Goal: Task Accomplishment & Management: Manage account settings

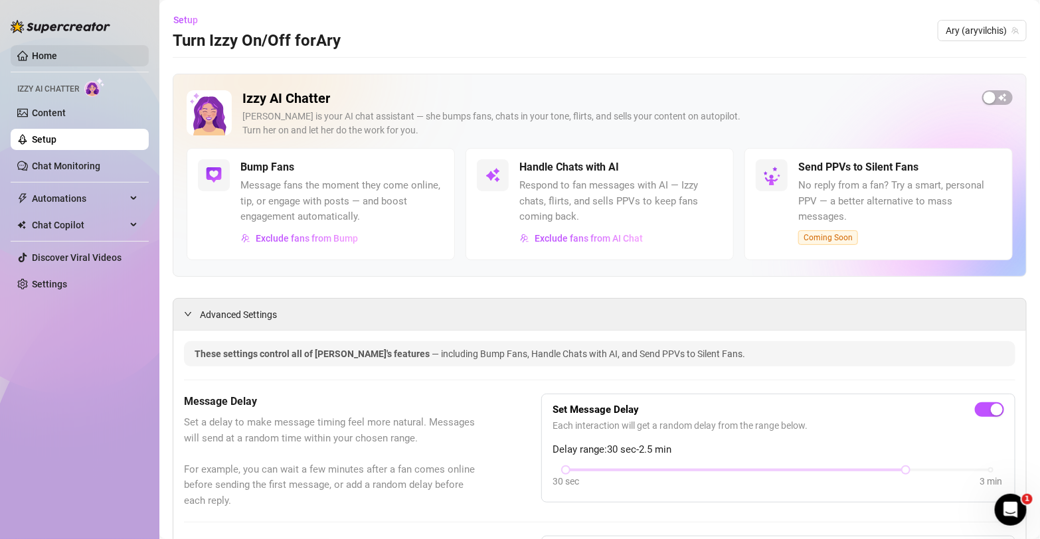
click at [32, 60] on link "Home" at bounding box center [44, 55] width 25 height 11
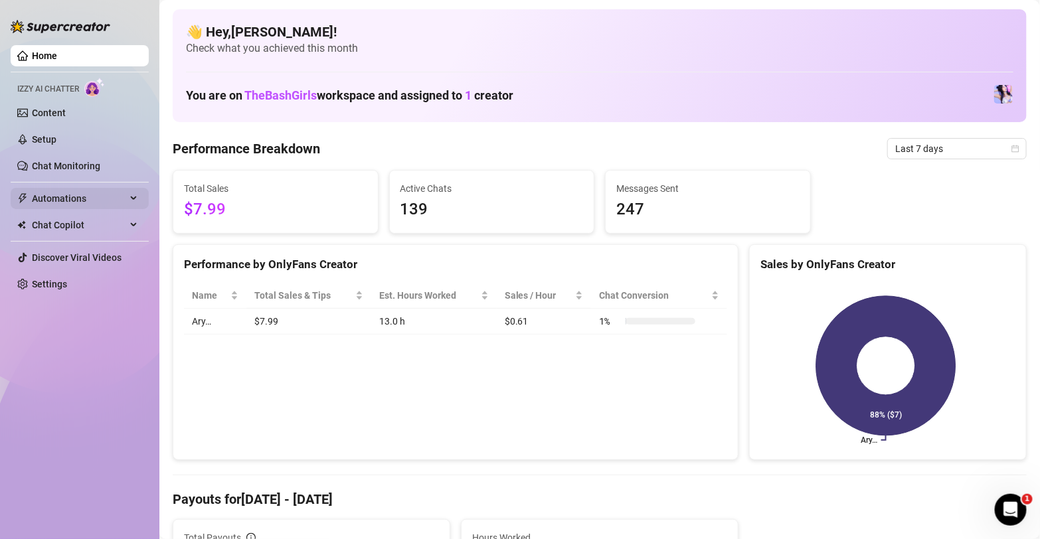
click at [50, 204] on span "Automations" at bounding box center [79, 198] width 94 height 21
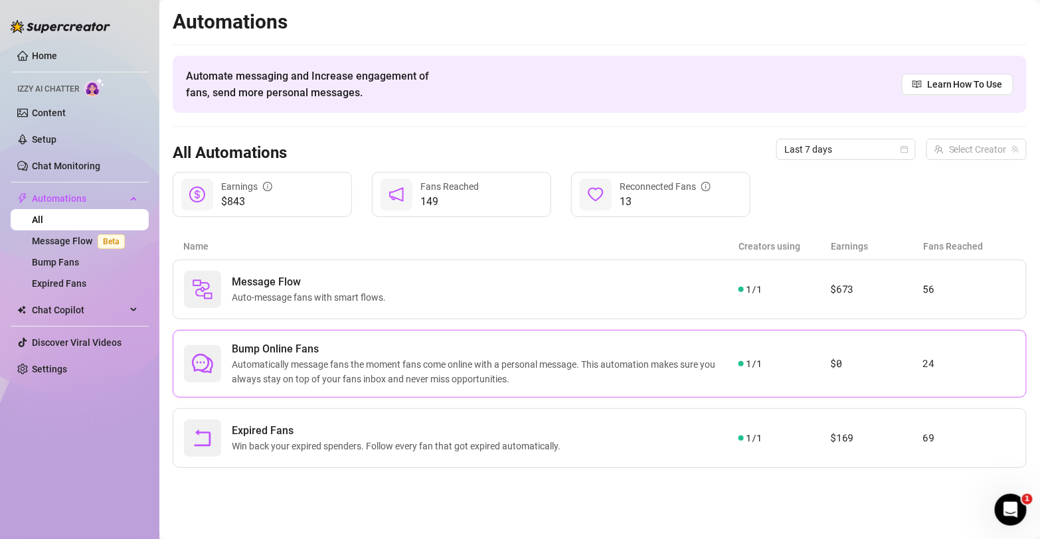
click at [378, 363] on span "Automatically message fans the moment fans come online with a personal message.…" at bounding box center [485, 371] width 507 height 29
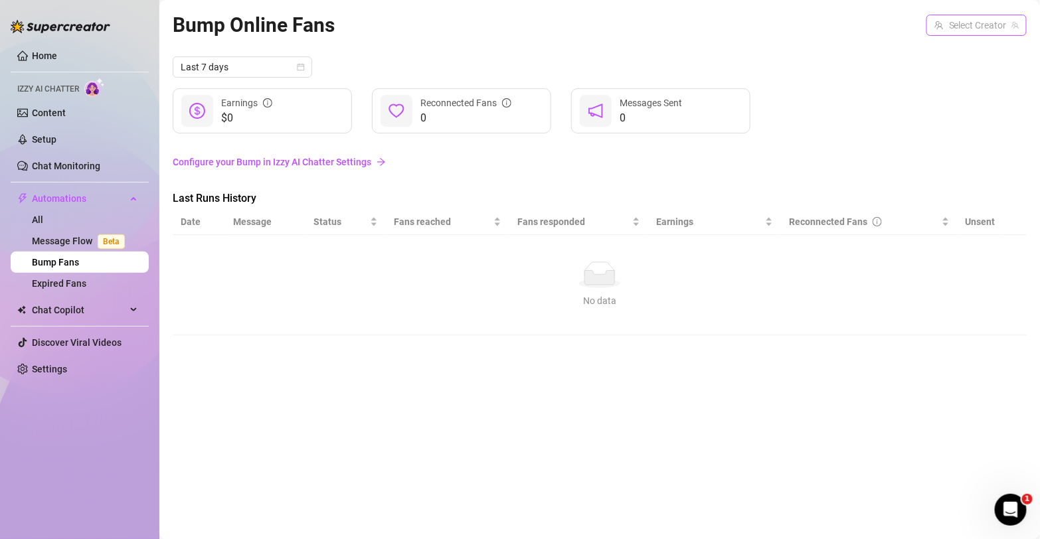
click at [996, 16] on input "search" at bounding box center [970, 25] width 72 height 20
click at [967, 51] on span "Ary" at bounding box center [965, 52] width 14 height 15
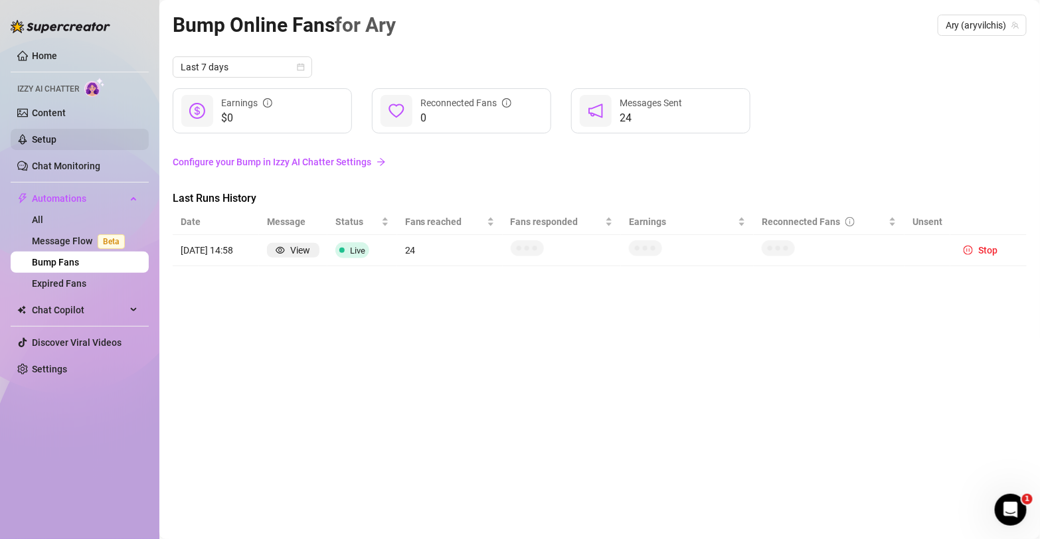
click at [55, 139] on link "Setup" at bounding box center [44, 139] width 25 height 11
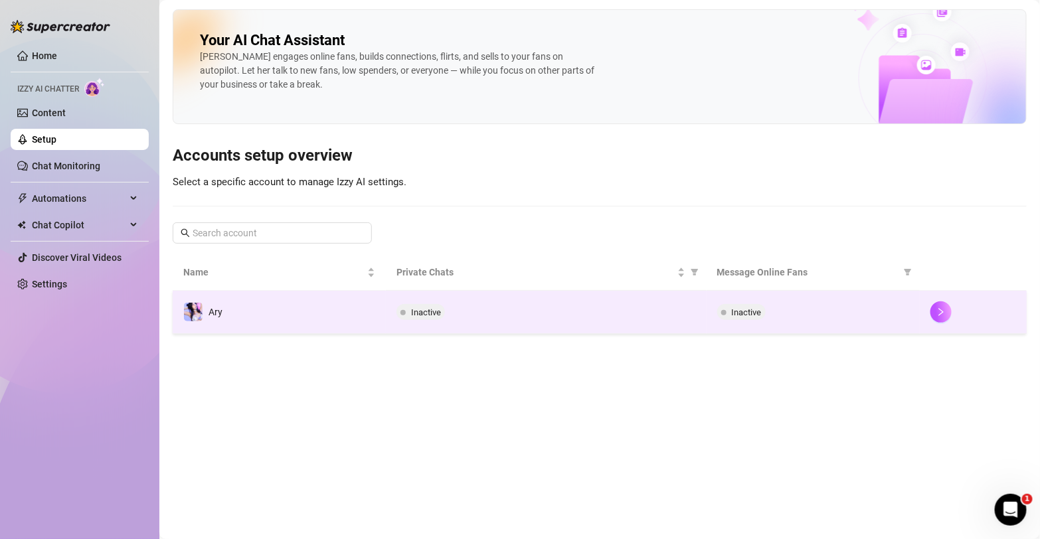
click at [908, 316] on div "Inactive" at bounding box center [813, 312] width 192 height 16
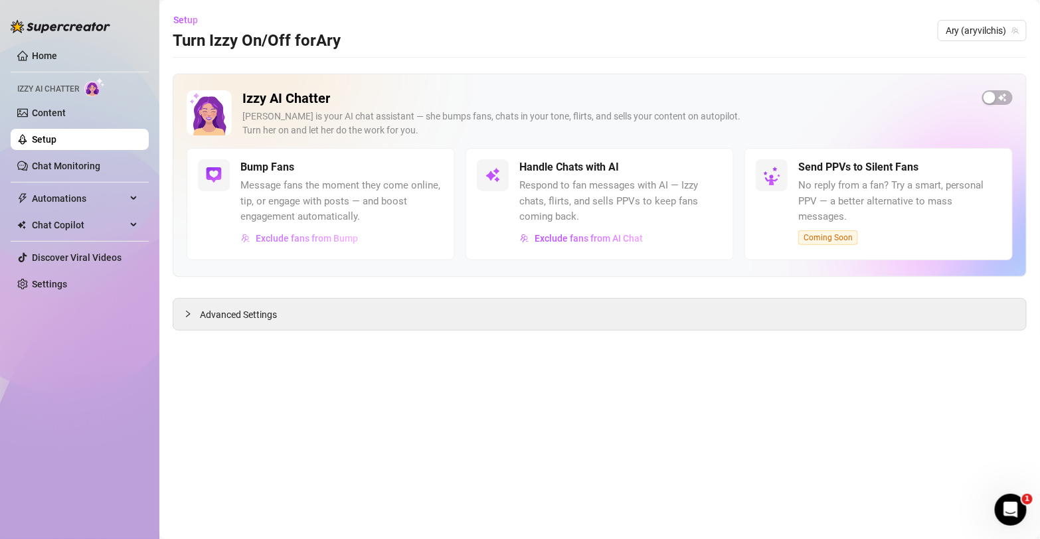
click at [292, 242] on span "Exclude fans from Bump" at bounding box center [307, 238] width 102 height 11
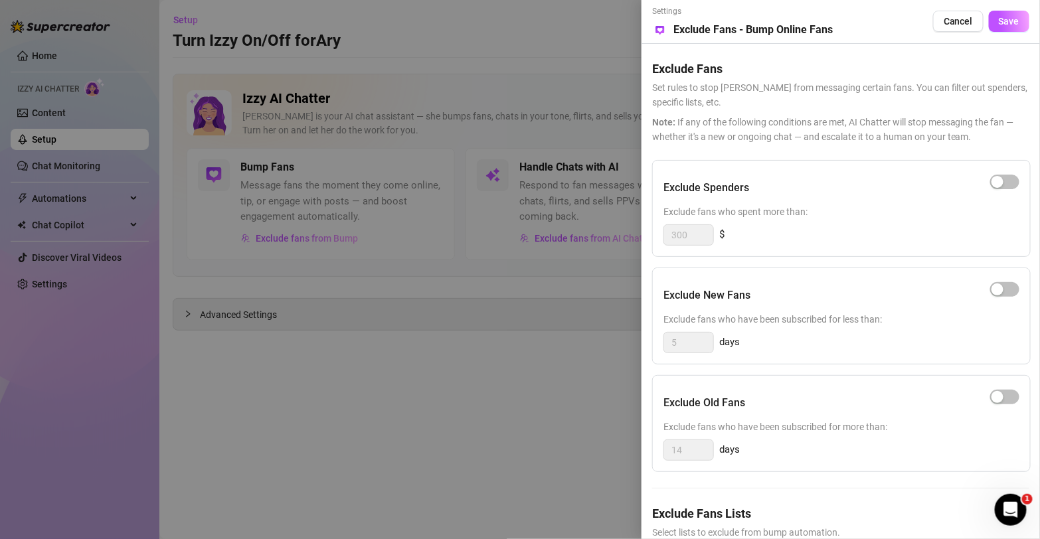
click at [865, 404] on div "Exclude Old Fans" at bounding box center [841, 402] width 356 height 33
drag, startPoint x: 558, startPoint y: 1, endPoint x: 804, endPoint y: 17, distance: 246.9
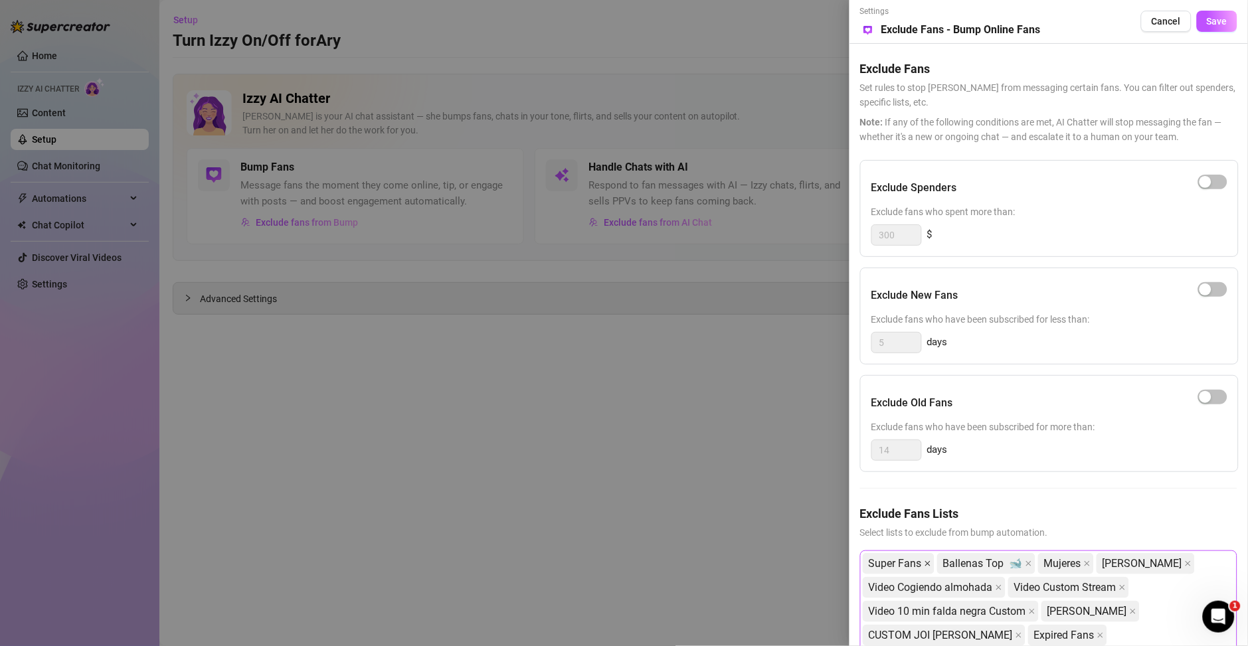
click at [925, 538] on icon "close" at bounding box center [927, 563] width 7 height 7
click at [925, 538] on span "Ballenas Top 🐋" at bounding box center [908, 564] width 80 height 20
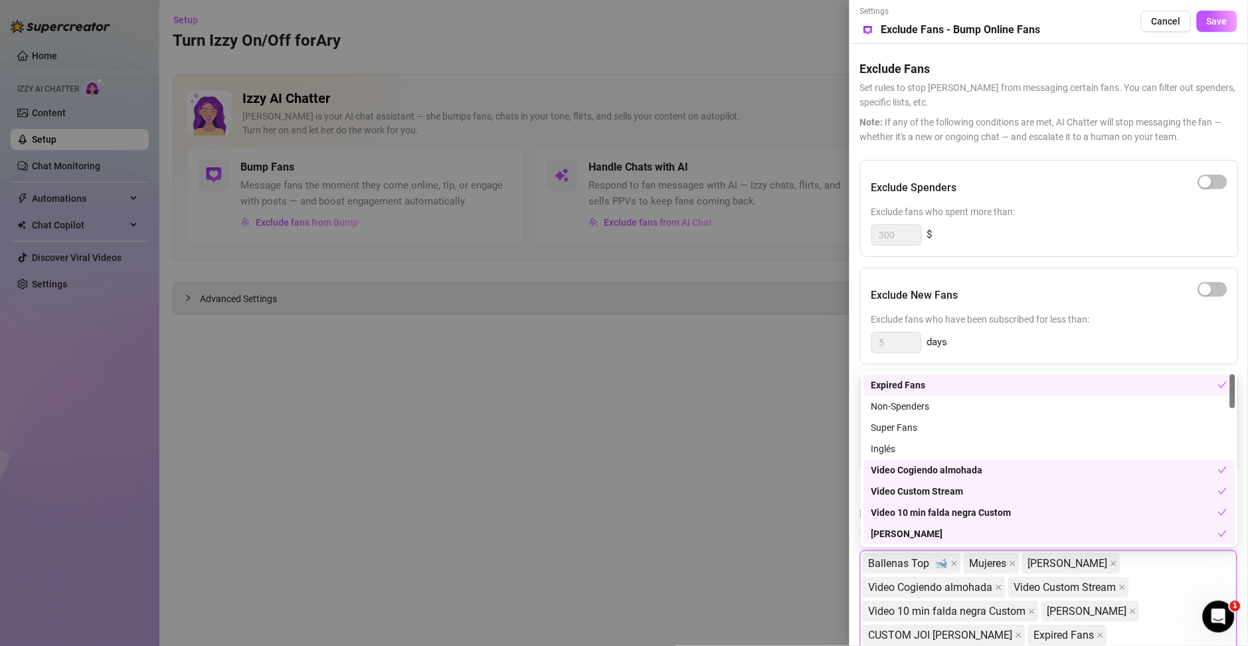
scroll to position [171, 0]
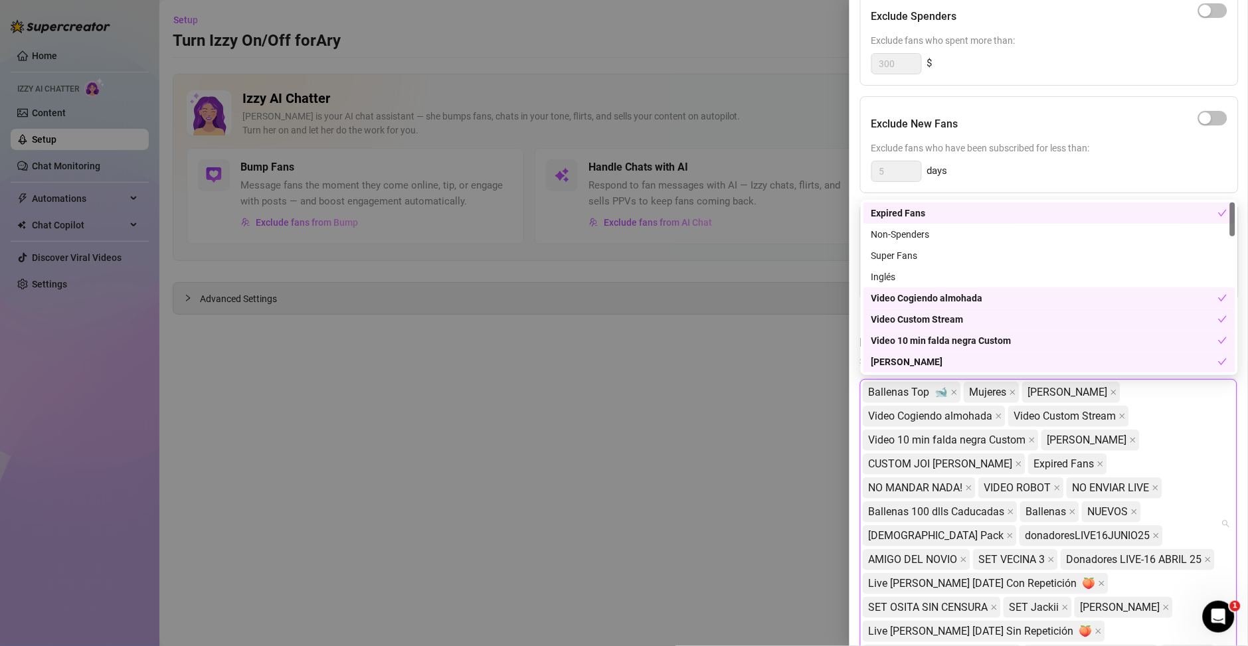
click at [977, 300] on div "Video Cogiendo almohada" at bounding box center [1044, 298] width 347 height 15
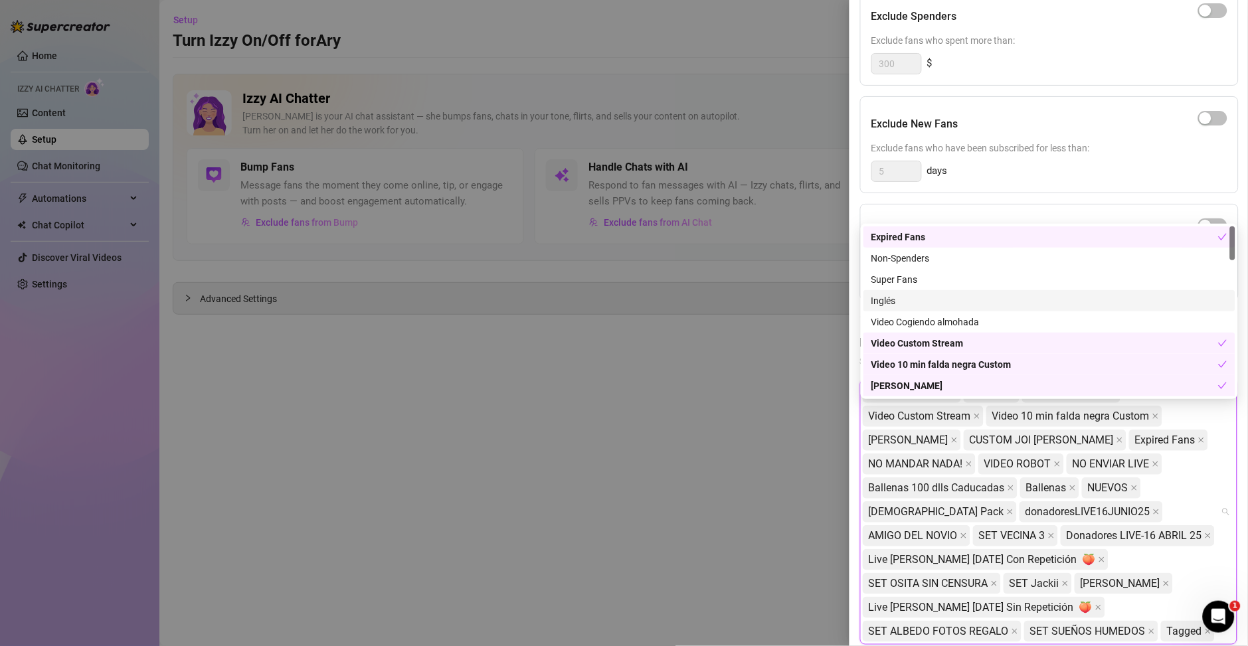
scroll to position [148, 0]
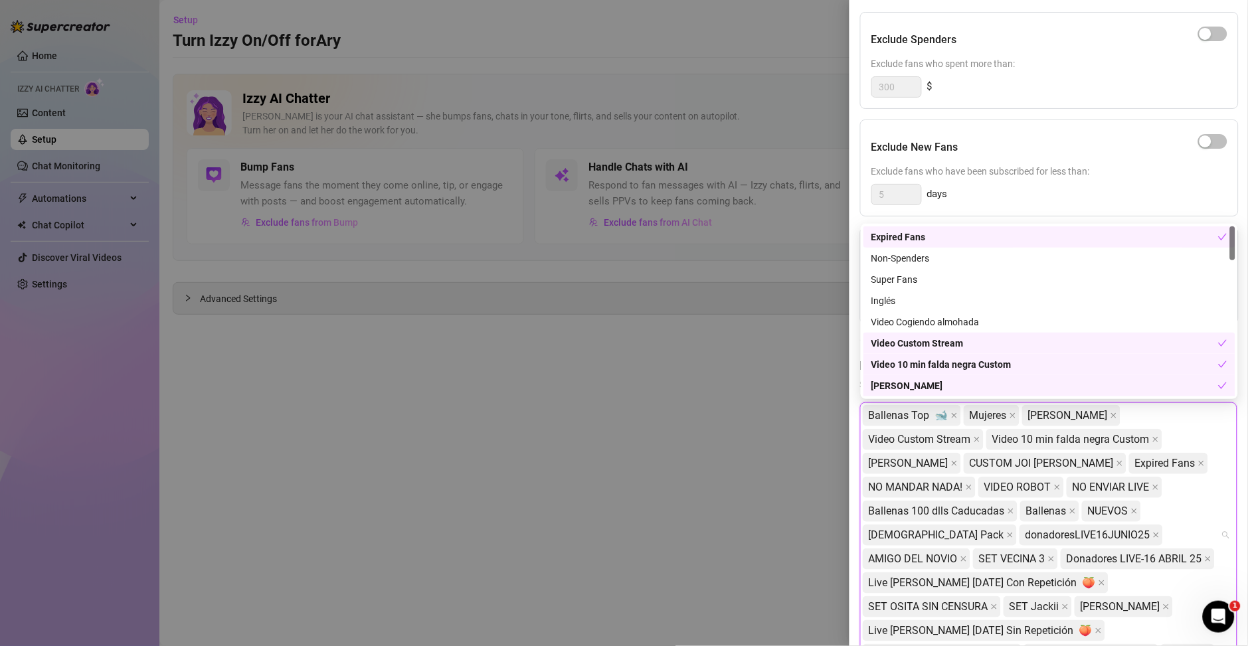
click at [975, 337] on div "Video Custom Stream" at bounding box center [1044, 343] width 347 height 15
click at [975, 367] on div "Video 10 min falda negra Custom" at bounding box center [1044, 364] width 347 height 15
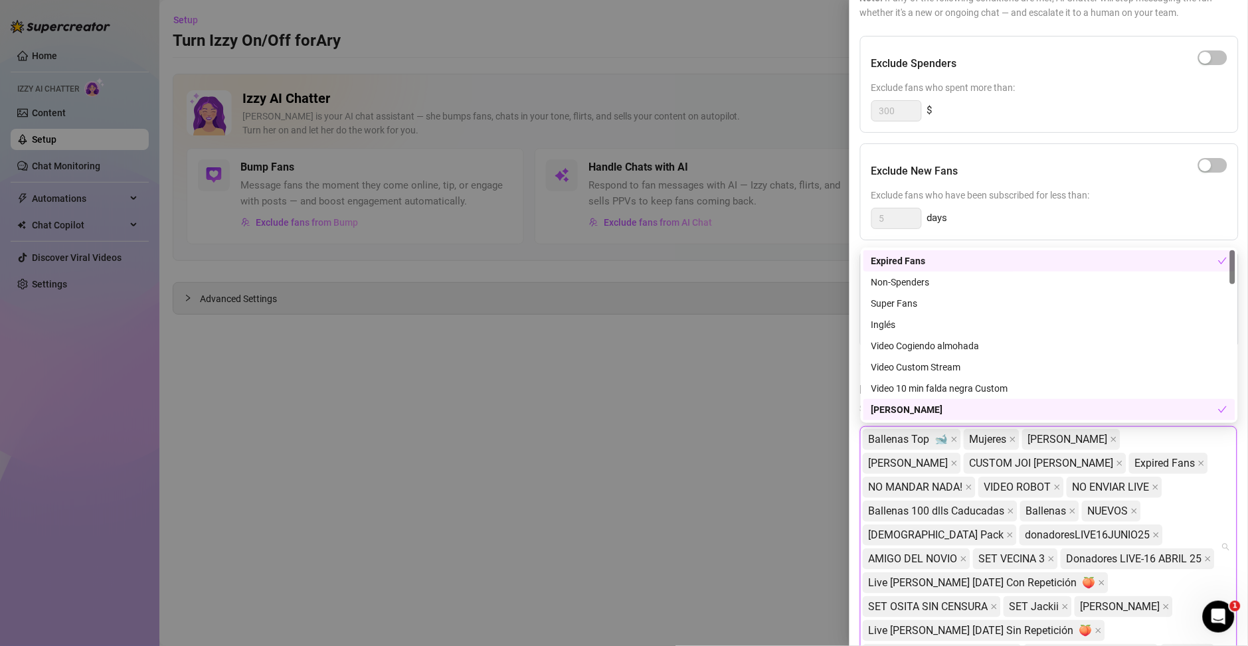
click at [962, 410] on div "[PERSON_NAME]" at bounding box center [1044, 409] width 347 height 15
click at [919, 256] on div "Expired Fans" at bounding box center [1044, 261] width 347 height 15
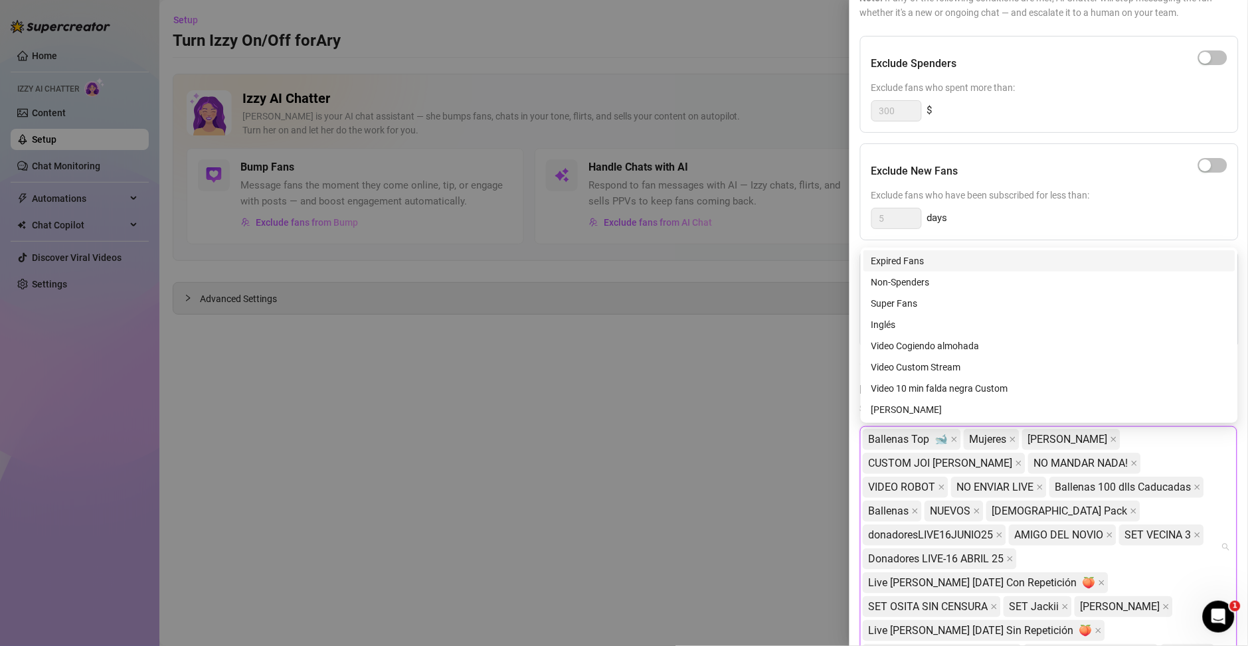
click at [924, 266] on div "Expired Fans" at bounding box center [1049, 261] width 356 height 15
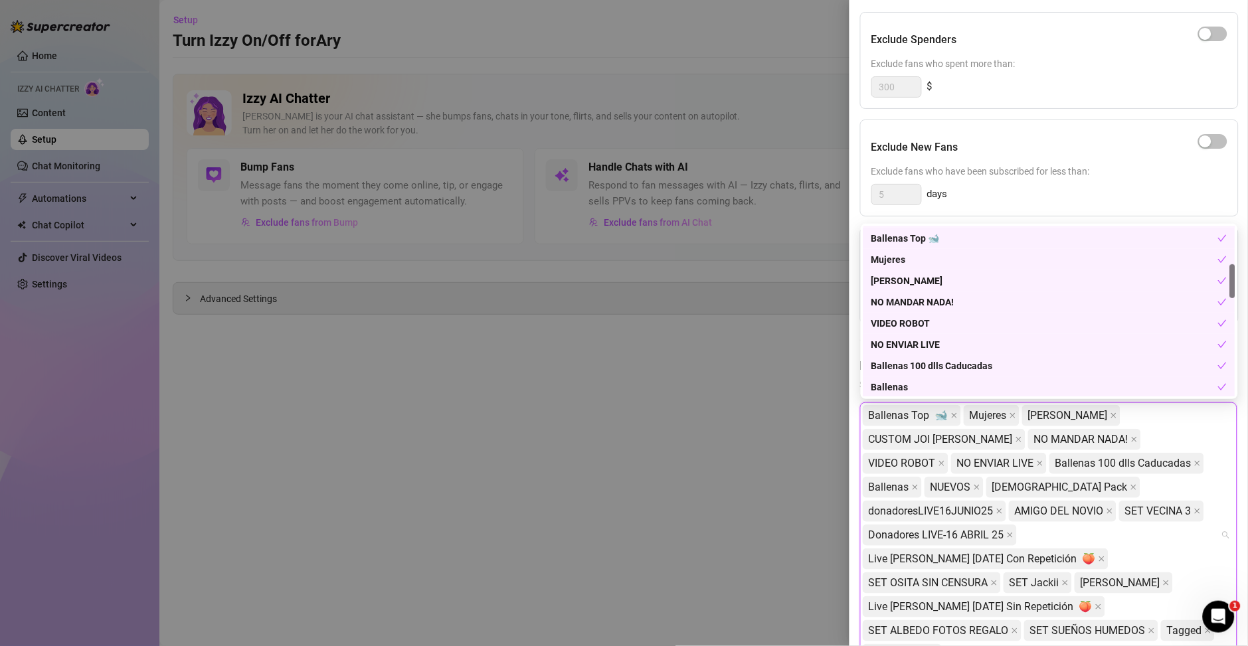
scroll to position [94, 0]
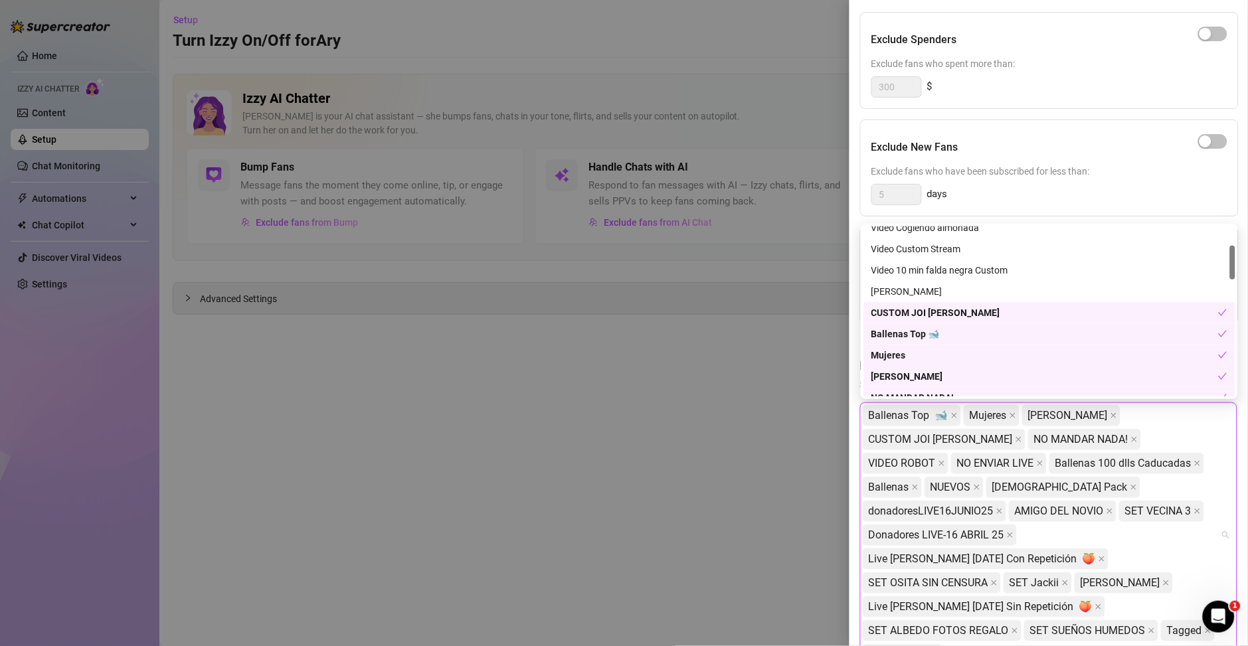
click at [911, 307] on div "CUSTOM JOI [PERSON_NAME]" at bounding box center [1044, 312] width 347 height 15
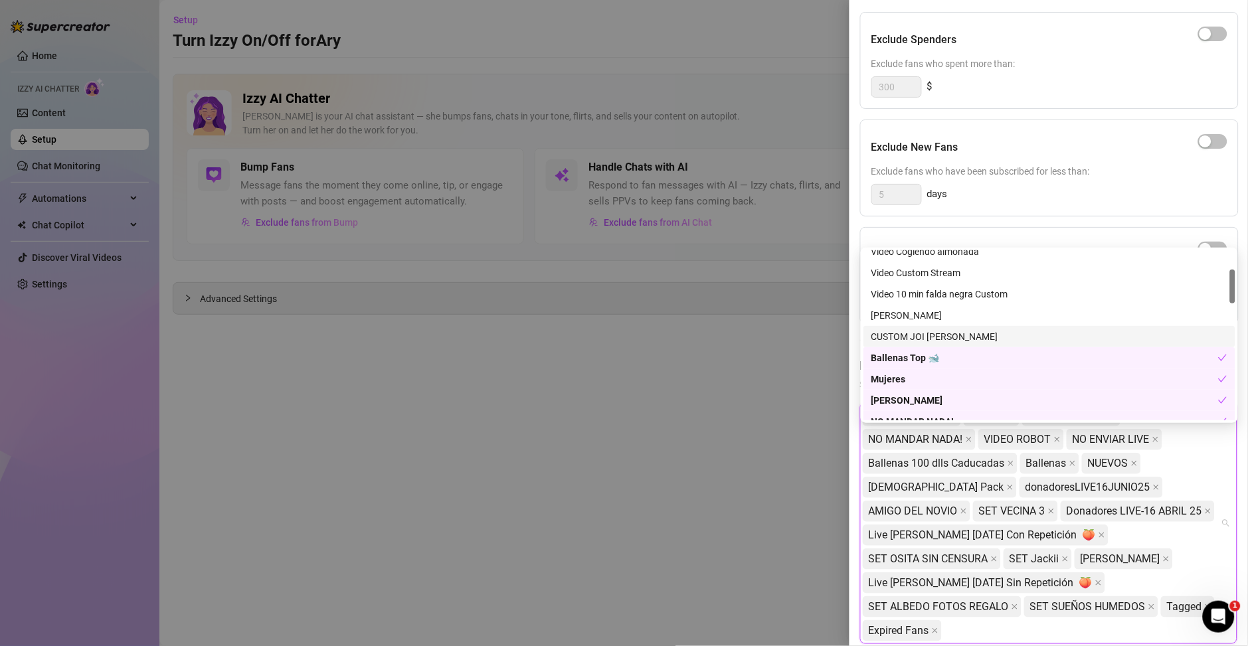
scroll to position [124, 0]
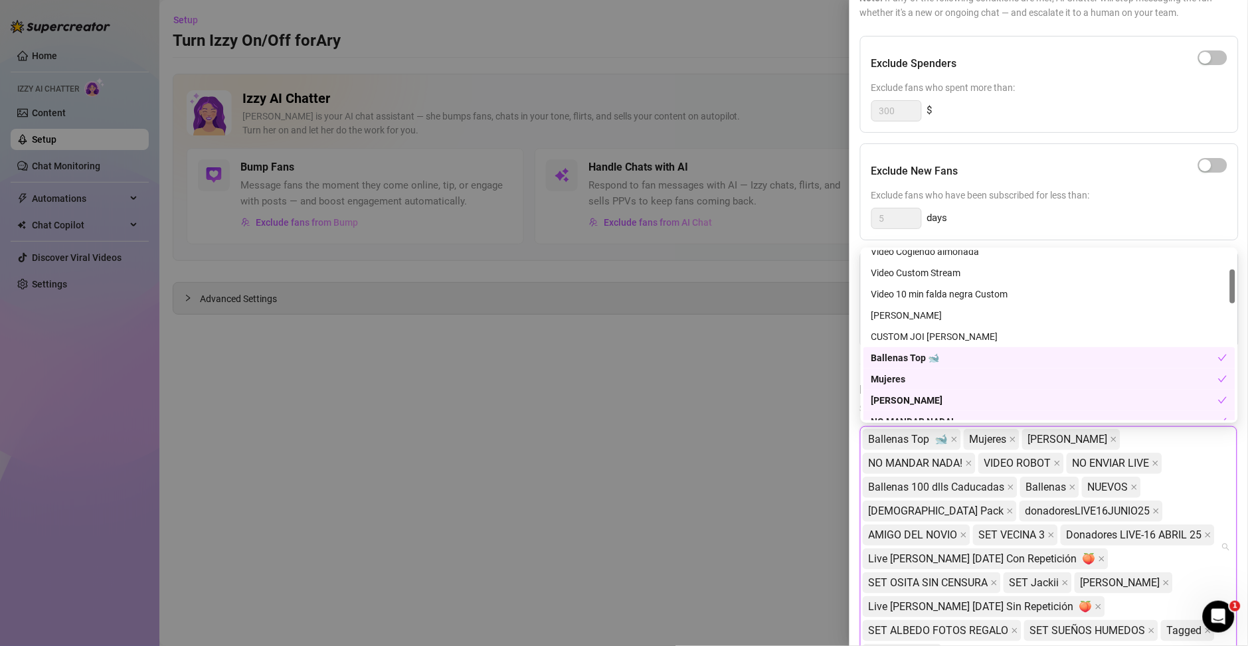
click at [925, 358] on div "Ballenas Top 🐋" at bounding box center [1044, 358] width 347 height 15
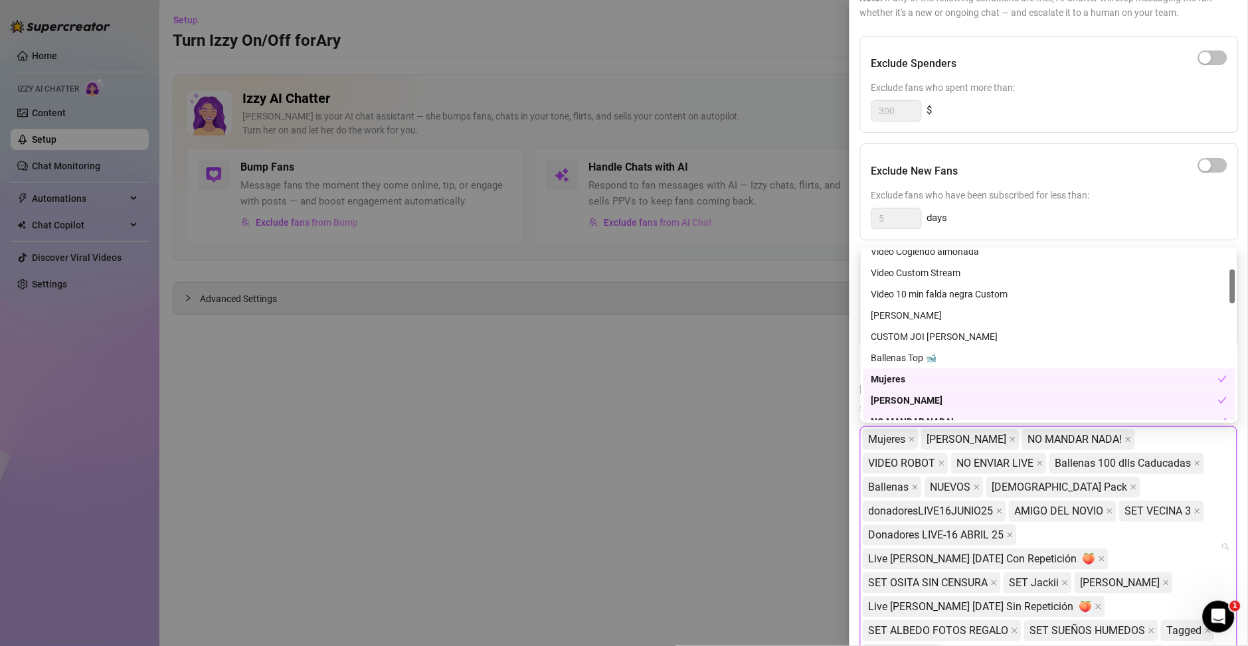
click at [918, 380] on div "Mujeres" at bounding box center [1044, 379] width 347 height 15
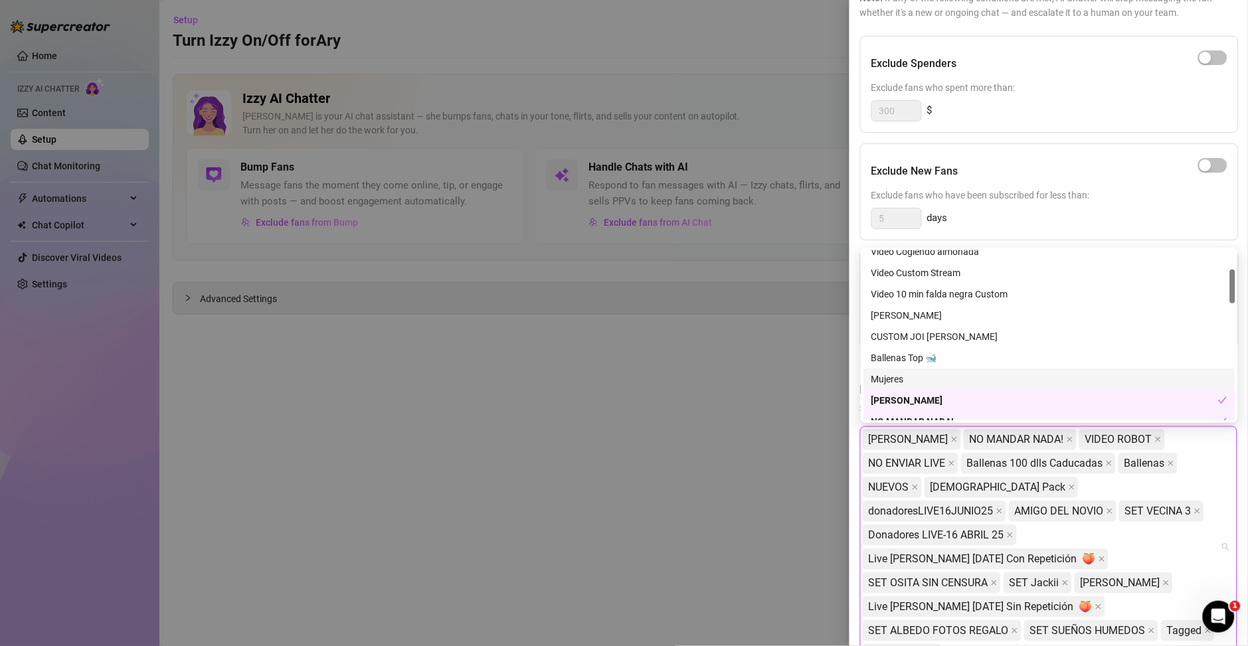
scroll to position [189, 0]
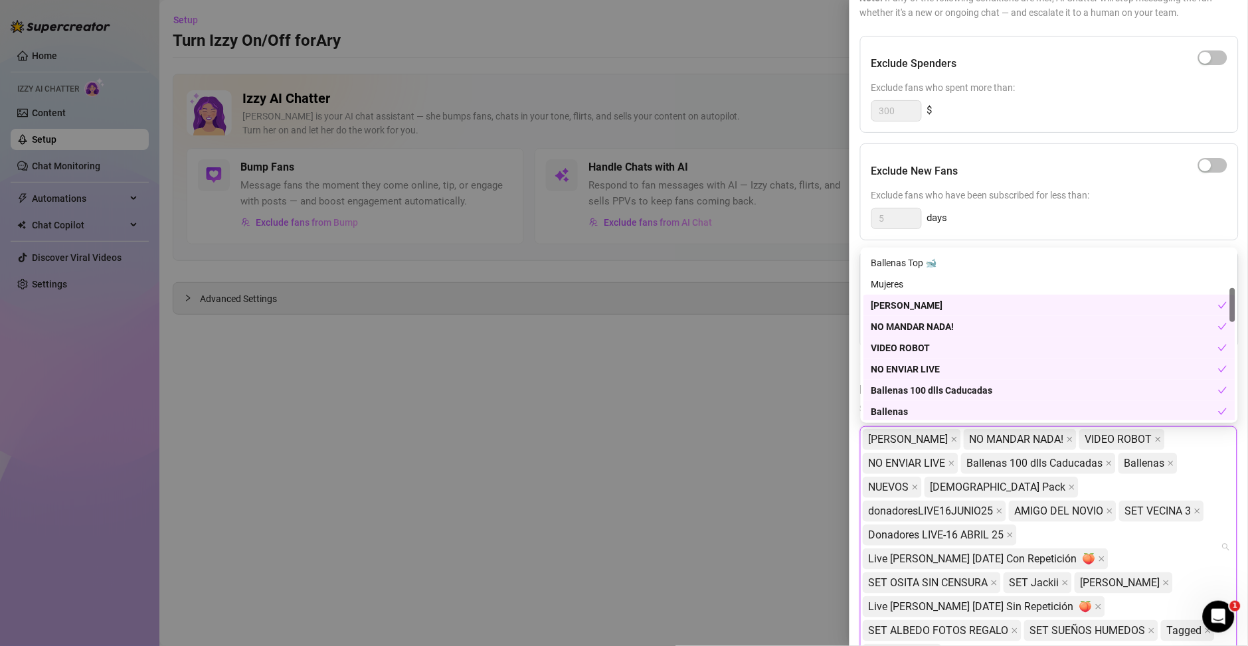
click at [904, 307] on div "[PERSON_NAME]" at bounding box center [1044, 305] width 347 height 15
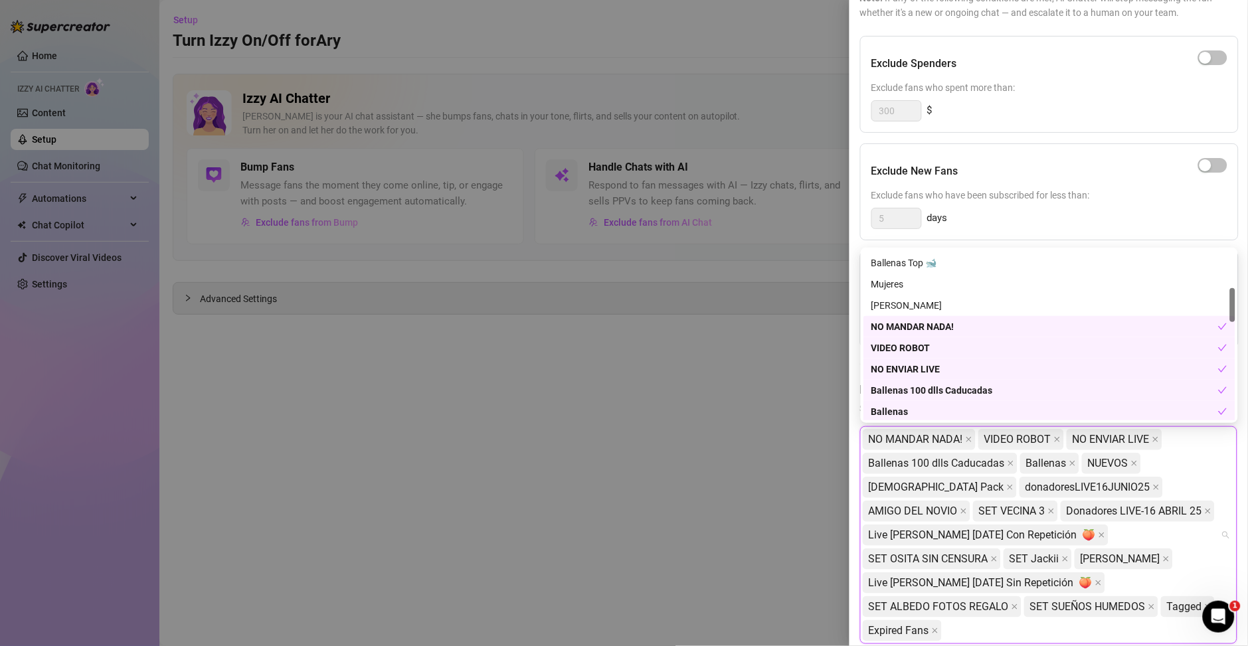
click at [908, 327] on div "NO MANDAR NADA!" at bounding box center [1044, 326] width 347 height 15
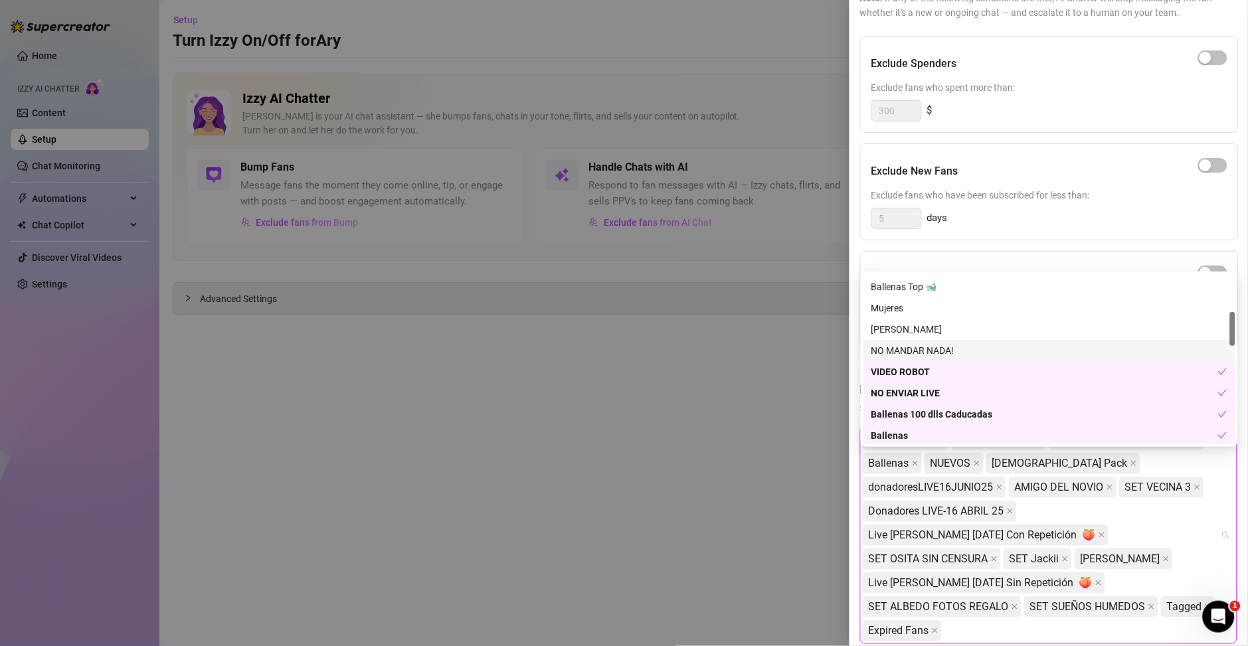
scroll to position [100, 0]
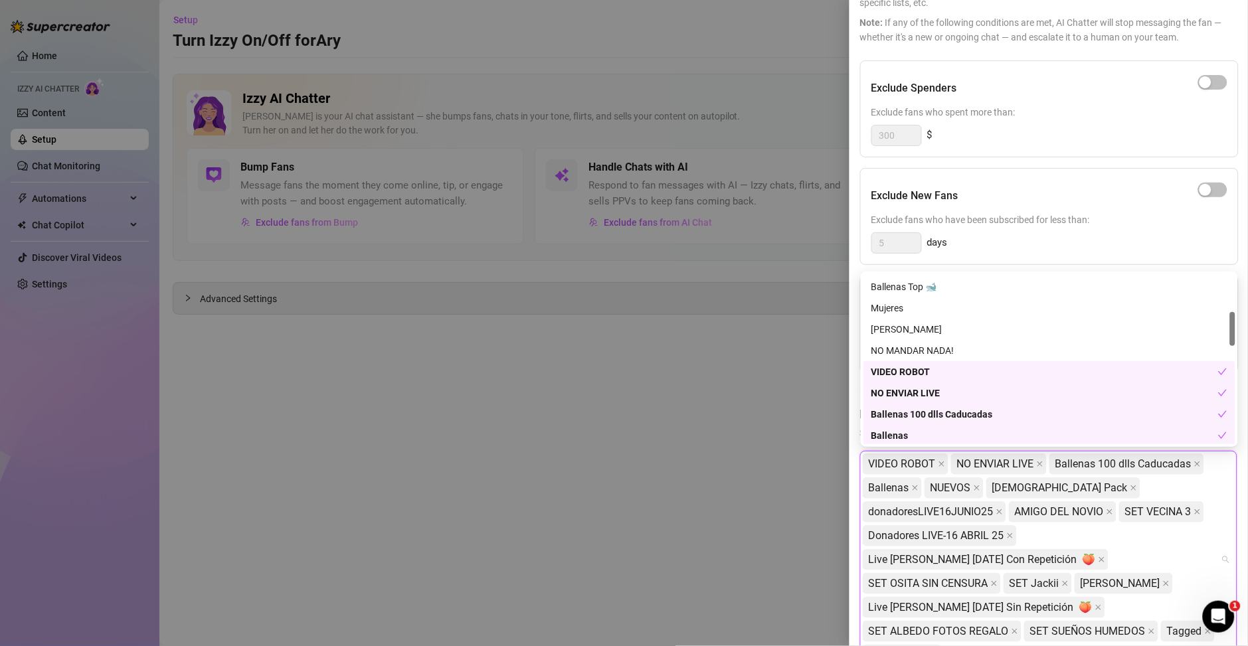
click at [925, 376] on div "VIDEO ROBOT" at bounding box center [1044, 372] width 347 height 15
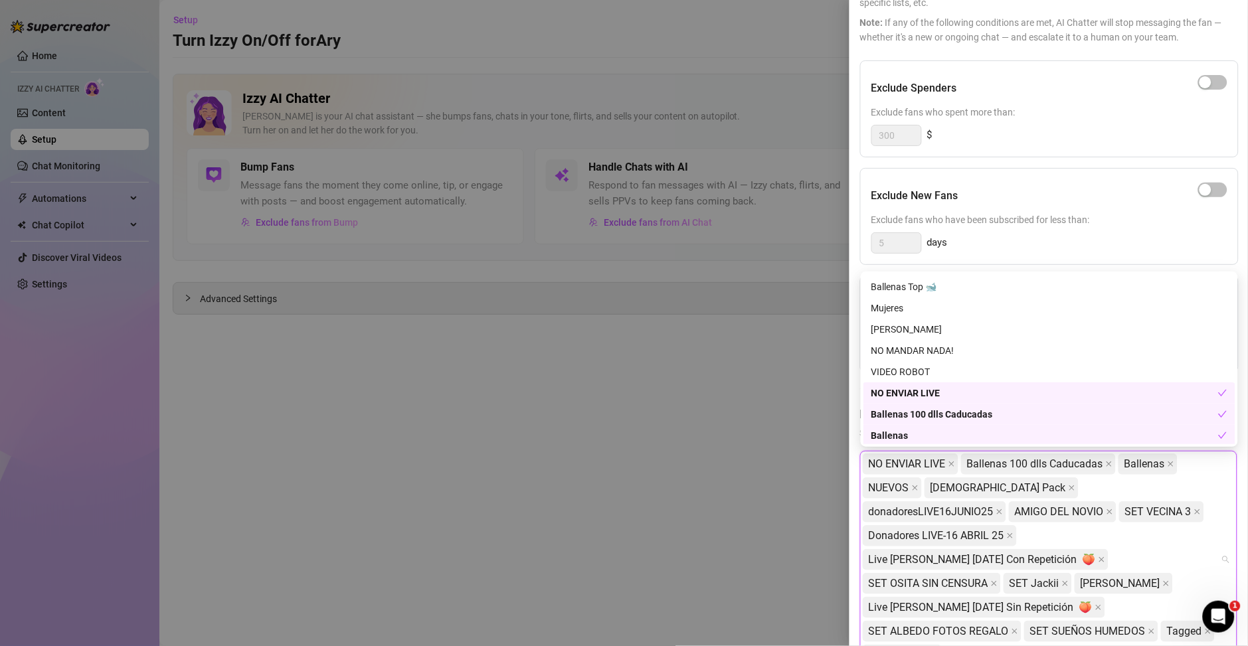
click at [920, 396] on div "NO ENVIAR LIVE" at bounding box center [1044, 393] width 347 height 15
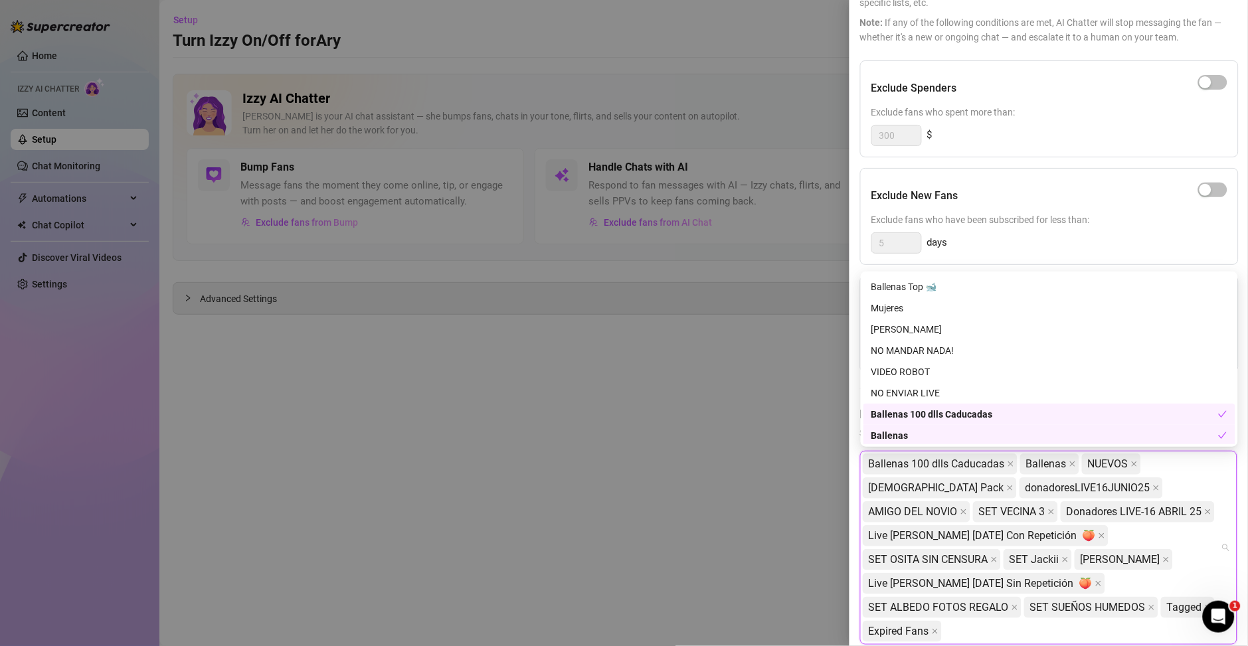
click at [921, 416] on div "Ballenas 100 dlls Caducadas" at bounding box center [1044, 414] width 347 height 15
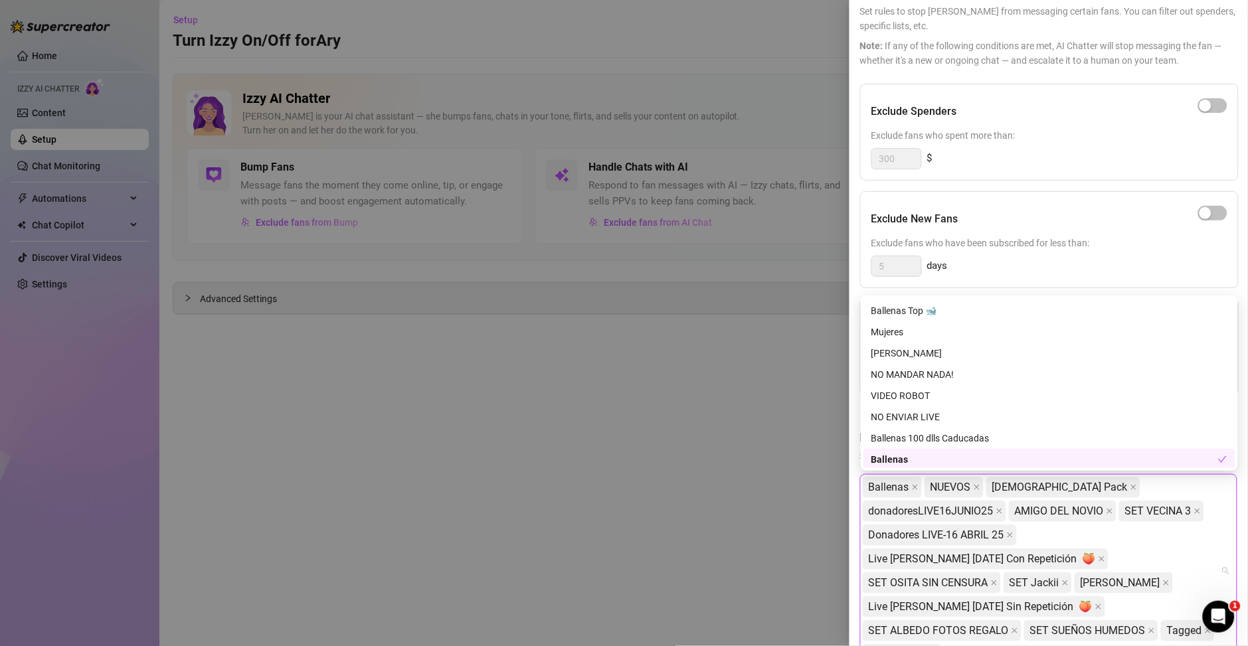
click at [915, 457] on div "Ballenas" at bounding box center [1044, 459] width 347 height 15
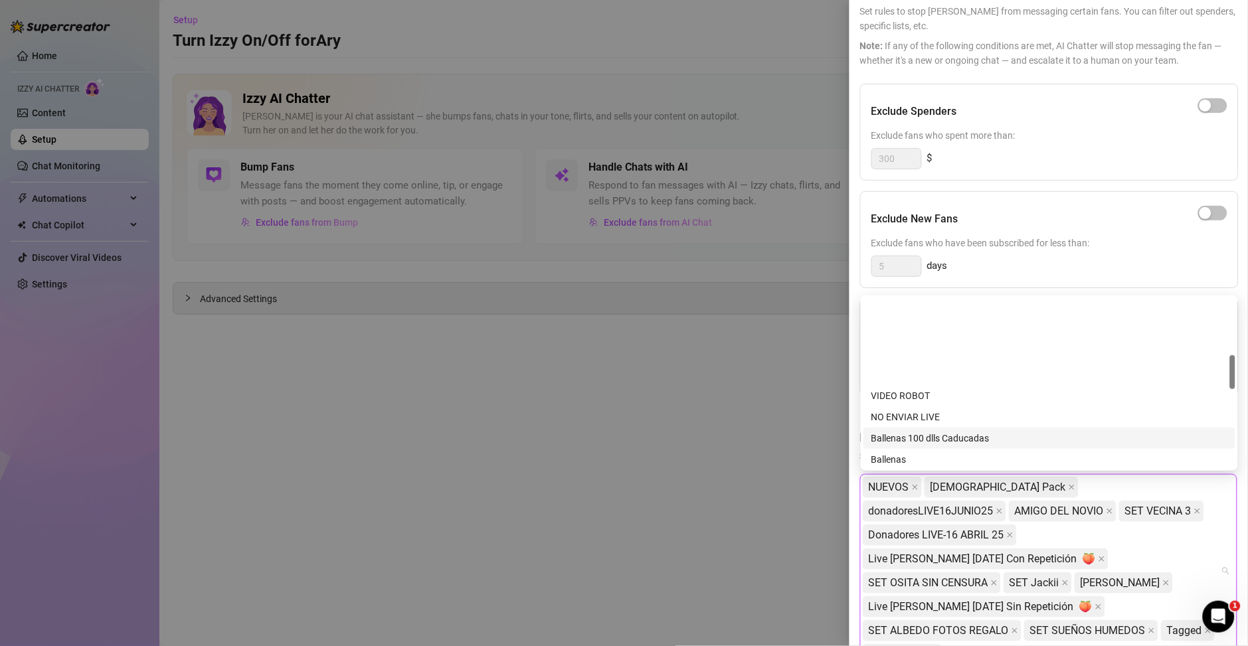
scroll to position [285, 0]
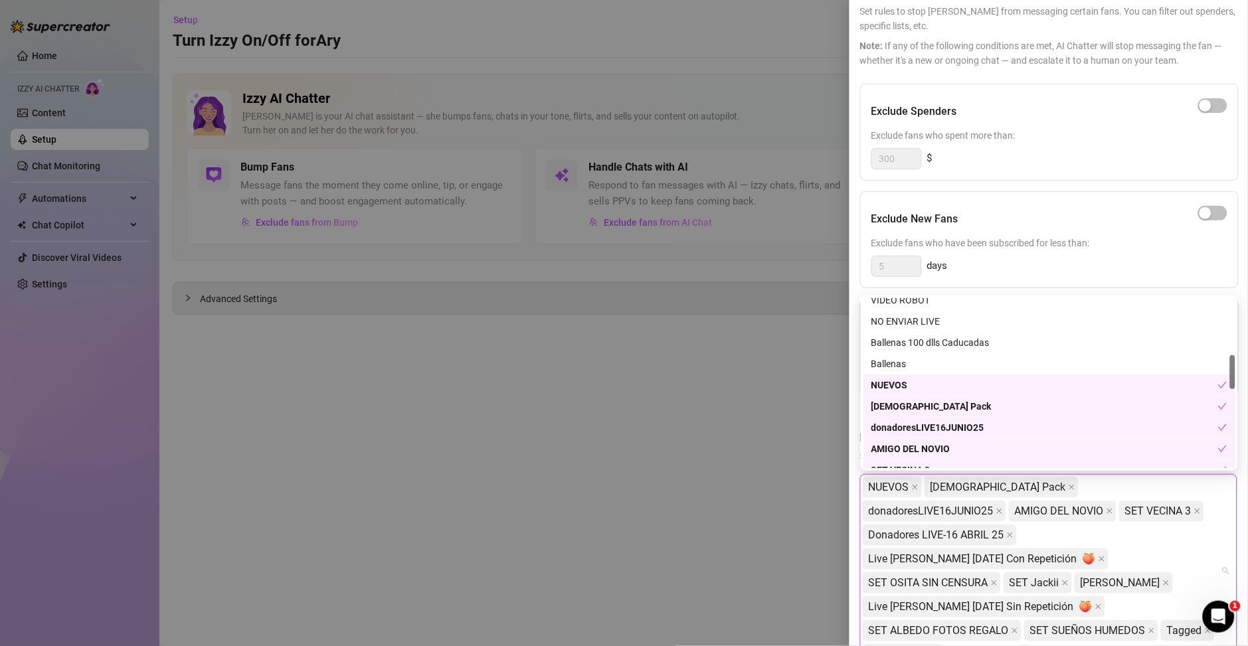
click at [916, 385] on div "NUEVOS" at bounding box center [1044, 385] width 347 height 15
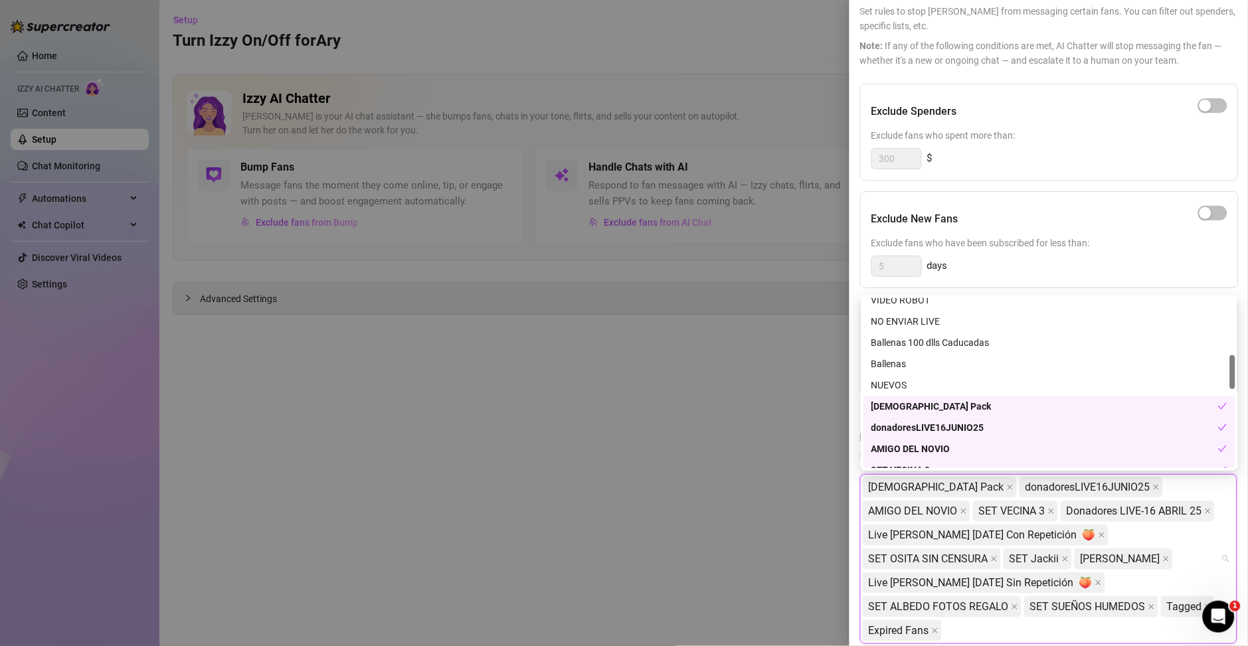
click at [918, 405] on div "[DEMOGRAPHIC_DATA] Pack" at bounding box center [1044, 406] width 347 height 15
click at [924, 431] on div "donadoresLIVE16JUNIO25" at bounding box center [1044, 427] width 347 height 15
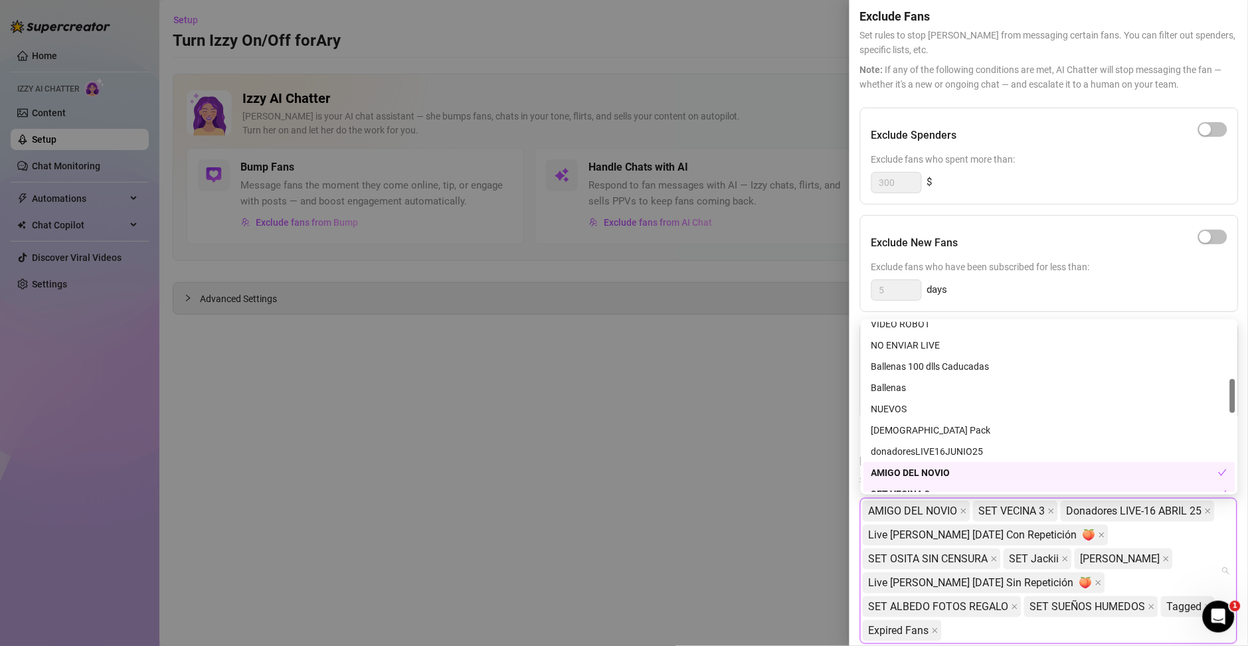
click at [924, 467] on div "AMIGO DEL NOVIO" at bounding box center [1044, 472] width 347 height 15
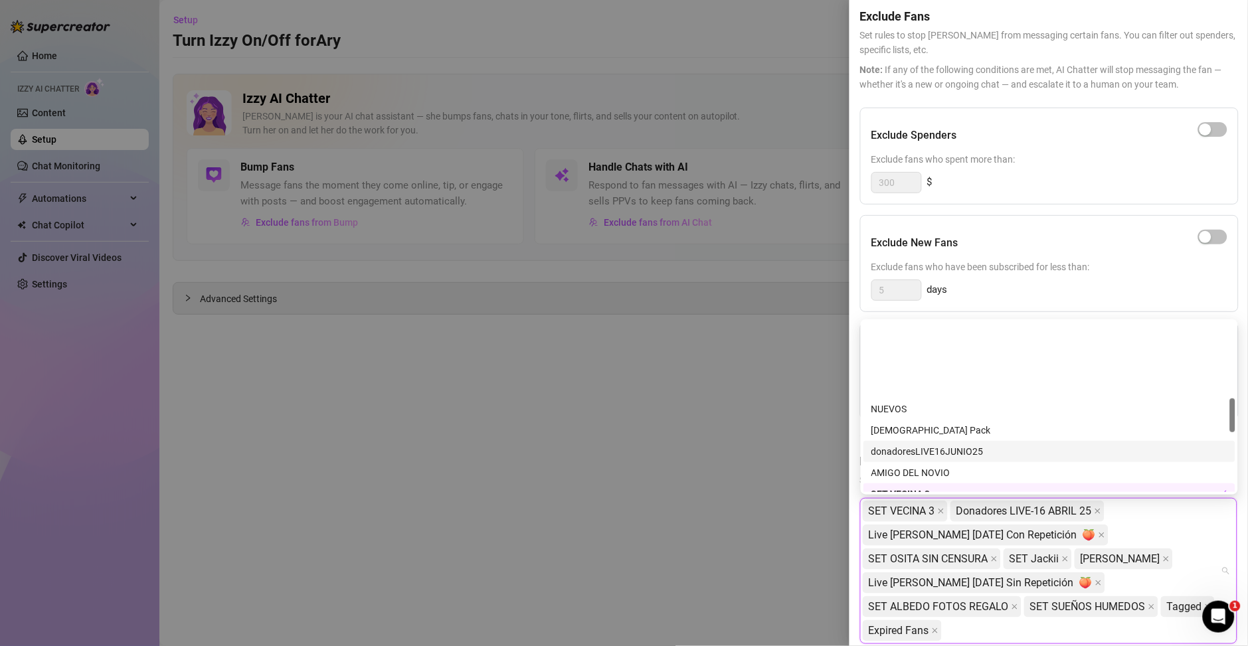
scroll to position [380, 0]
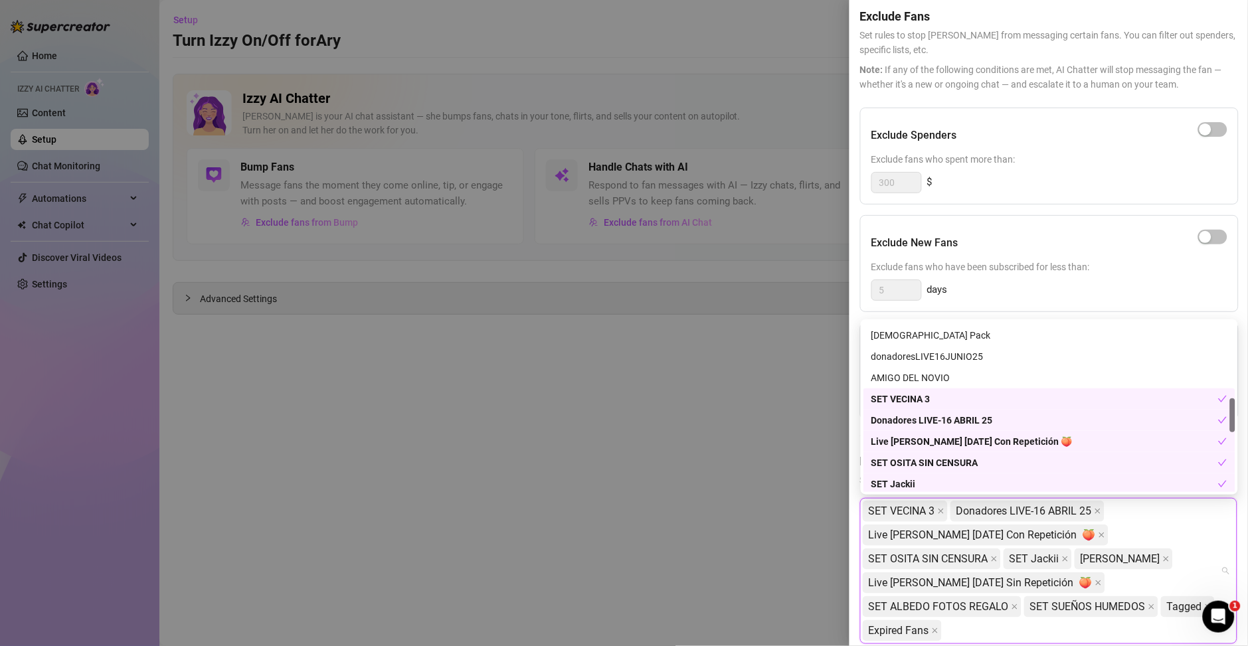
click at [919, 395] on div "SET VECINA 3" at bounding box center [1044, 399] width 347 height 15
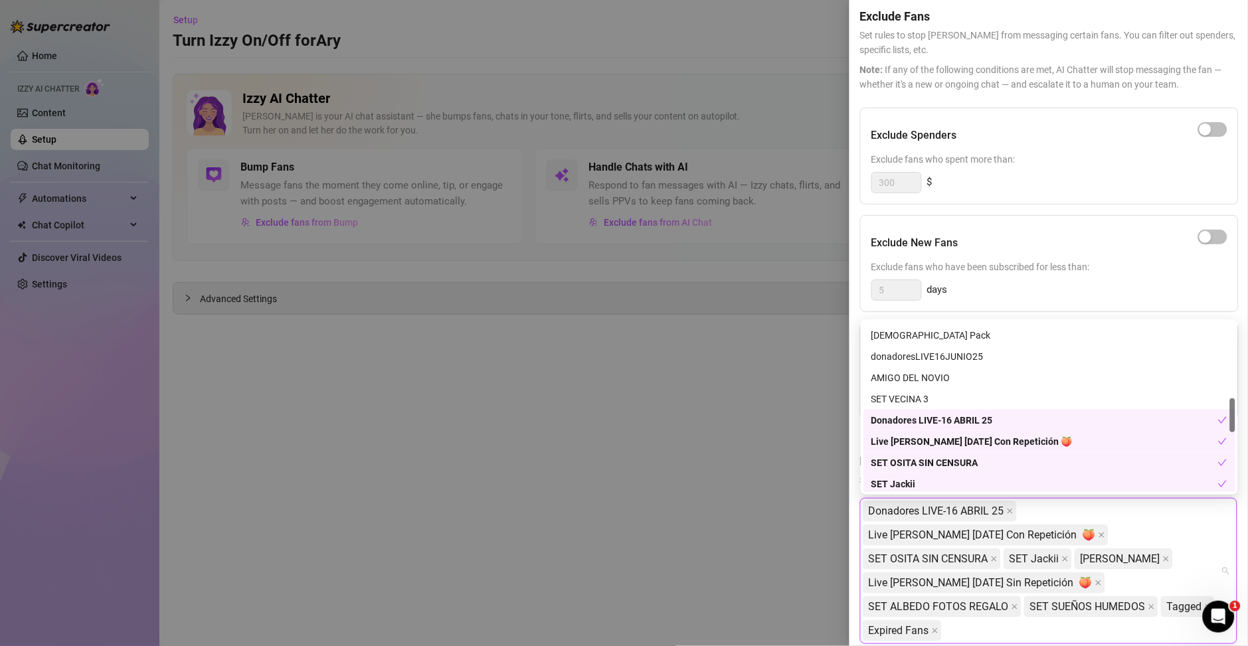
click at [928, 418] on div "Donadores LIVE-16 ABRIL 25" at bounding box center [1044, 420] width 347 height 15
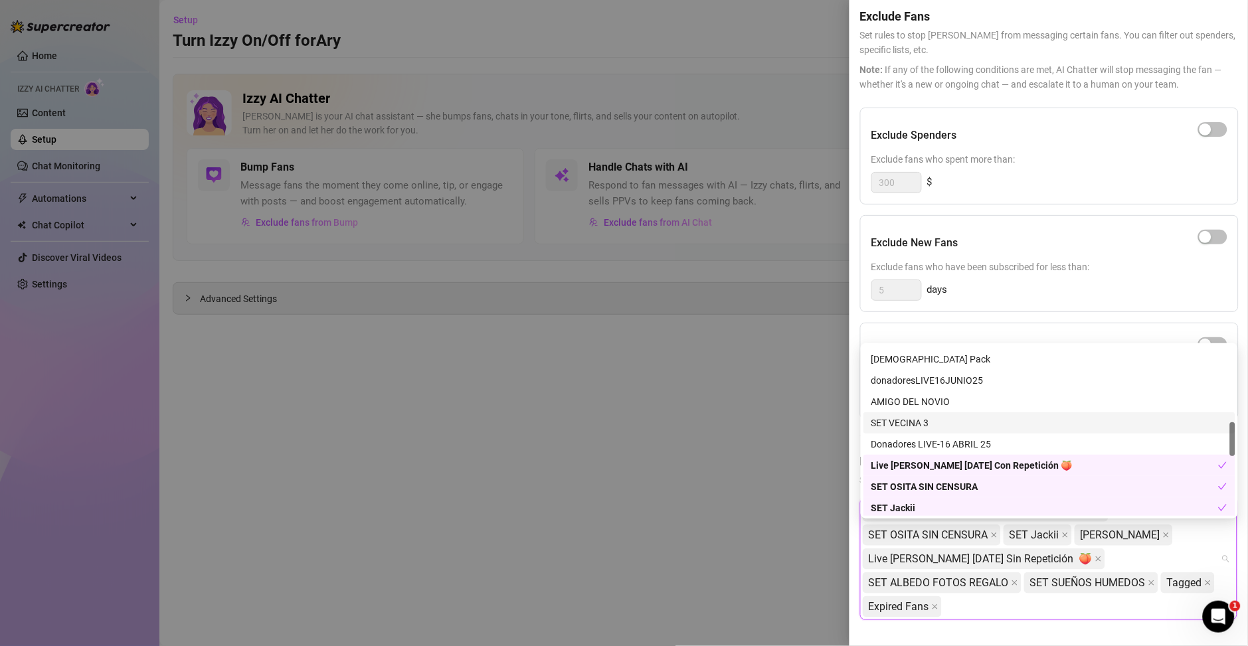
scroll to position [28, 0]
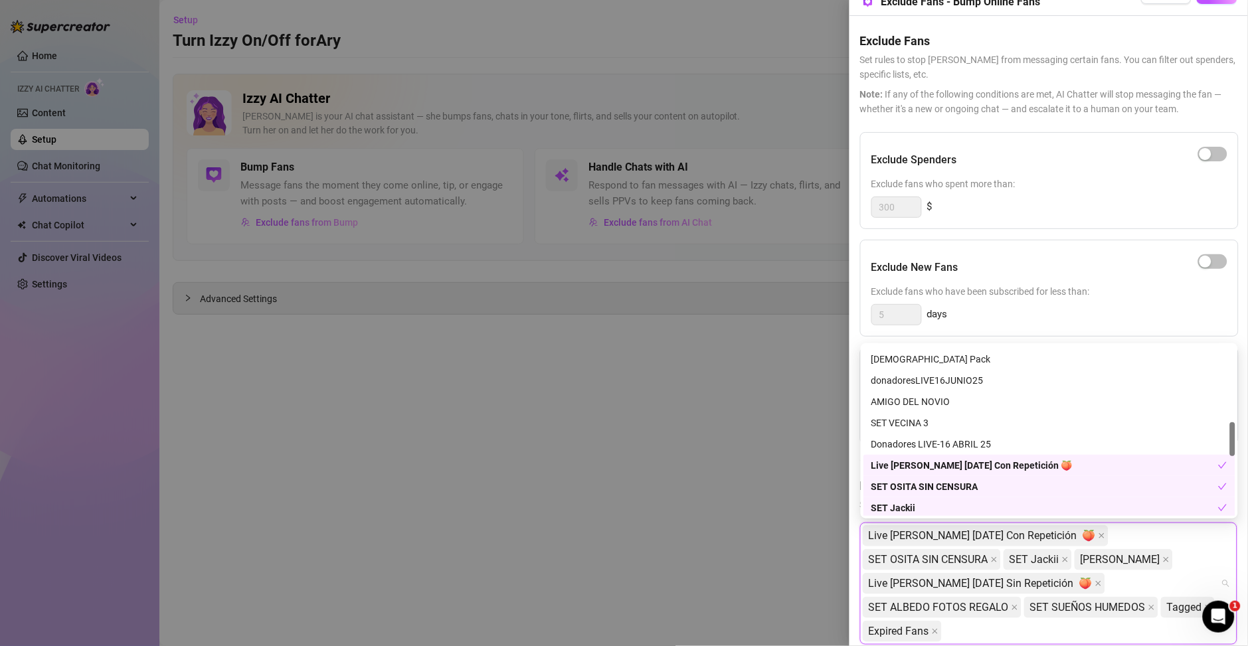
click at [930, 460] on div "Live [PERSON_NAME] [DATE] Con Repetición 🍑" at bounding box center [1044, 465] width 347 height 15
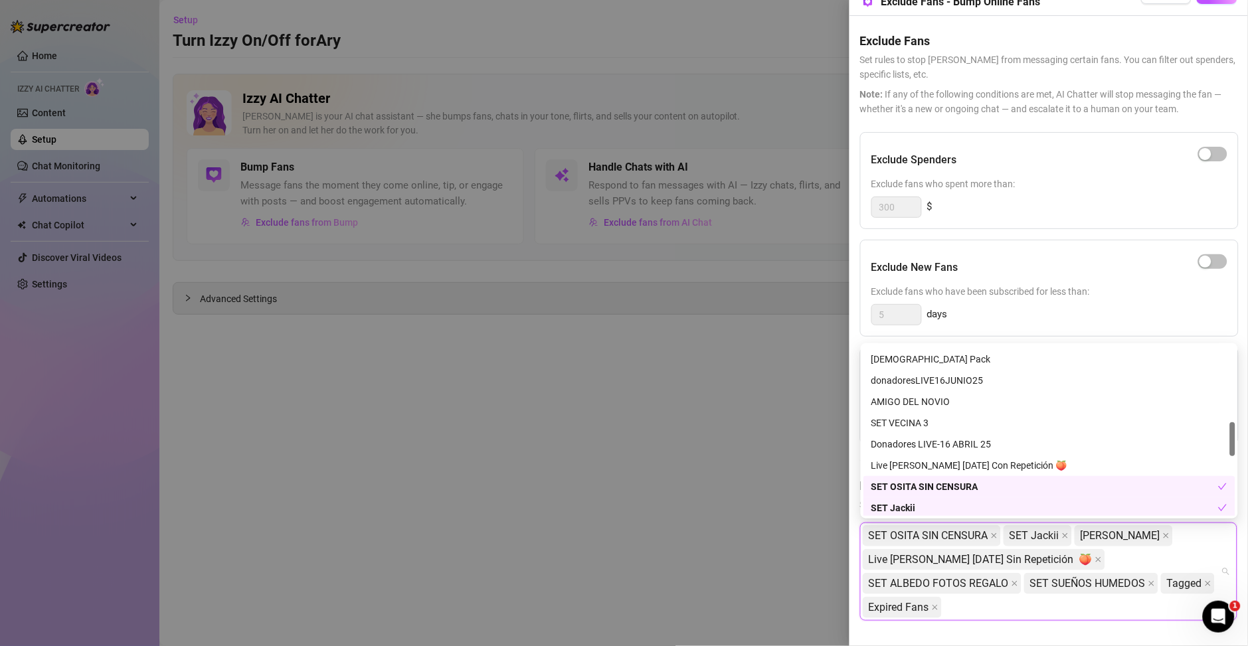
click at [930, 491] on div "SET OSITA SIN CENSURA" at bounding box center [1044, 486] width 347 height 15
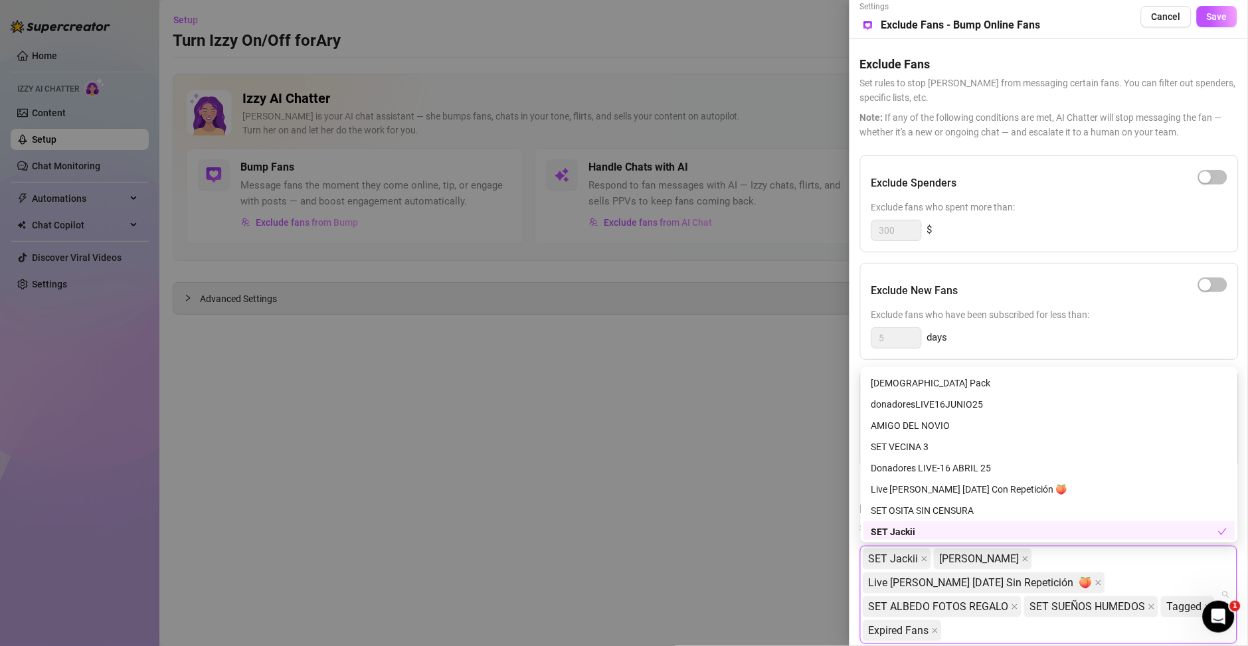
click at [908, 527] on div "SET Jackii" at bounding box center [1044, 532] width 347 height 15
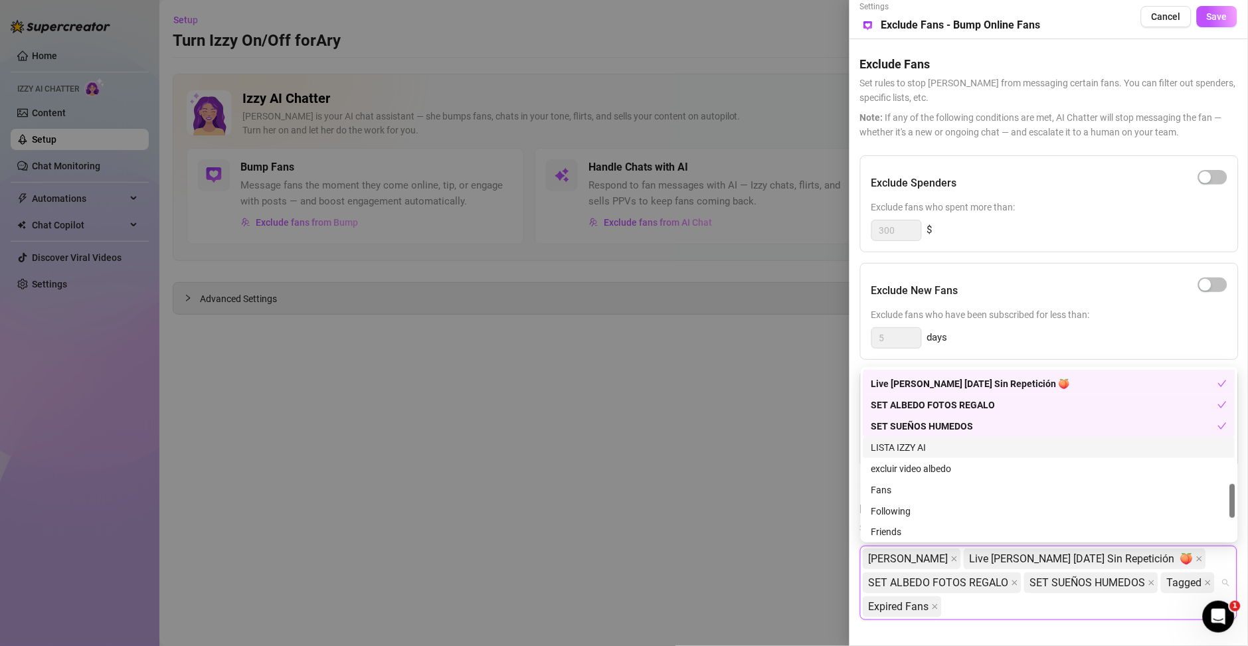
scroll to position [475, 0]
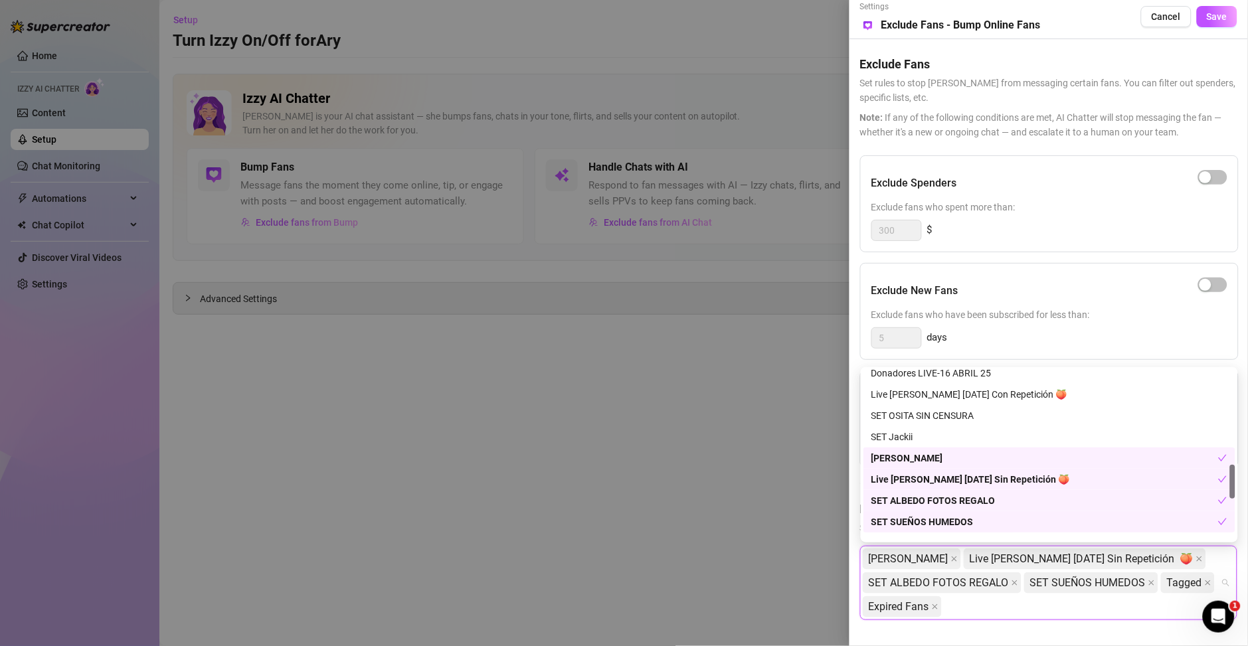
click at [938, 517] on div "SET SUEÑOS HUMEDOS" at bounding box center [1044, 522] width 347 height 15
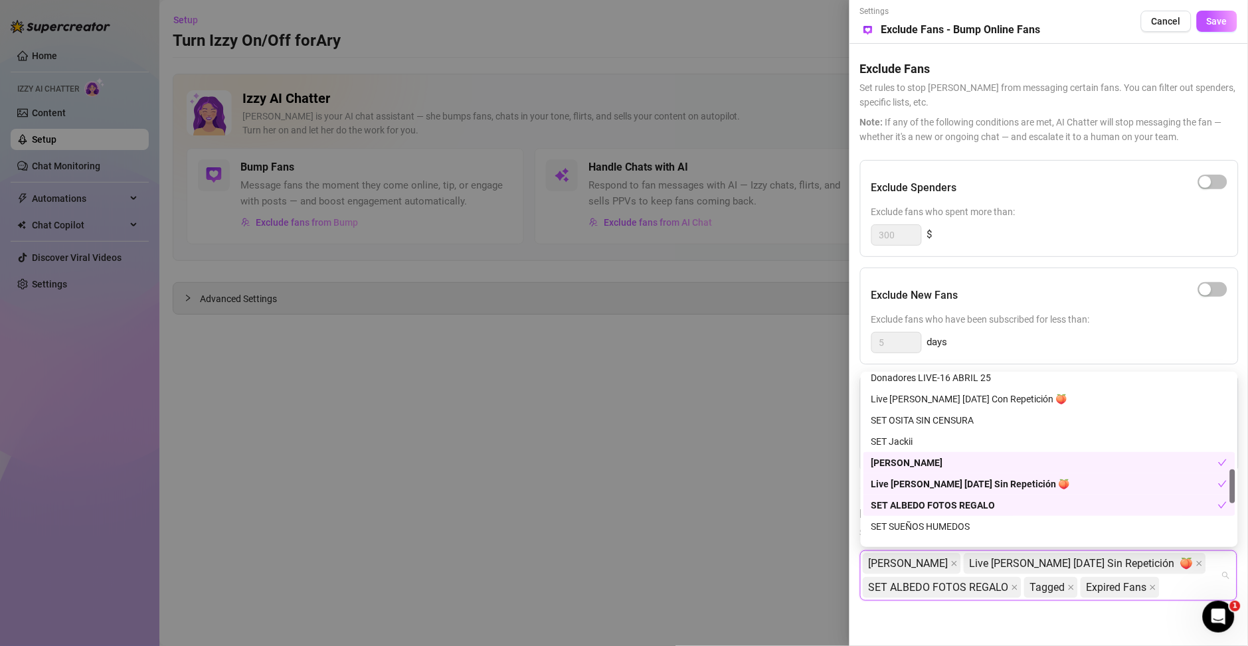
click at [936, 498] on div "SET ALBEDO FOTOS REGALO" at bounding box center [1044, 505] width 347 height 15
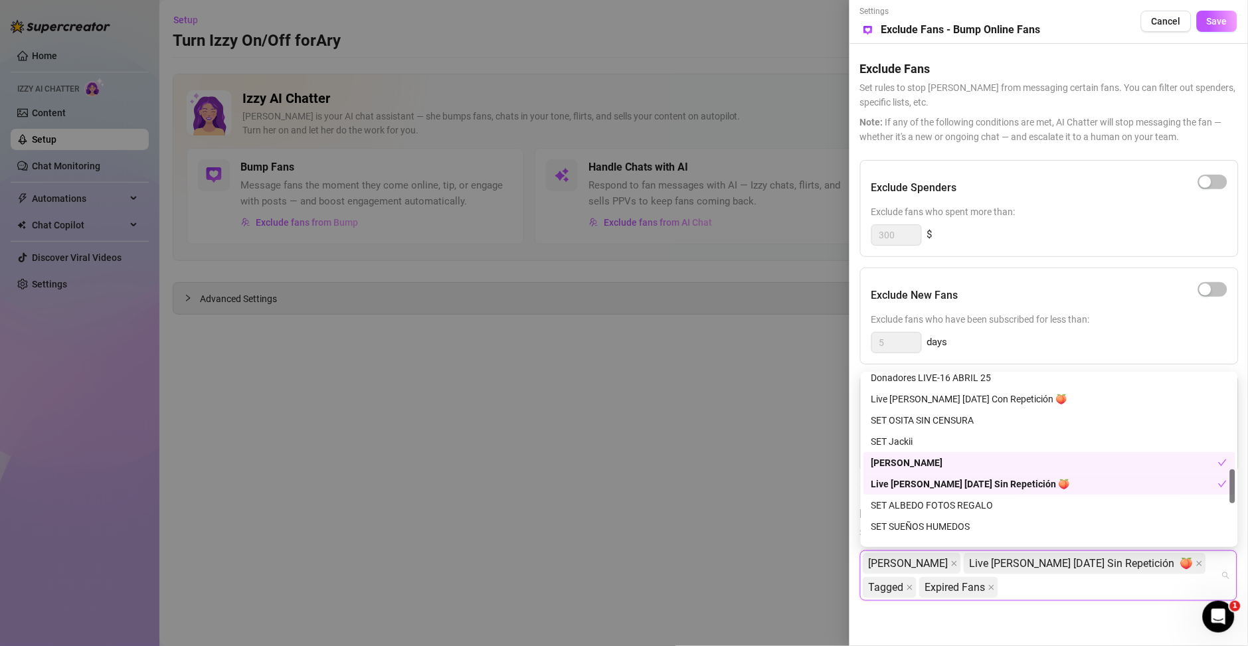
click at [934, 480] on div "Live [PERSON_NAME] [DATE] Sin Repetición 🍑" at bounding box center [1044, 484] width 347 height 15
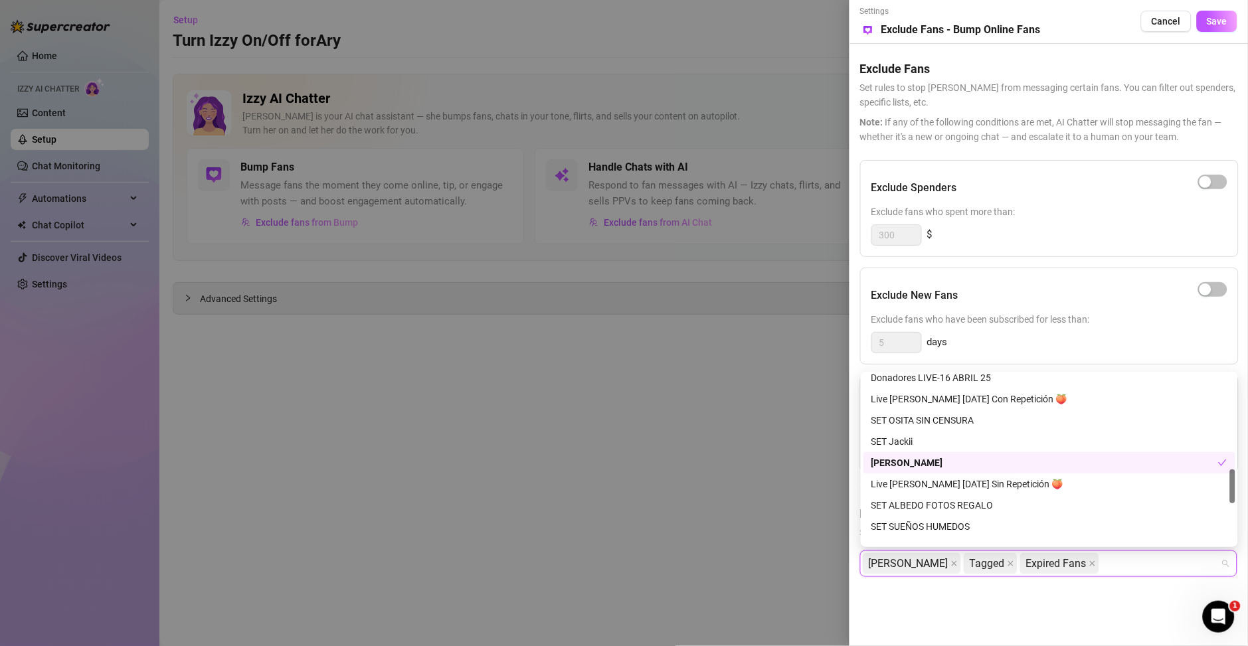
click at [905, 457] on div "[PERSON_NAME]" at bounding box center [1044, 462] width 347 height 15
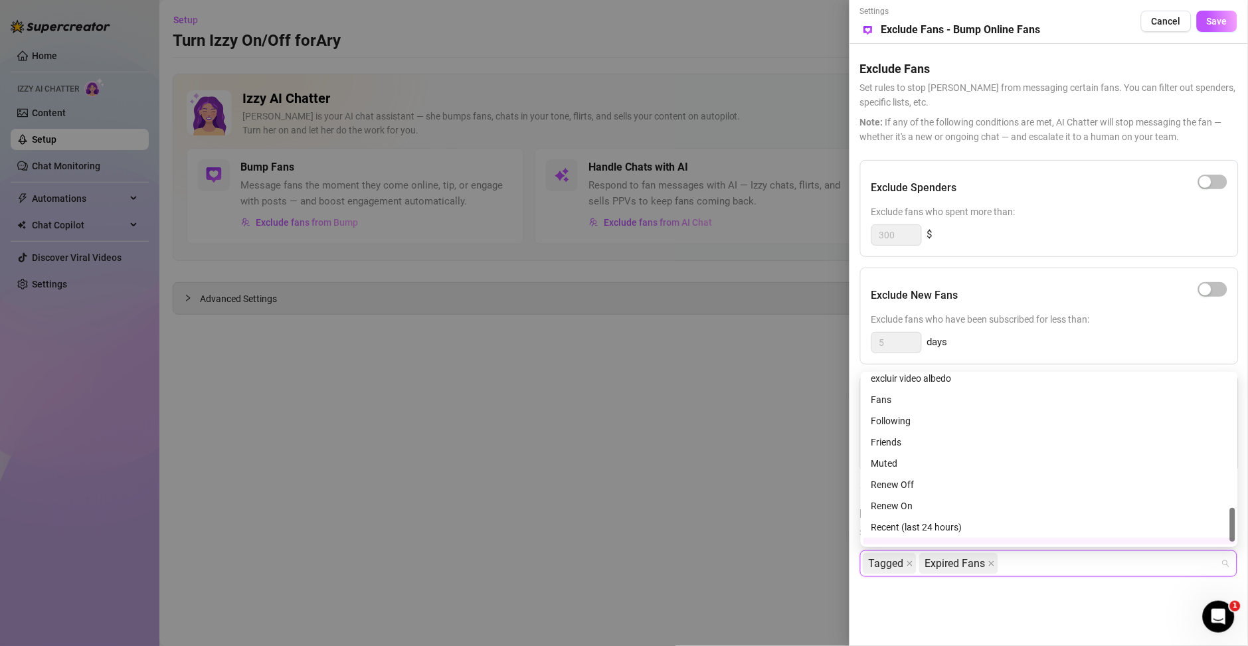
scroll to position [679, 0]
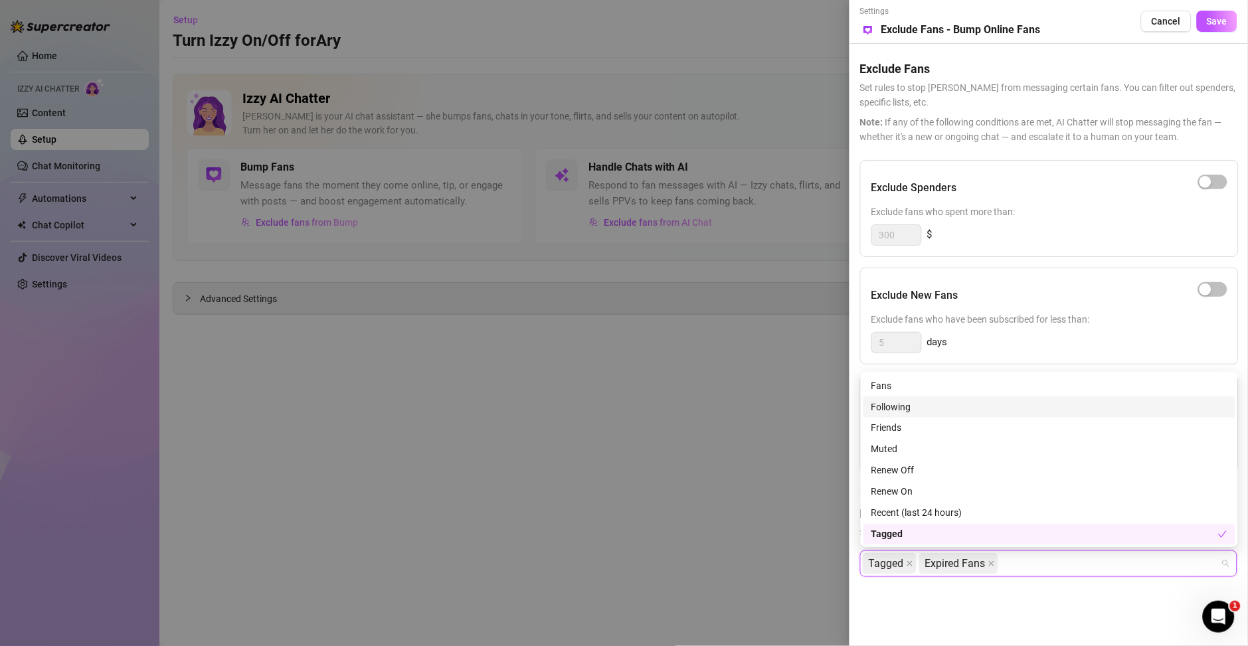
click at [947, 408] on div "Following" at bounding box center [1049, 407] width 356 height 15
click at [947, 408] on div "Following" at bounding box center [1044, 407] width 347 height 15
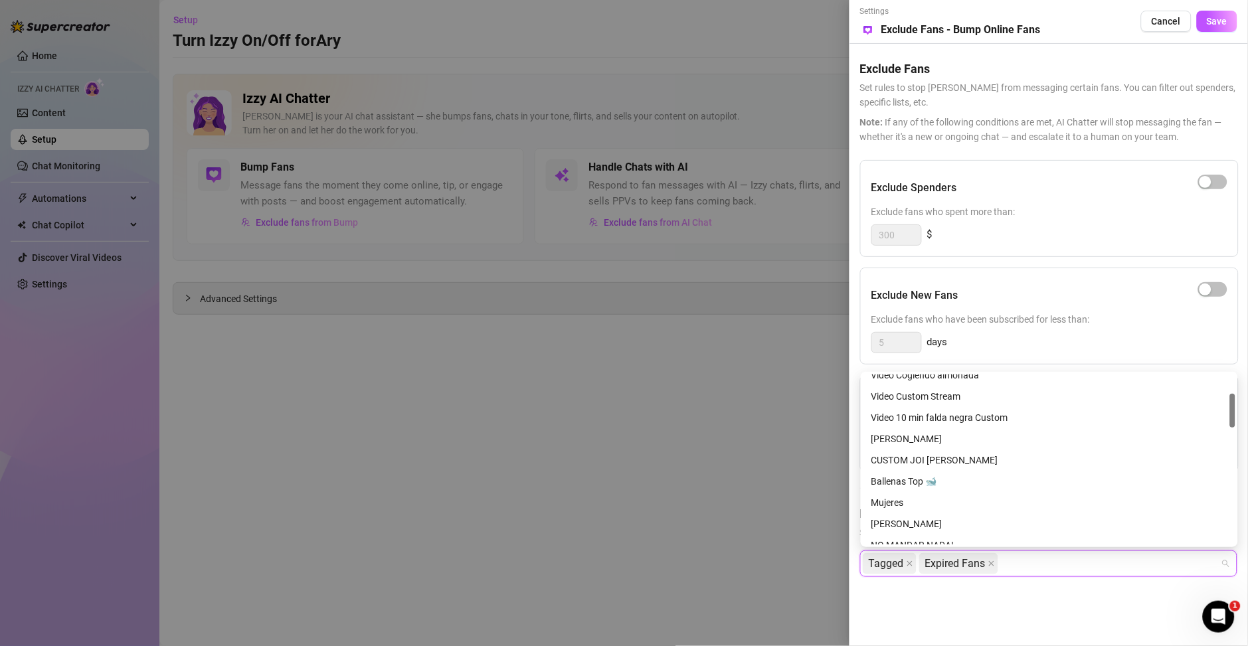
scroll to position [190, 0]
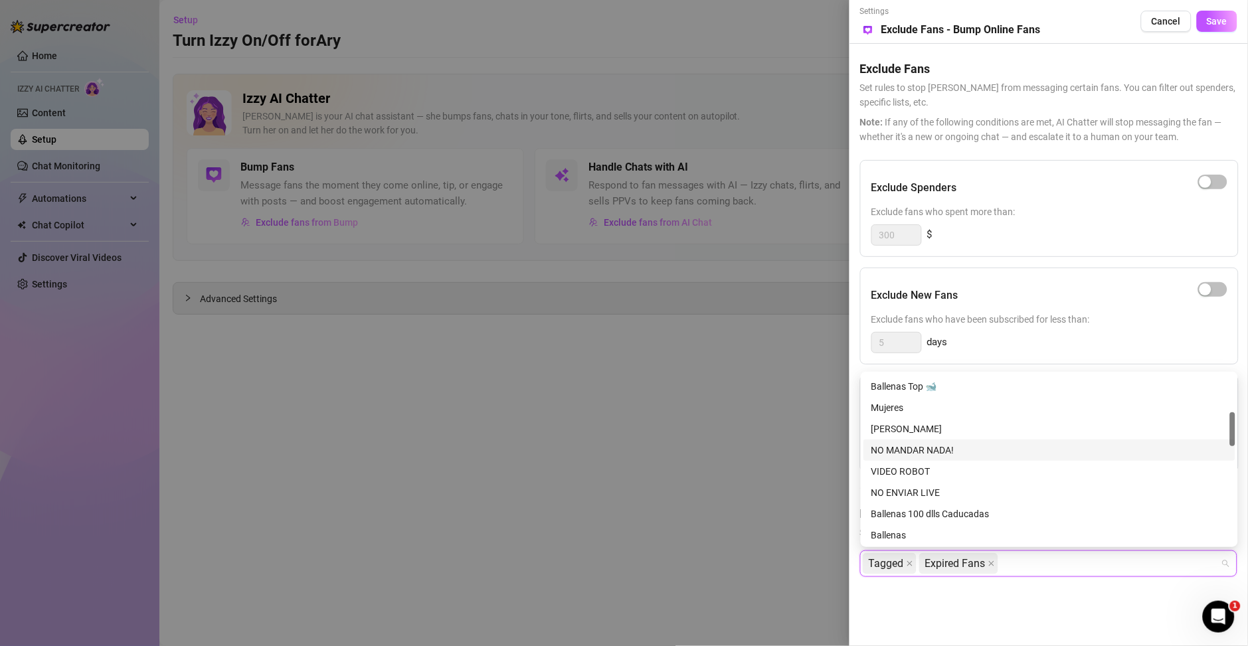
click at [924, 448] on div "NO MANDAR NADA!" at bounding box center [1049, 450] width 356 height 15
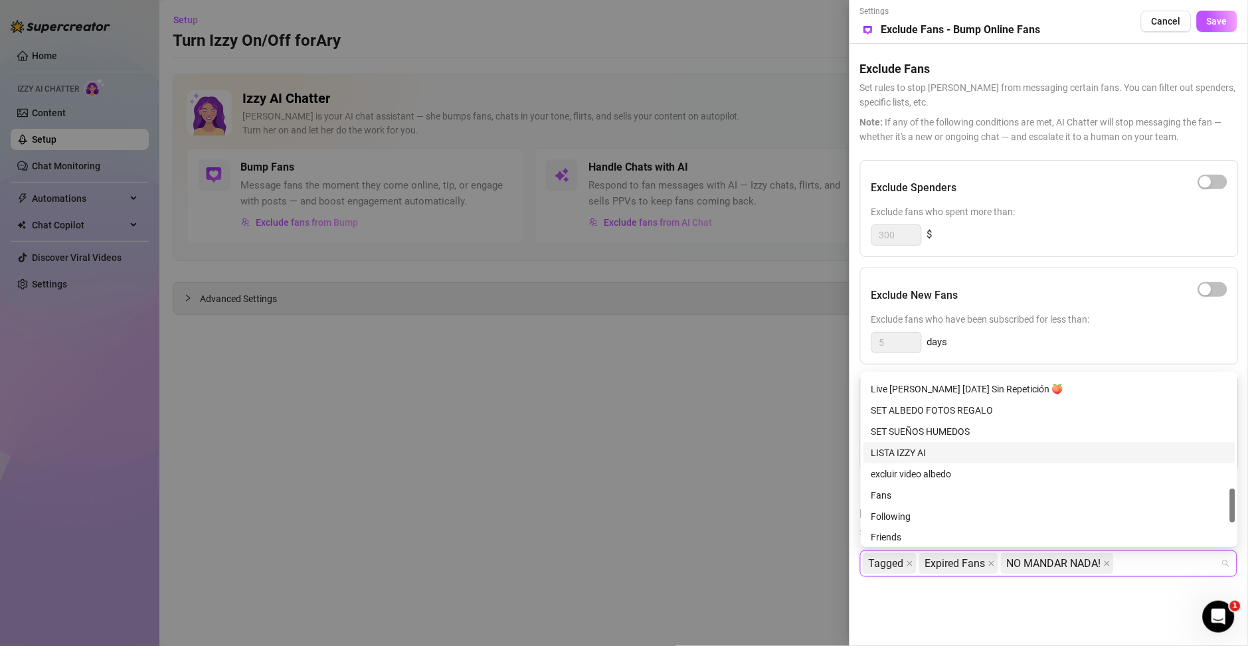
scroll to position [665, 0]
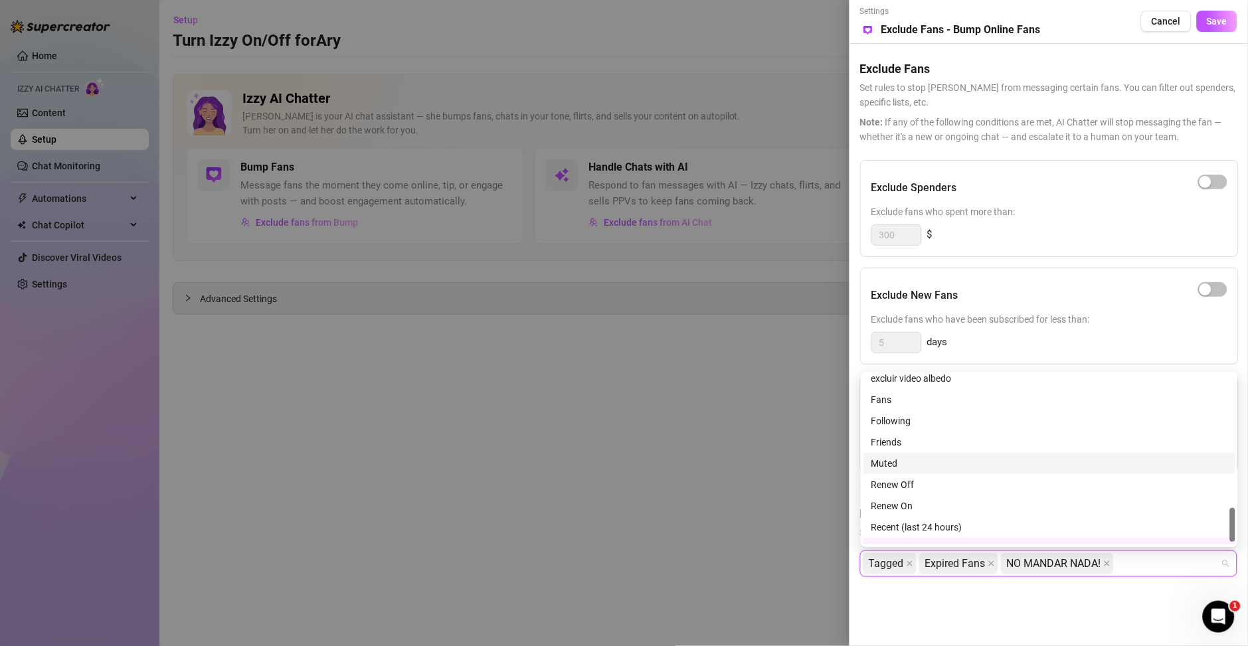
click at [913, 470] on div "Muted" at bounding box center [1049, 463] width 356 height 15
click at [1039, 33] on div "Settings Preview Exclude Fans - Bump Online Fans Cancel Save" at bounding box center [1048, 21] width 377 height 33
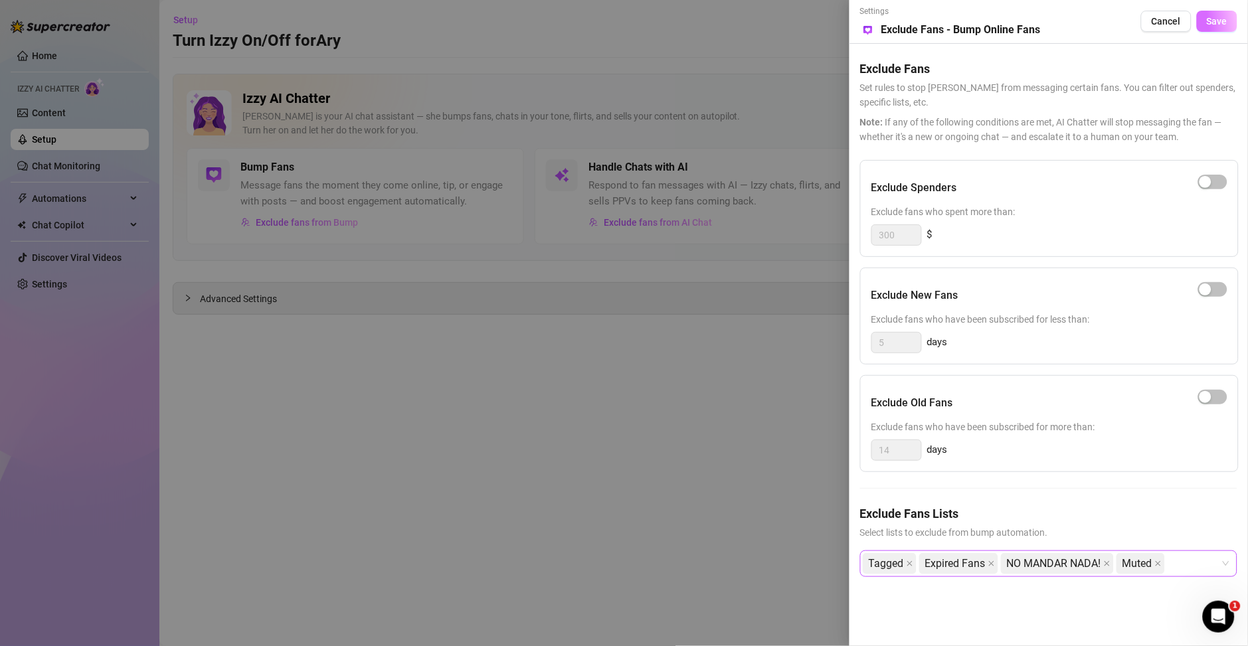
click at [1039, 21] on span "Save" at bounding box center [1216, 21] width 21 height 11
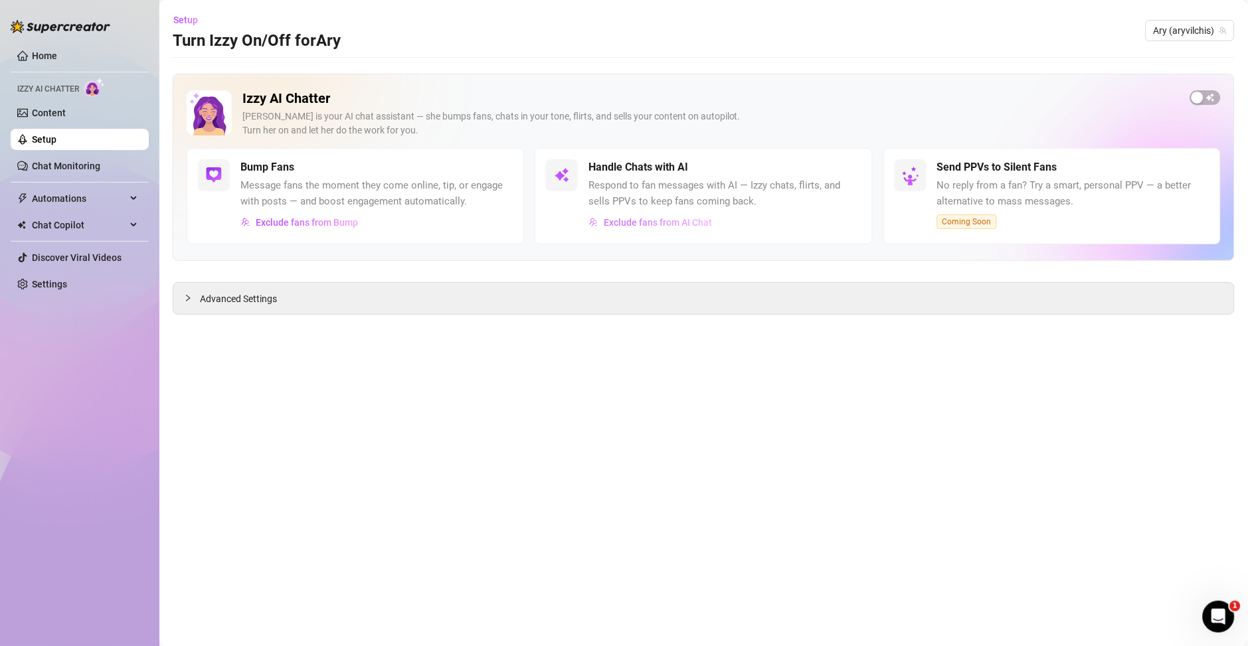
click at [644, 223] on span "Exclude fans from AI Chat" at bounding box center [658, 222] width 108 height 11
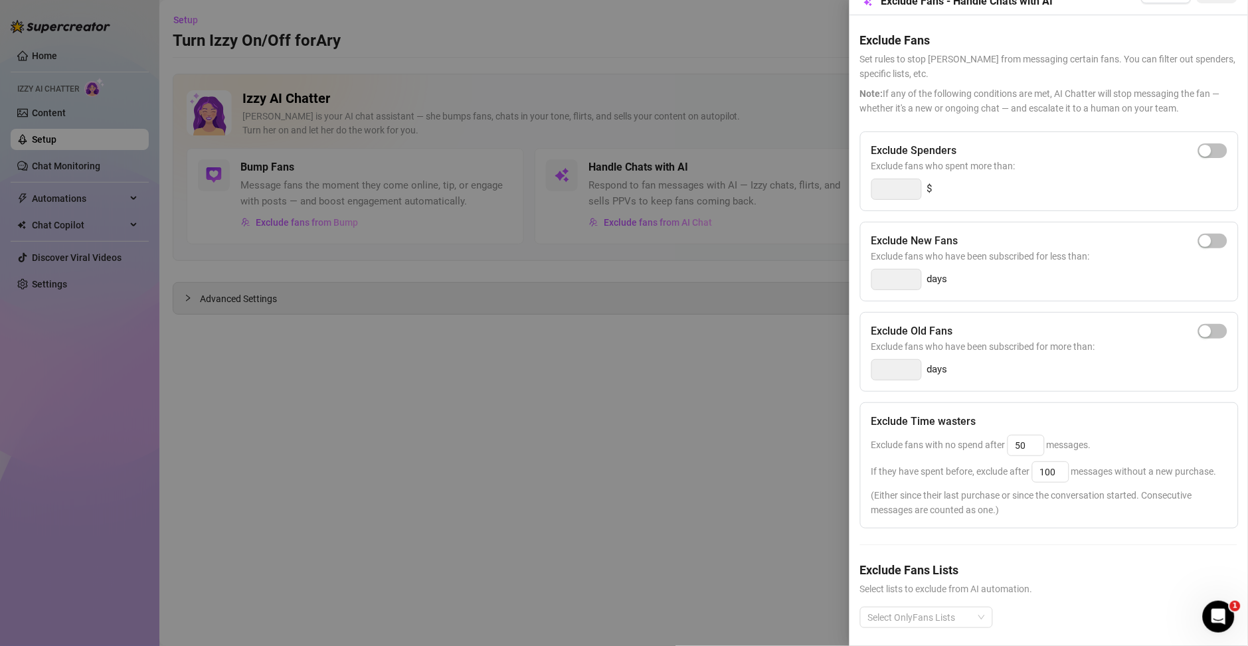
scroll to position [67, 0]
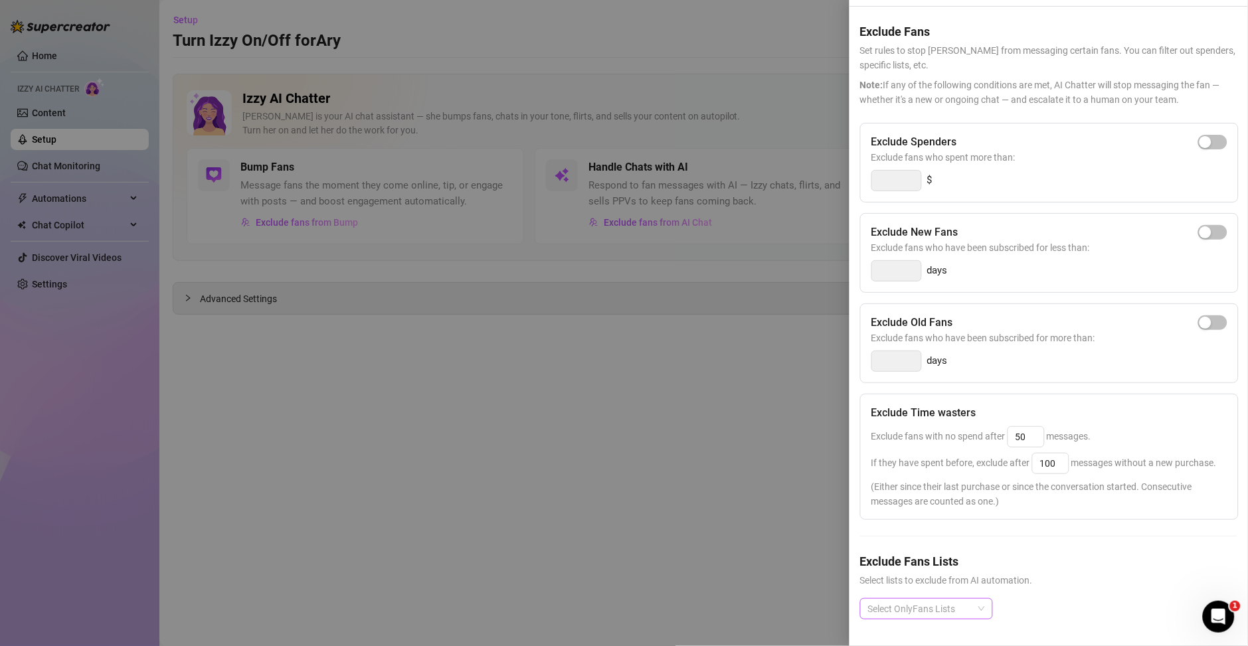
click at [930, 538] on div at bounding box center [919, 609] width 114 height 19
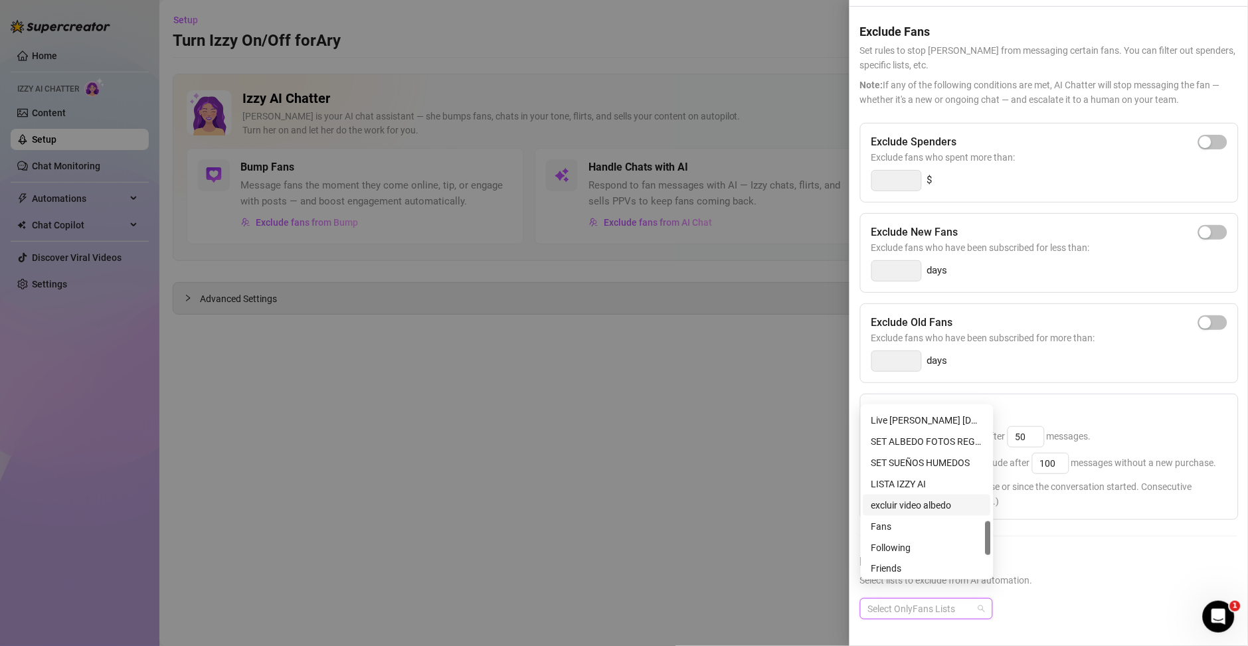
scroll to position [679, 0]
click at [890, 538] on div "Tagged" at bounding box center [927, 567] width 112 height 15
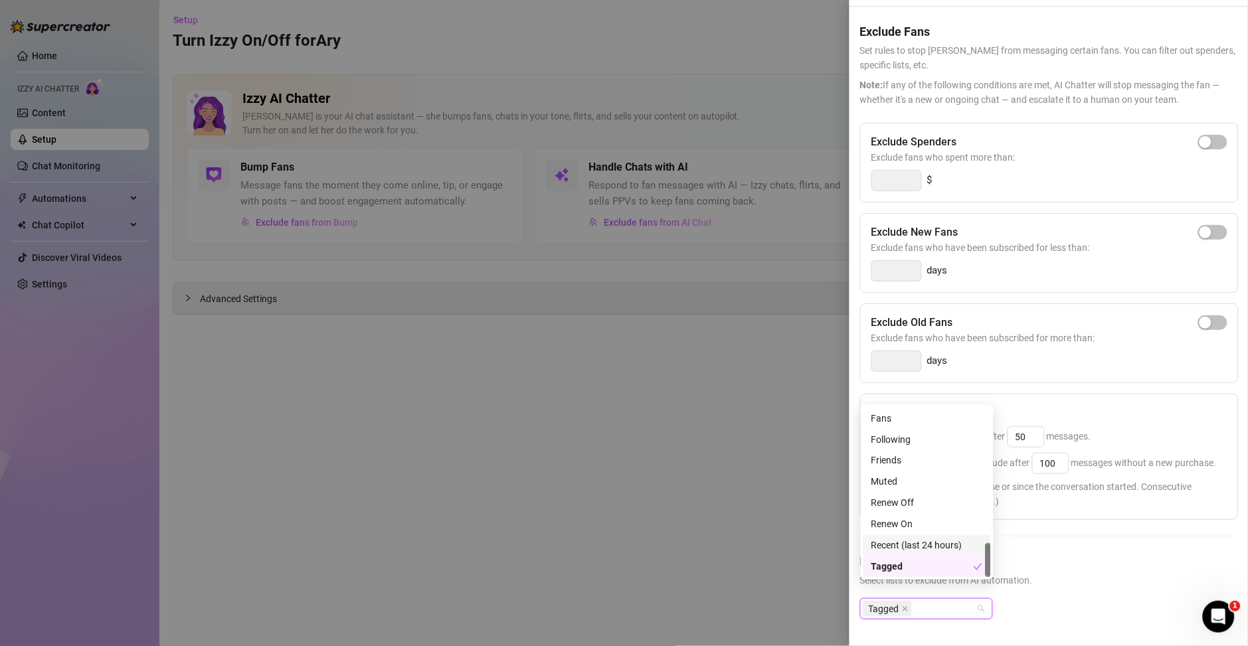
click at [890, 538] on div "Recent (last 24 hours)" at bounding box center [927, 545] width 112 height 15
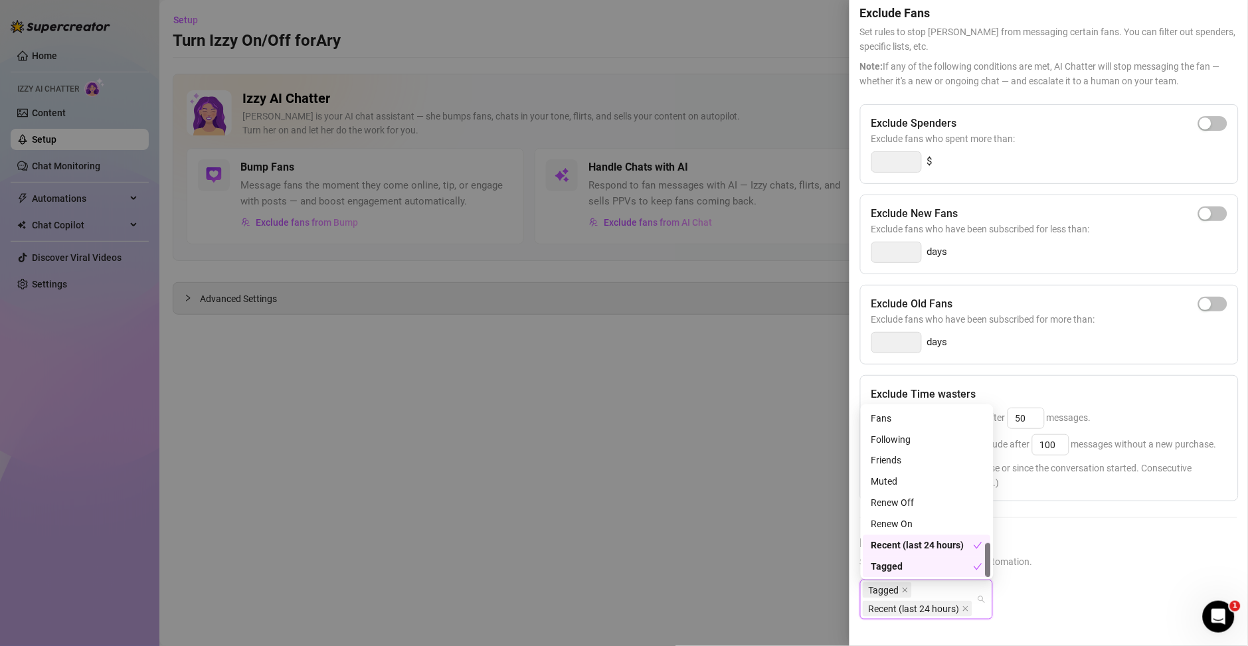
click at [888, 529] on div "Renew On" at bounding box center [927, 524] width 112 height 15
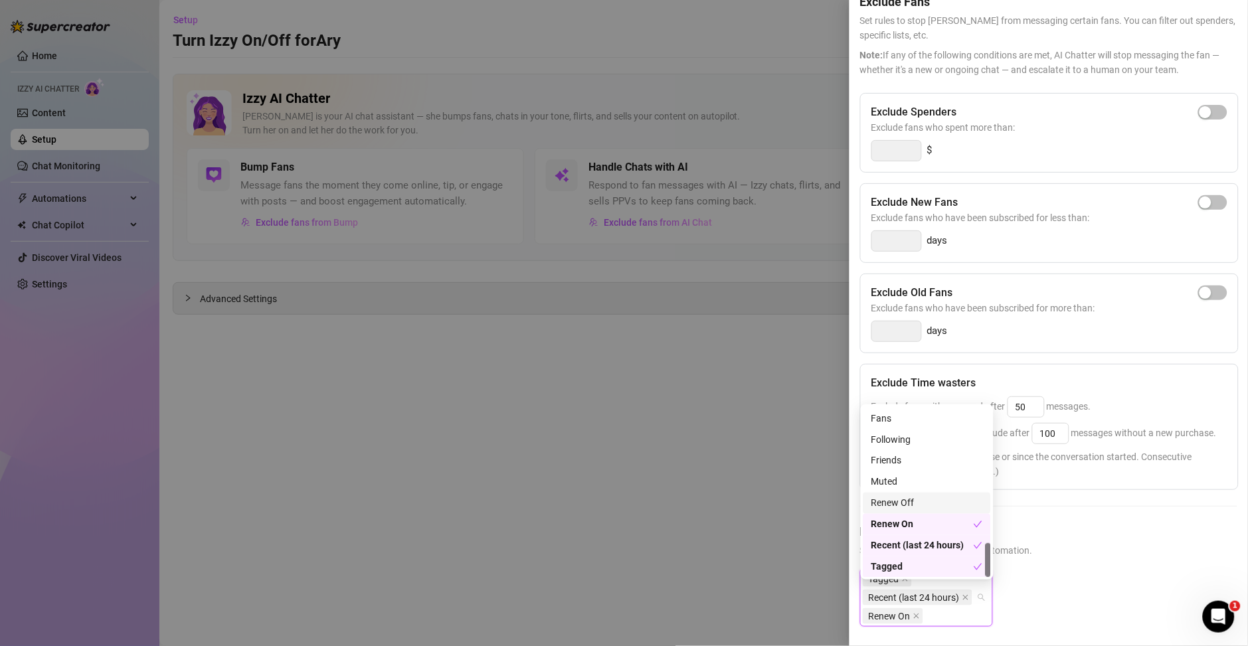
click at [884, 504] on div "Renew Off" at bounding box center [927, 503] width 112 height 15
click at [880, 487] on div "Muted" at bounding box center [927, 482] width 112 height 15
click at [898, 475] on div "excluir video albedo Fans Following Friends Muted Renew Off Renew On Recent (la…" at bounding box center [926, 481] width 127 height 191
click at [886, 445] on div "Following" at bounding box center [927, 439] width 112 height 15
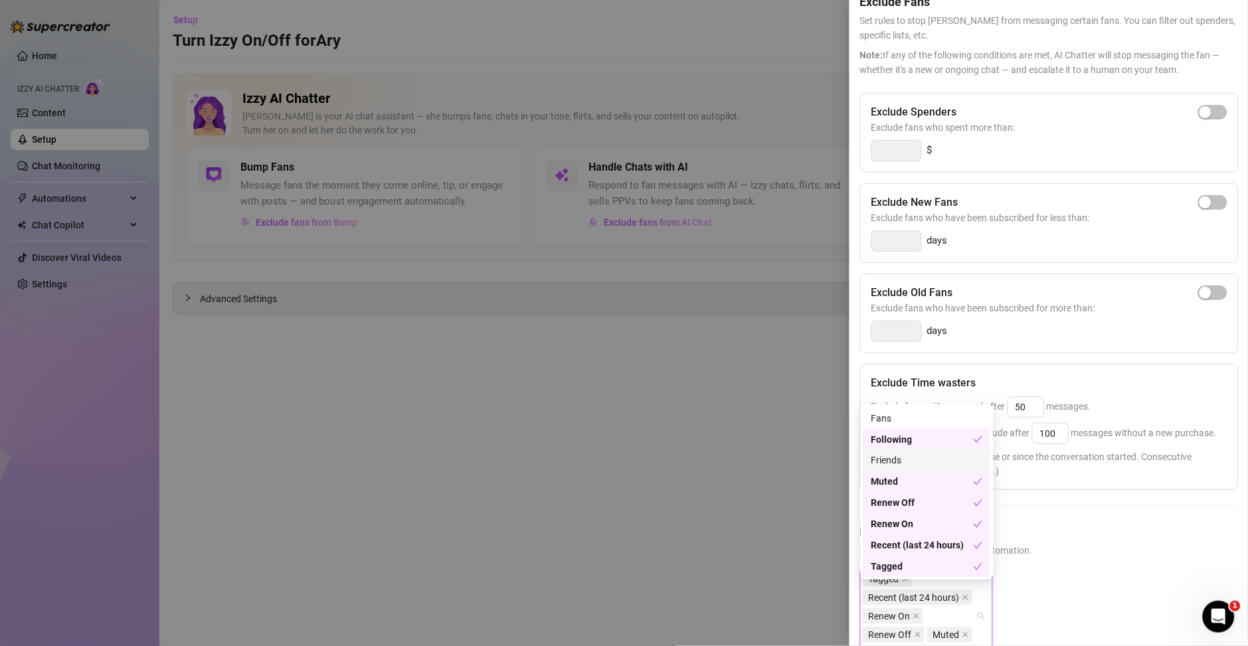
click at [886, 455] on div "Friends" at bounding box center [927, 460] width 112 height 15
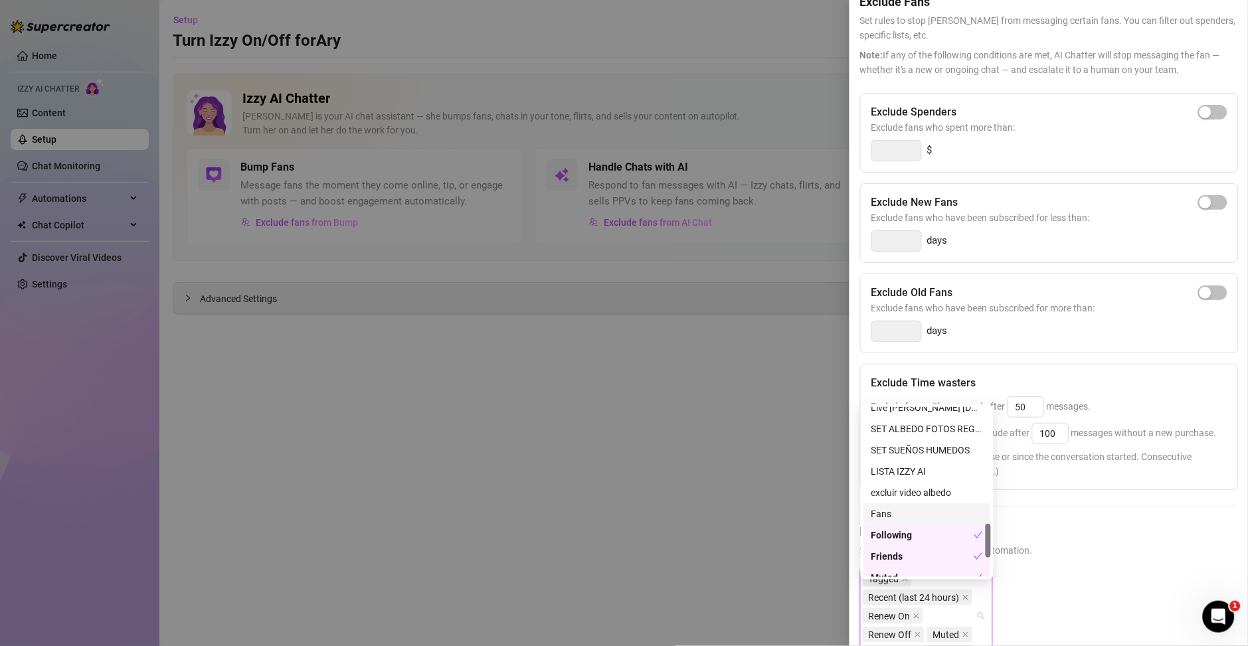
click at [892, 514] on div "Fans" at bounding box center [927, 514] width 112 height 15
click at [892, 493] on div "excluir video albedo" at bounding box center [927, 492] width 112 height 15
click at [894, 455] on div "SET SUEÑOS HUMEDOS" at bounding box center [927, 450] width 112 height 15
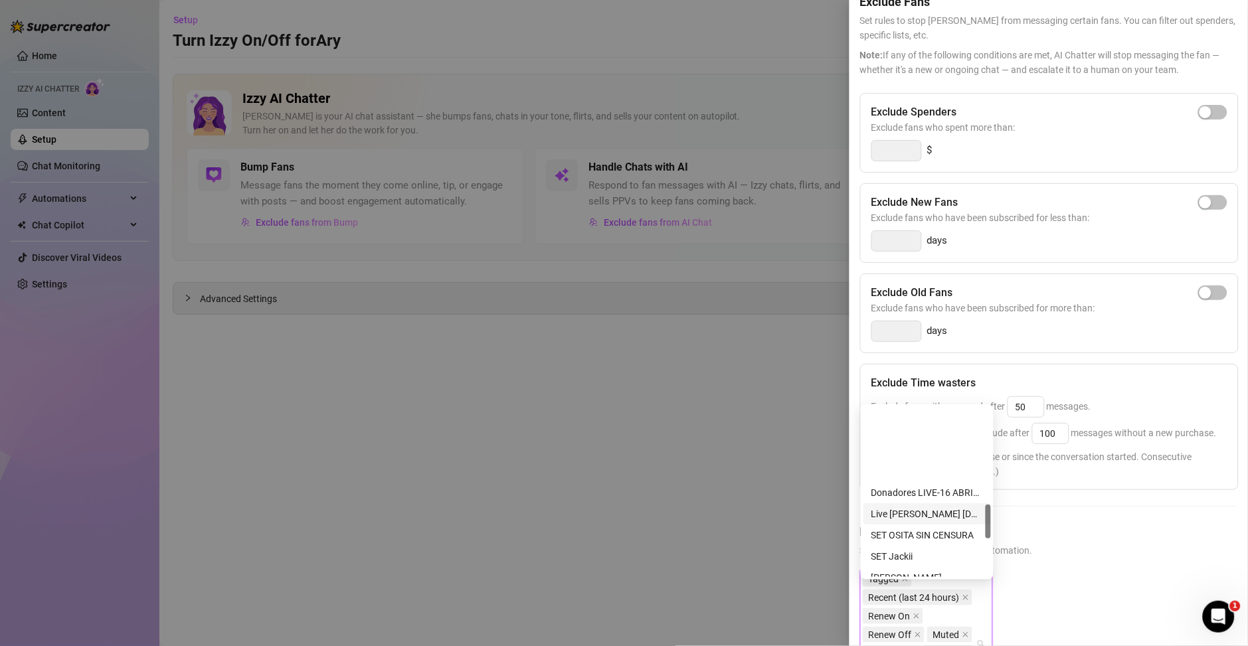
scroll to position [488, 0]
click at [906, 525] on div "SET ALBEDO FOTOS REGALO" at bounding box center [927, 524] width 112 height 15
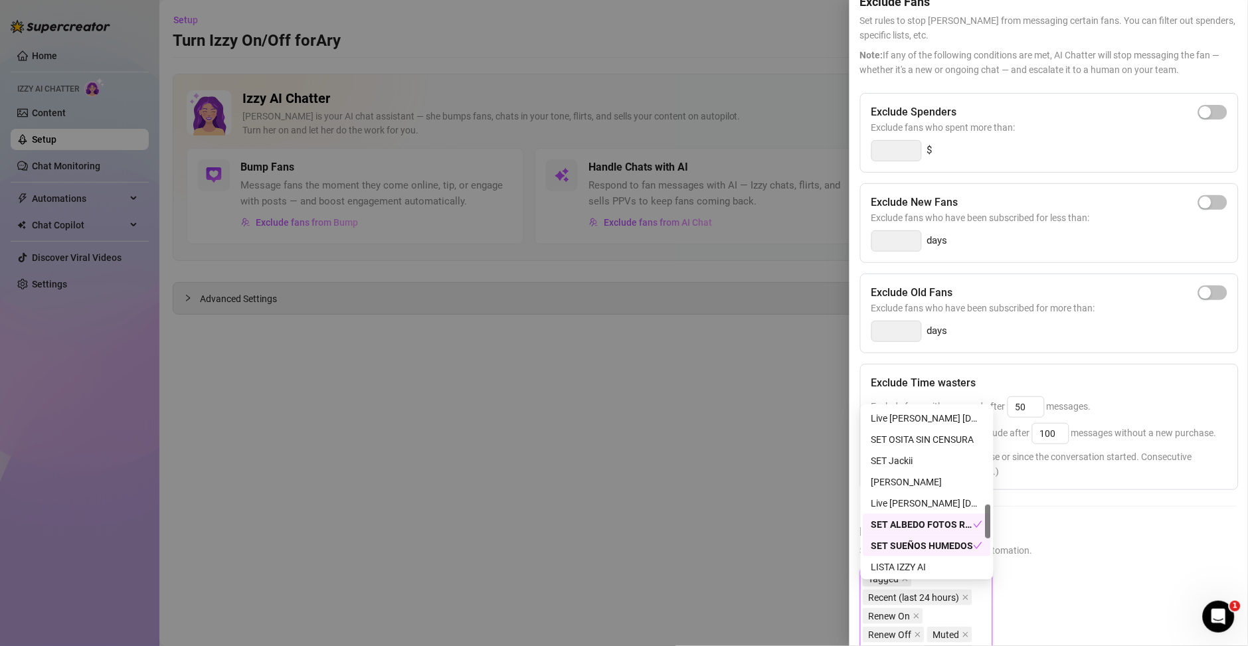
click at [904, 506] on div "Live [PERSON_NAME] [DATE] Sin Repetición 🍑" at bounding box center [927, 503] width 112 height 15
click at [898, 483] on div "[PERSON_NAME]" at bounding box center [927, 482] width 112 height 15
click at [897, 468] on div "SET Jackii" at bounding box center [927, 460] width 112 height 15
click at [899, 444] on div "SET OSITA SIN CENSURA" at bounding box center [927, 439] width 112 height 15
click at [904, 426] on div "Live [PERSON_NAME] [DATE] Con Repetición 🍑" at bounding box center [927, 418] width 112 height 15
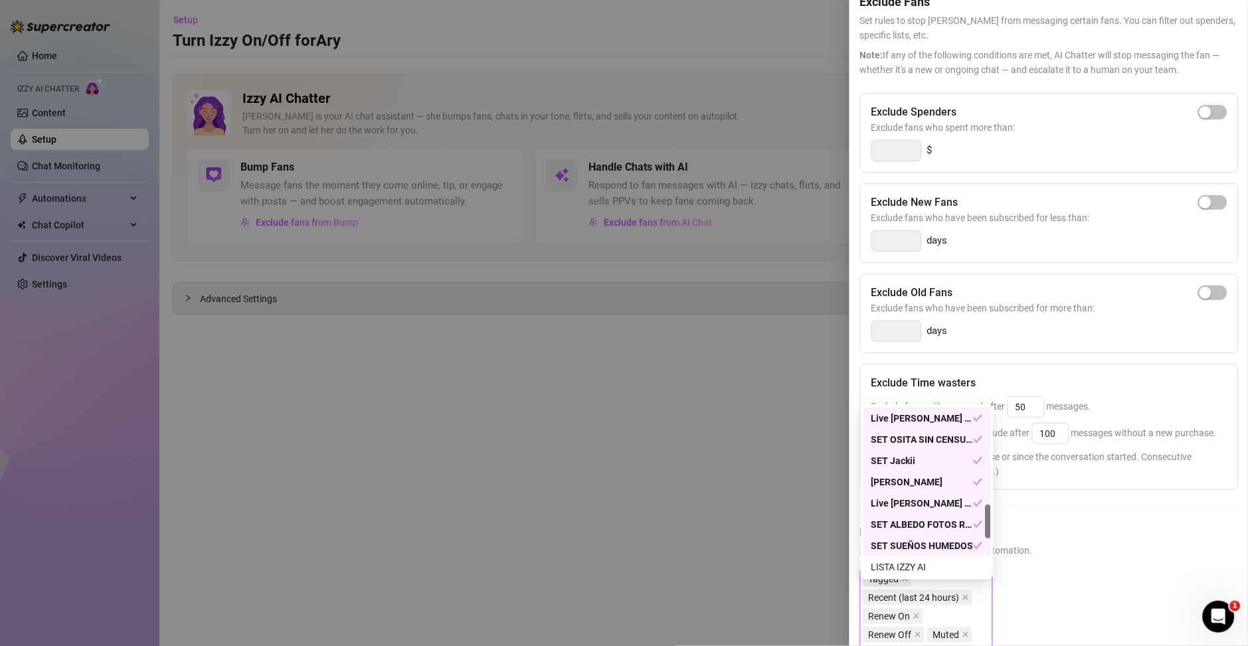
scroll to position [392, 0]
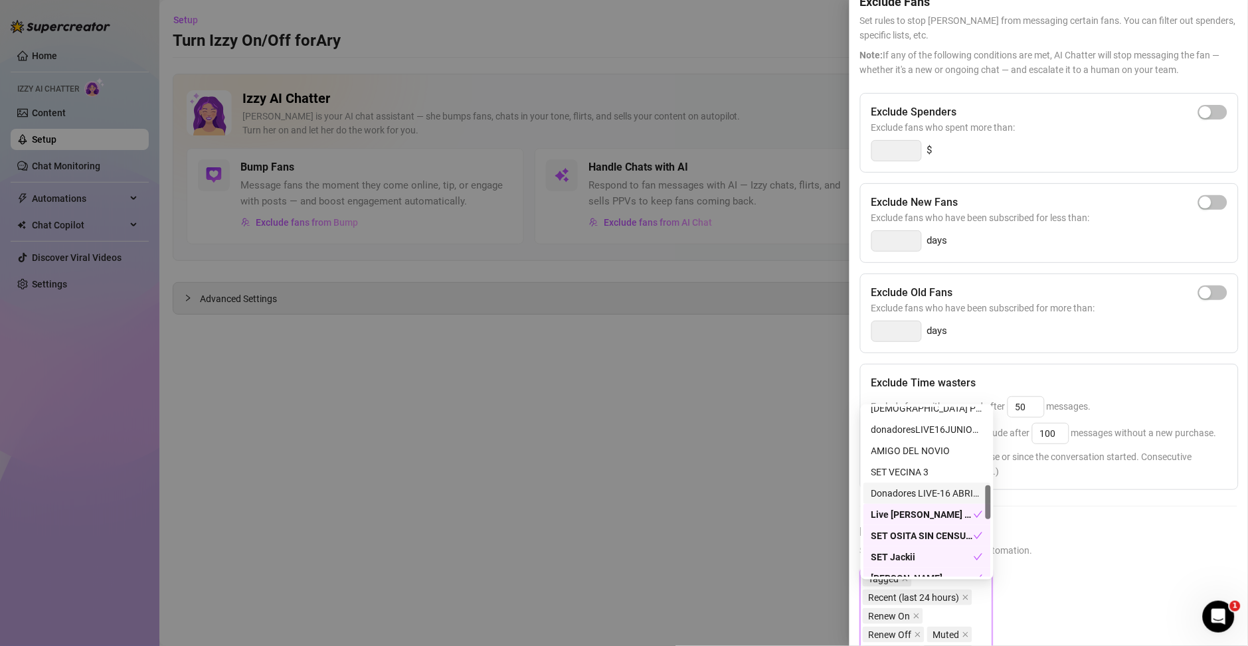
click at [904, 493] on div "Donadores LIVE-16 ABRIL 25" at bounding box center [927, 493] width 112 height 15
click at [904, 476] on div "SET VECINA 3" at bounding box center [927, 472] width 112 height 15
click at [903, 446] on div "AMIGO DEL NOVIO" at bounding box center [927, 451] width 112 height 15
click at [924, 464] on div "[DEMOGRAPHIC_DATA] Pack donadoresLIVE16JUNIO25 AMIGO DEL NOVIO SET VECINA 3 Don…" at bounding box center [926, 504] width 127 height 212
click at [906, 436] on div "donadoresLIVE16JUNIO25" at bounding box center [927, 429] width 112 height 15
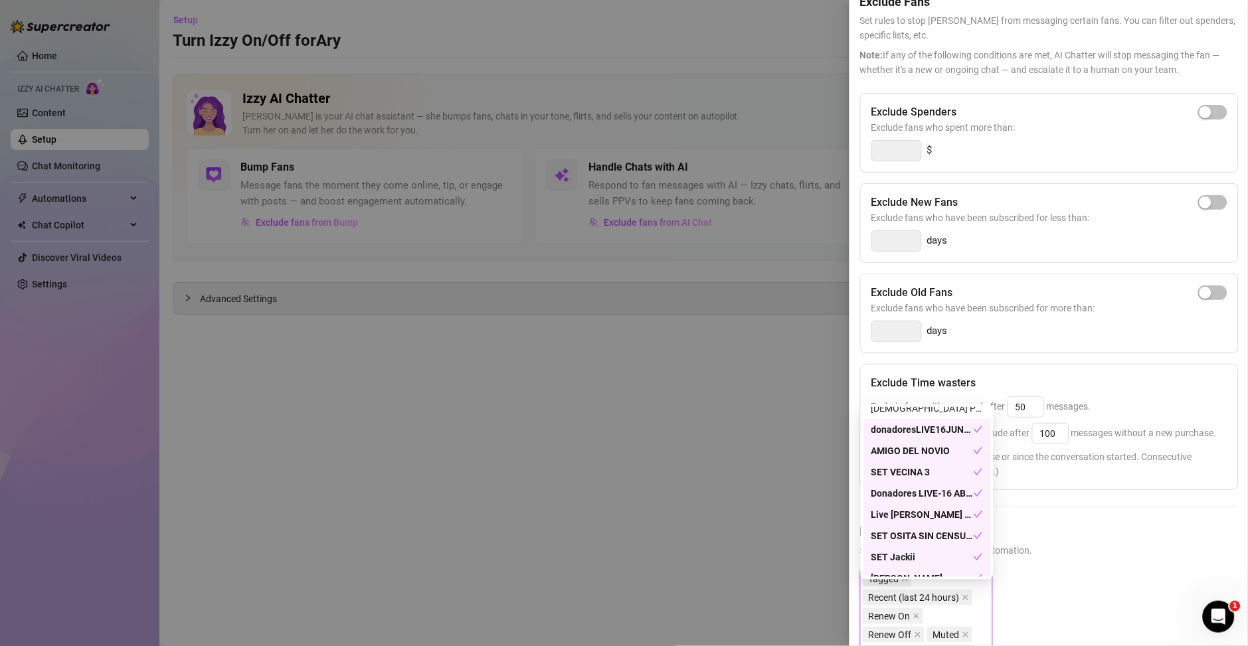
scroll to position [296, 0]
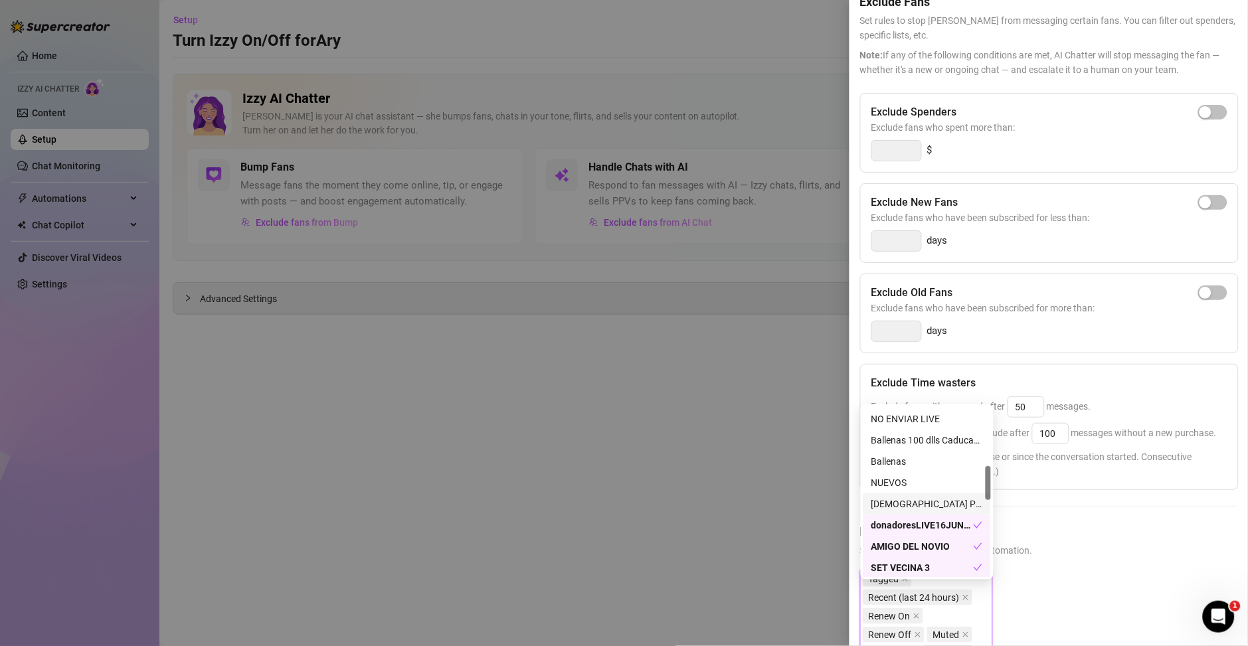
click at [900, 496] on div "[DEMOGRAPHIC_DATA] Pack" at bounding box center [926, 503] width 127 height 21
drag, startPoint x: 897, startPoint y: 489, endPoint x: 896, endPoint y: 475, distance: 14.0
click at [897, 489] on div "NUEVOS" at bounding box center [927, 482] width 112 height 15
click at [896, 465] on div "Ballenas" at bounding box center [927, 461] width 112 height 15
click at [894, 446] on div "Ballenas 100 dlls Caducadas" at bounding box center [927, 440] width 112 height 15
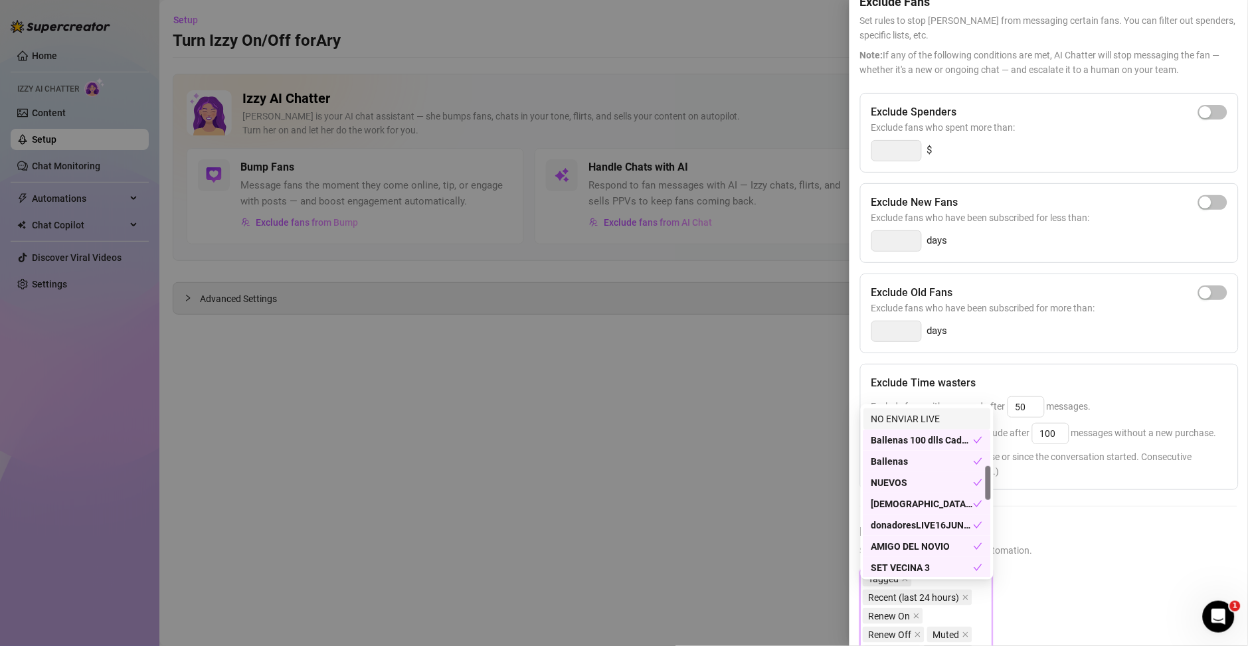
click at [895, 422] on div "NO ENVIAR LIVE" at bounding box center [927, 419] width 112 height 15
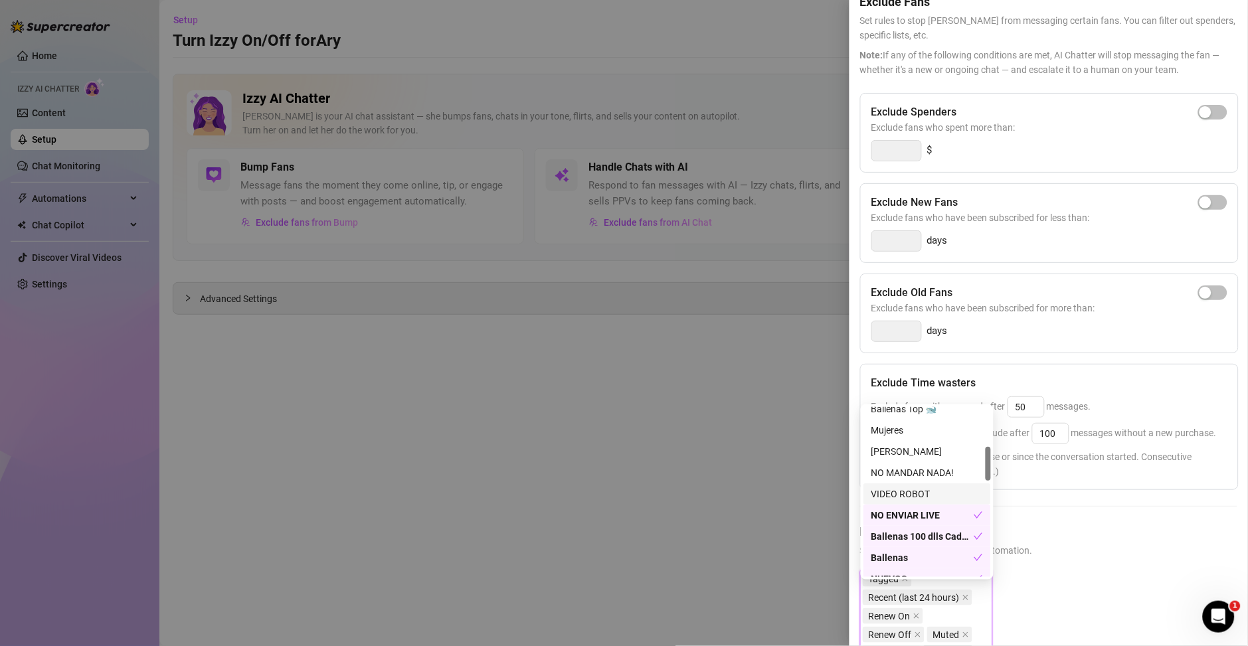
click at [901, 491] on div "VIDEO ROBOT" at bounding box center [927, 494] width 112 height 15
click at [901, 479] on div "NO MANDAR NADA!" at bounding box center [927, 472] width 112 height 15
click at [897, 457] on div "[PERSON_NAME]" at bounding box center [927, 451] width 112 height 15
click at [896, 438] on div "Mujeres" at bounding box center [927, 430] width 112 height 15
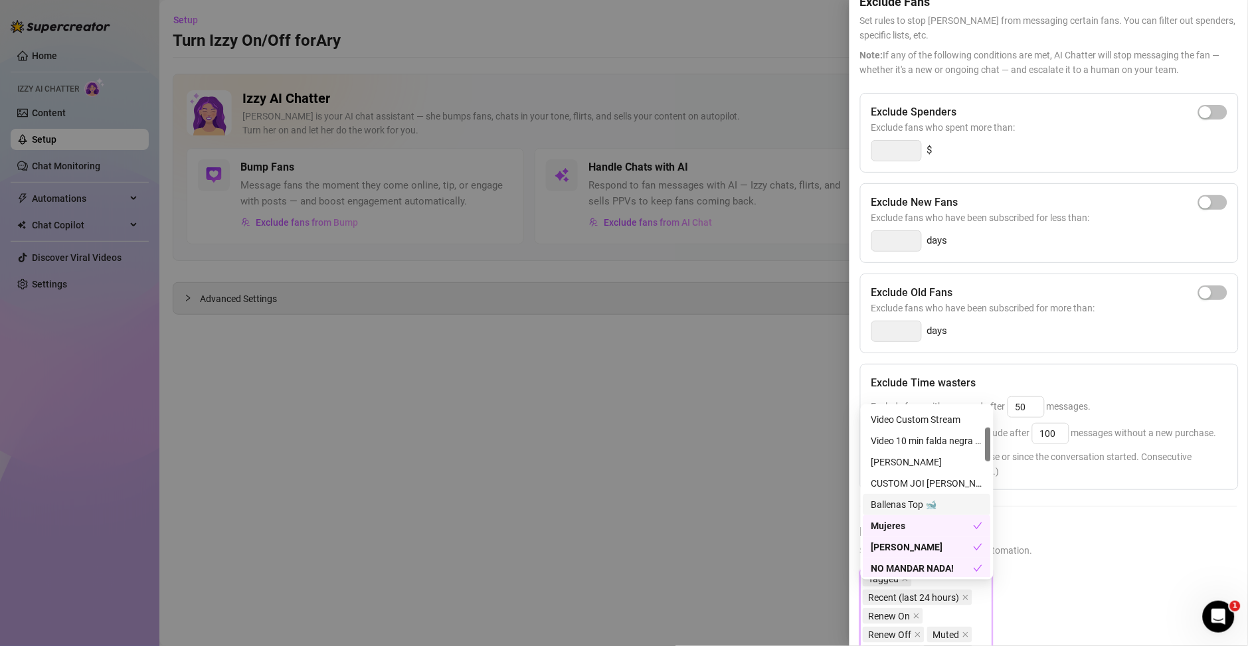
click at [894, 503] on div "Ballenas Top 🐋" at bounding box center [927, 504] width 112 height 15
click at [895, 487] on div "CUSTOM JOI [PERSON_NAME]" at bounding box center [927, 483] width 112 height 15
click at [895, 467] on div "[PERSON_NAME]" at bounding box center [927, 462] width 112 height 15
click at [897, 442] on div "Video 10 min falda negra Custom" at bounding box center [927, 441] width 112 height 15
click at [897, 421] on div "Video Custom Stream" at bounding box center [927, 419] width 112 height 15
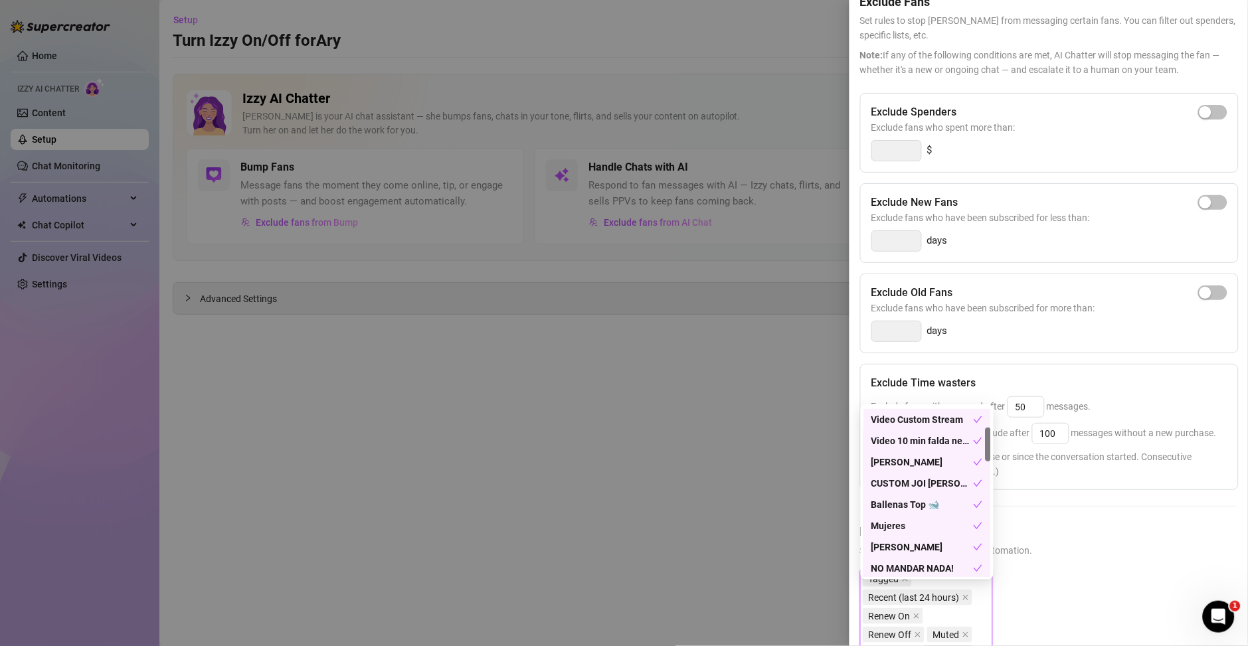
scroll to position [0, 0]
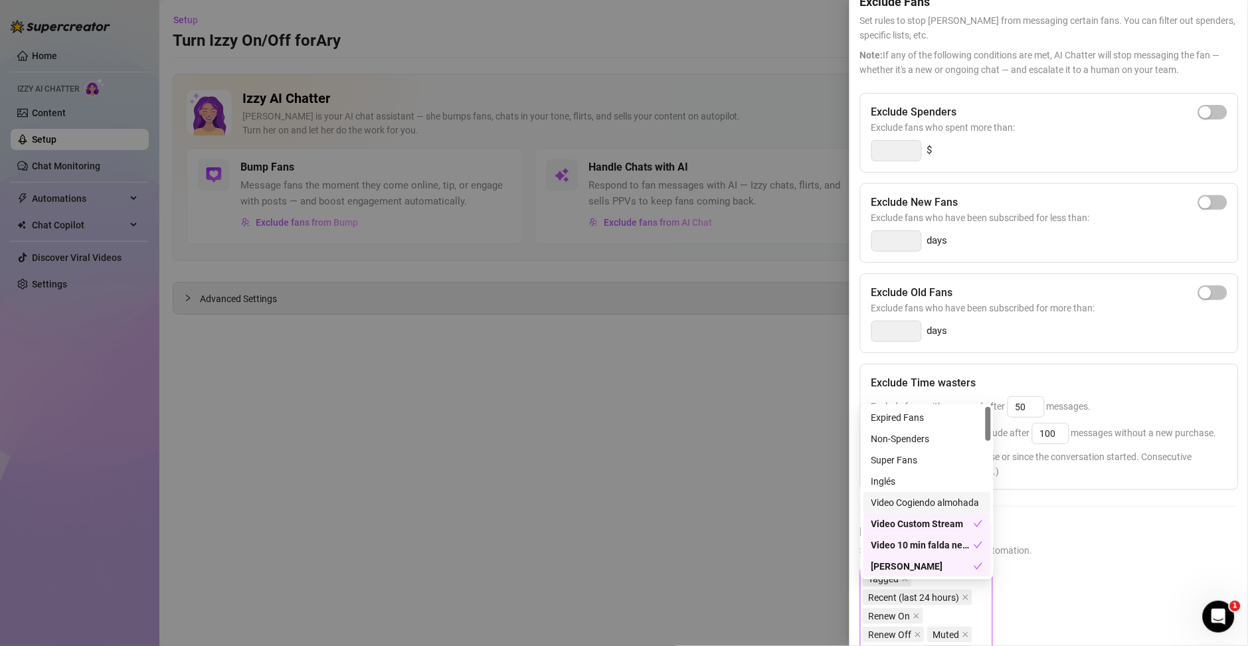
click at [894, 497] on div "Video Cogiendo almohada" at bounding box center [927, 502] width 112 height 15
click at [891, 484] on div "Inglés" at bounding box center [927, 481] width 112 height 15
click at [892, 461] on div "Super Fans" at bounding box center [927, 460] width 112 height 15
click at [896, 442] on div "Non-Spenders" at bounding box center [927, 439] width 112 height 15
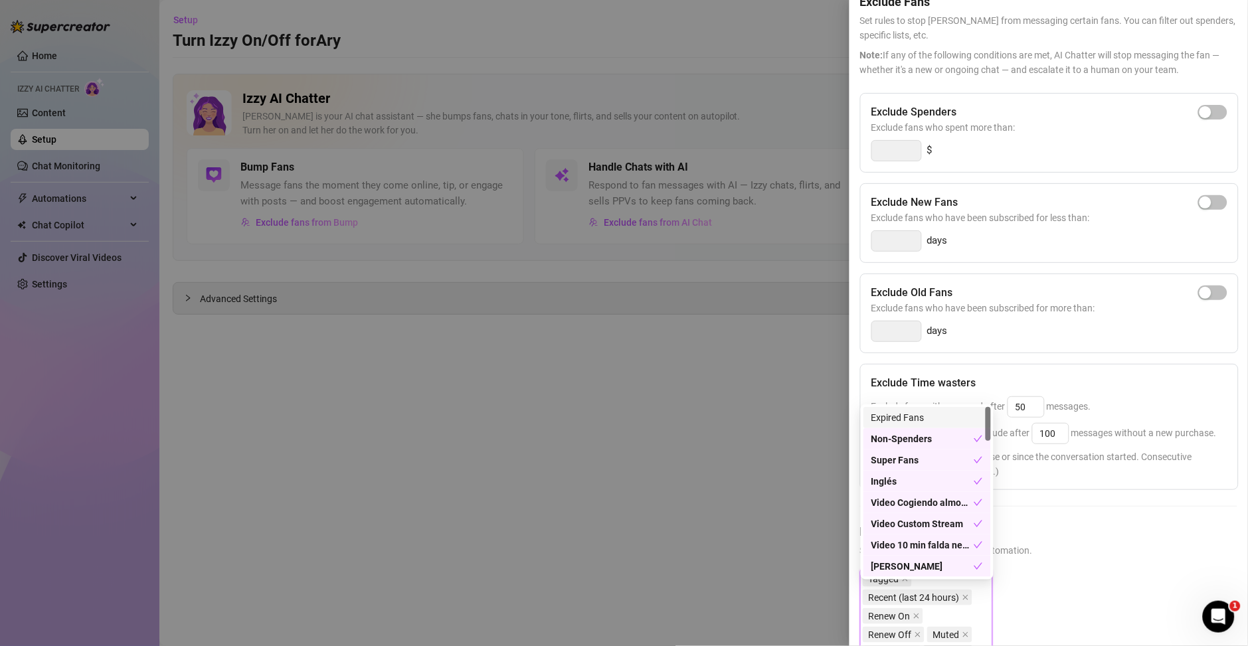
click at [900, 424] on div "Expired Fans" at bounding box center [927, 417] width 112 height 15
click at [1039, 537] on h5 "Exclude Fans Lists" at bounding box center [1048, 532] width 377 height 18
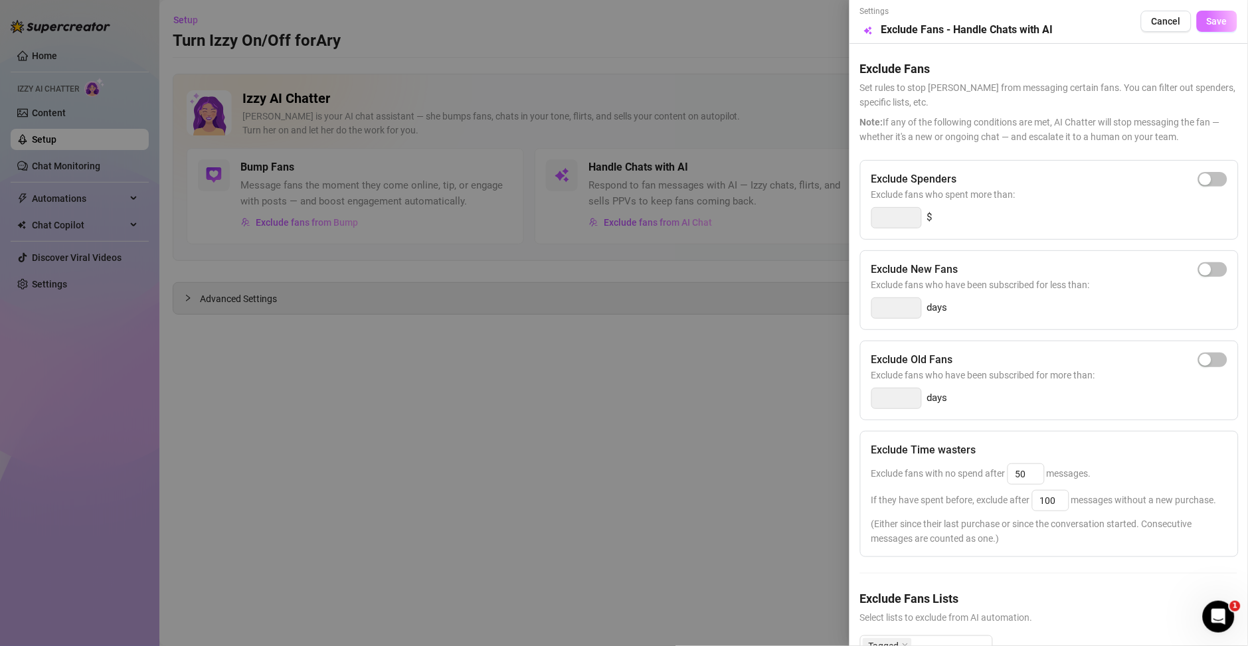
click at [1039, 24] on button "Save" at bounding box center [1216, 21] width 41 height 21
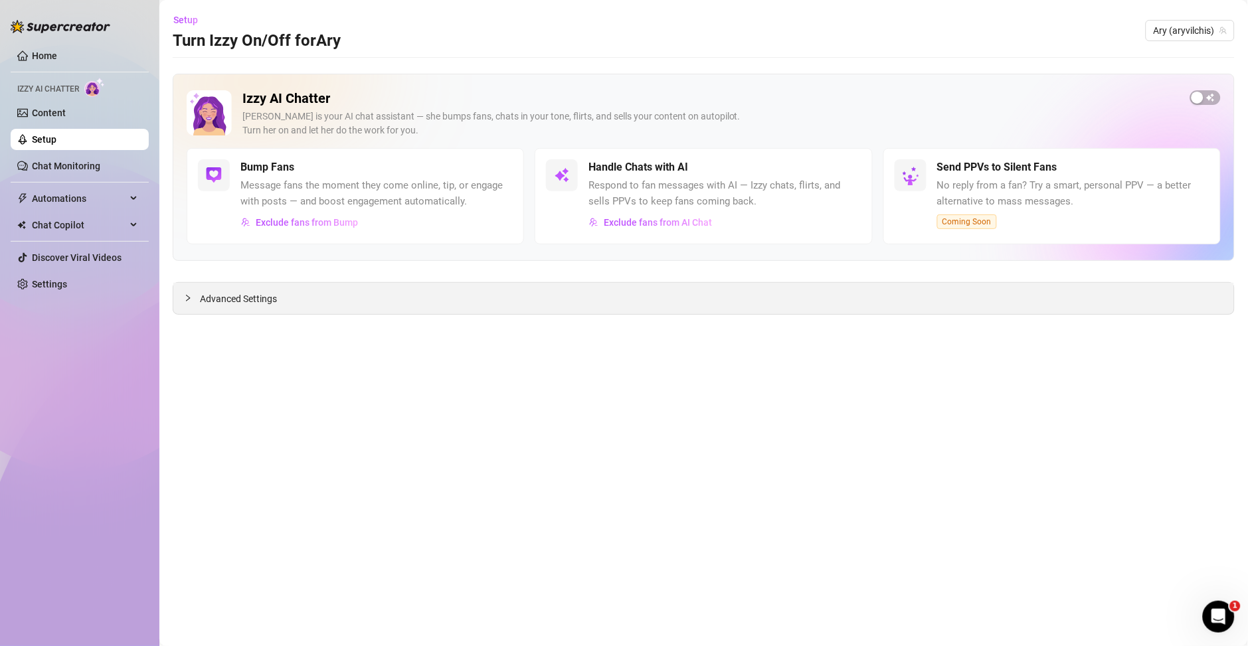
click at [249, 309] on div "Advanced Settings" at bounding box center [703, 298] width 1060 height 31
click at [261, 224] on span "Exclude fans from Bump" at bounding box center [307, 222] width 102 height 11
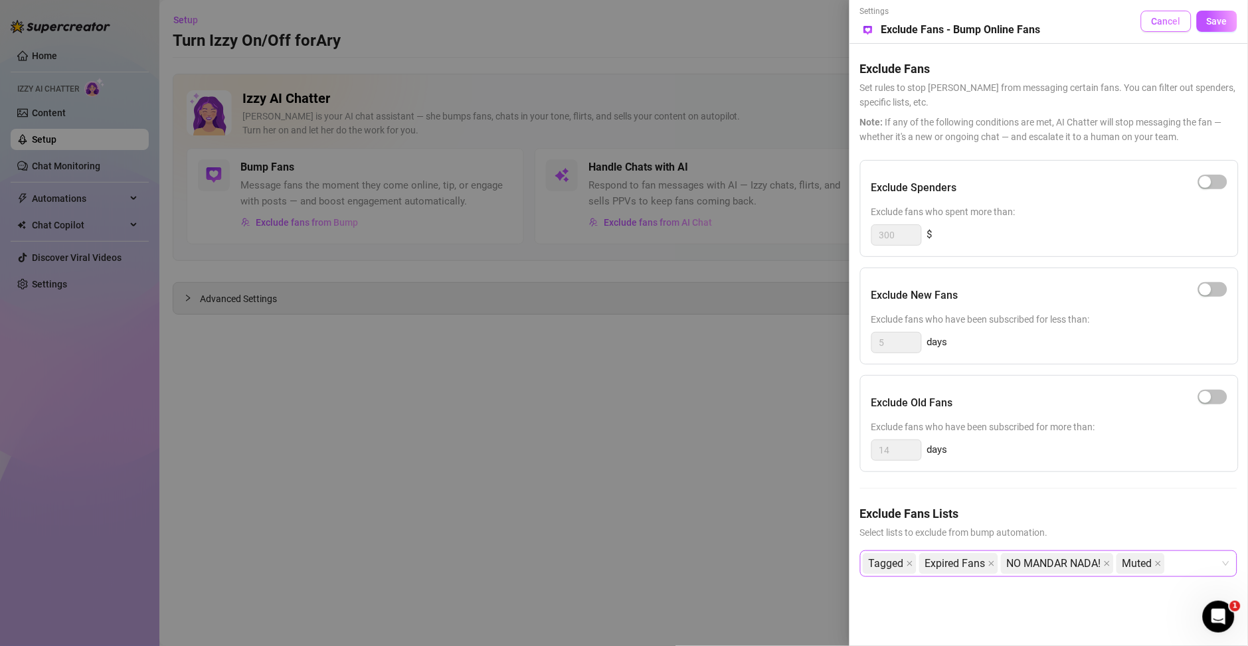
click at [1039, 25] on span "Cancel" at bounding box center [1165, 21] width 29 height 11
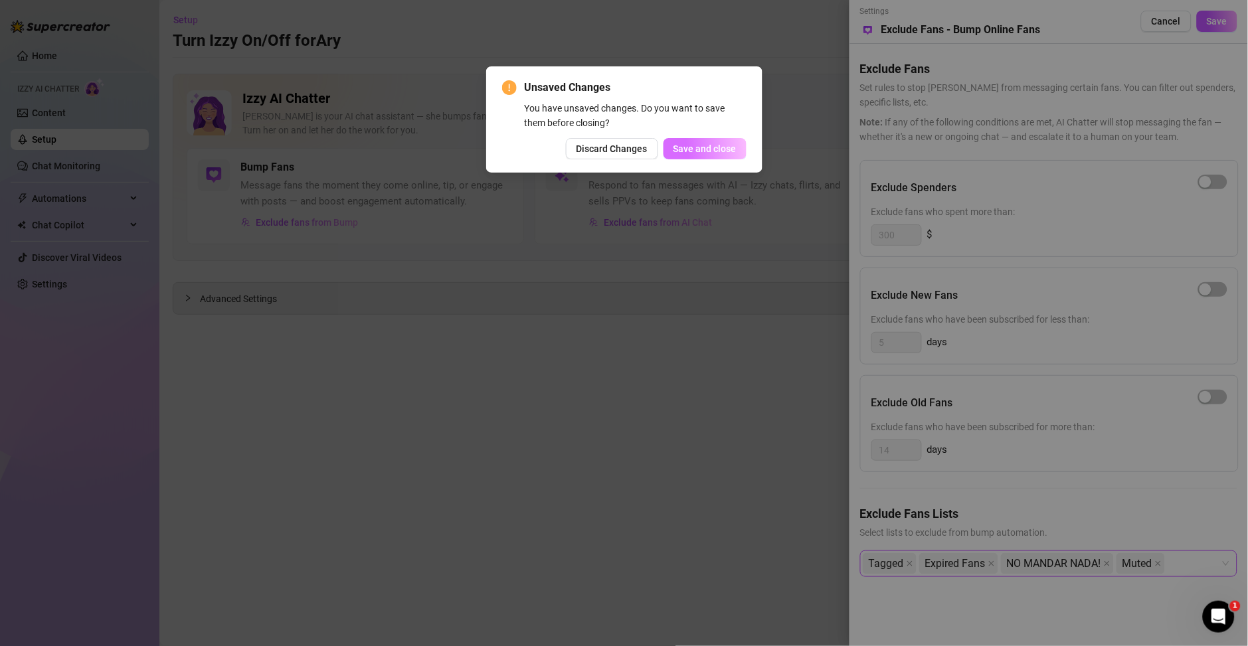
click at [724, 153] on span "Save and close" at bounding box center [704, 148] width 63 height 11
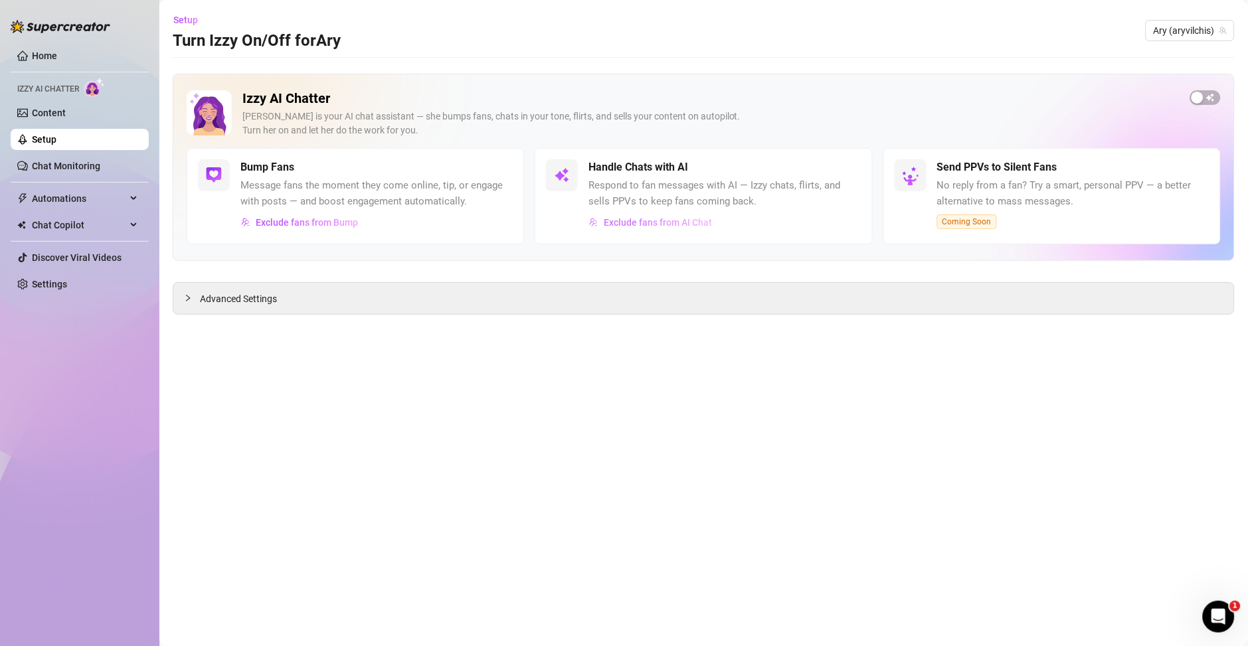
click at [651, 217] on span "Exclude fans from AI Chat" at bounding box center [658, 222] width 108 height 11
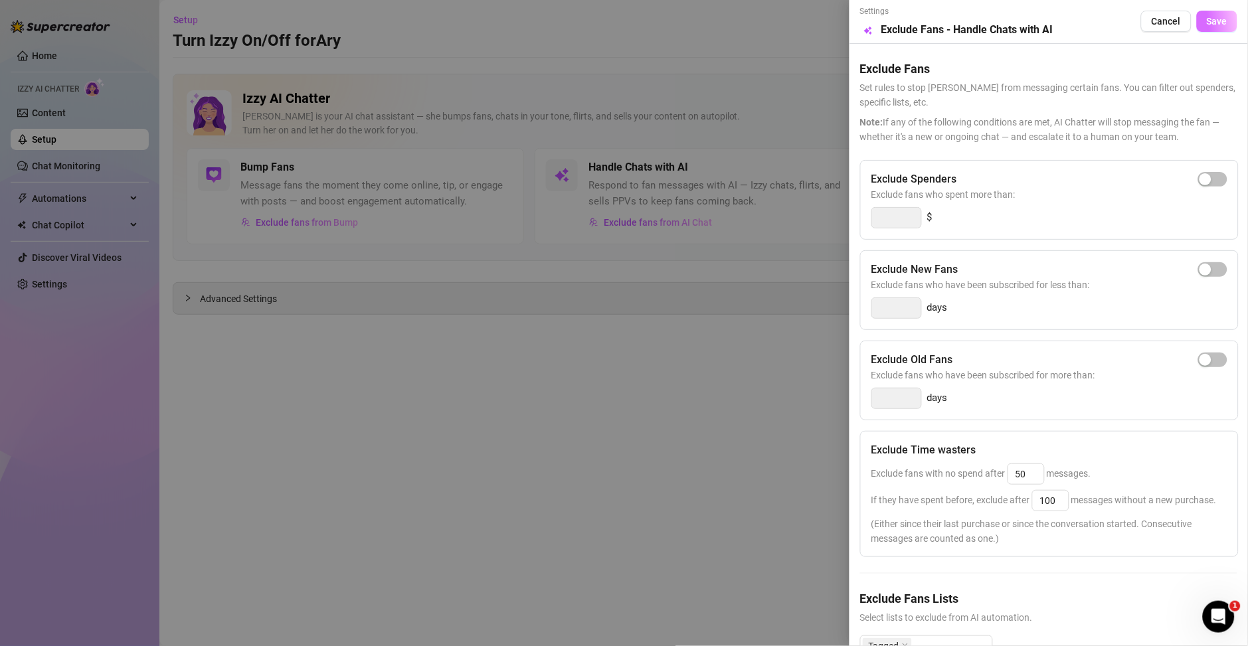
click at [1039, 27] on button "Save" at bounding box center [1216, 21] width 41 height 21
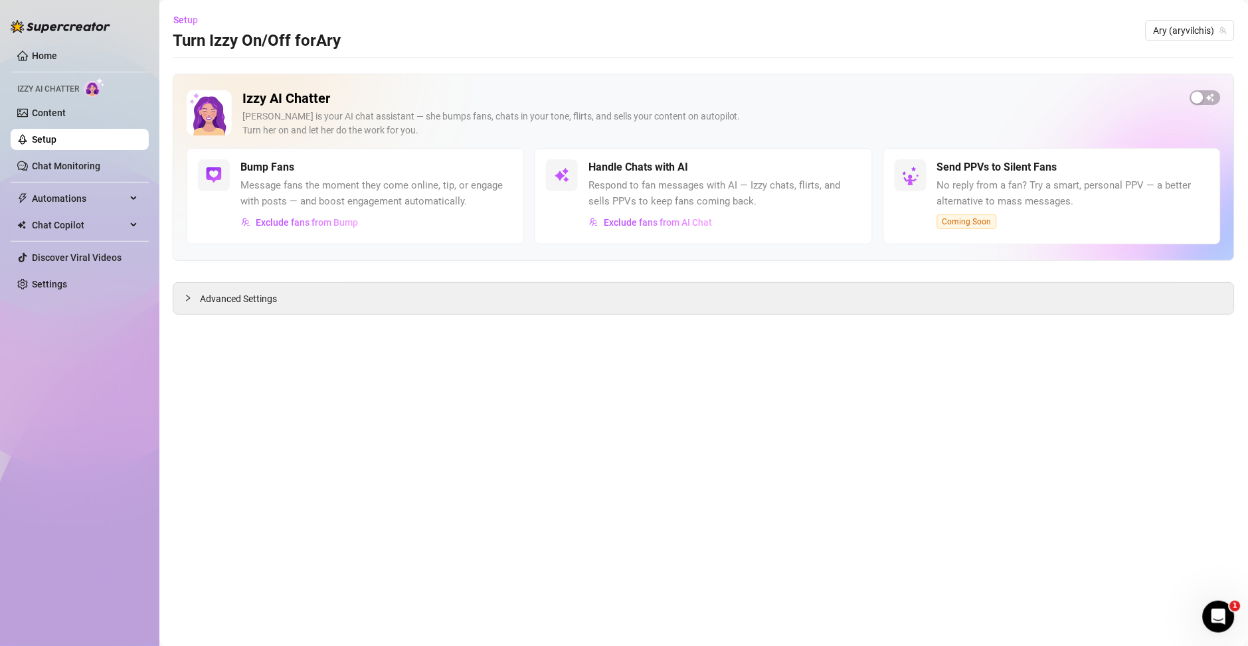
click at [984, 394] on main "Setup Turn Izzy On/Off for Ary Ary (aryvilchis) Izzy AI Chatter [PERSON_NAME] i…" at bounding box center [703, 323] width 1088 height 646
click at [653, 222] on span "Exclude fans from AI Chat" at bounding box center [658, 222] width 108 height 11
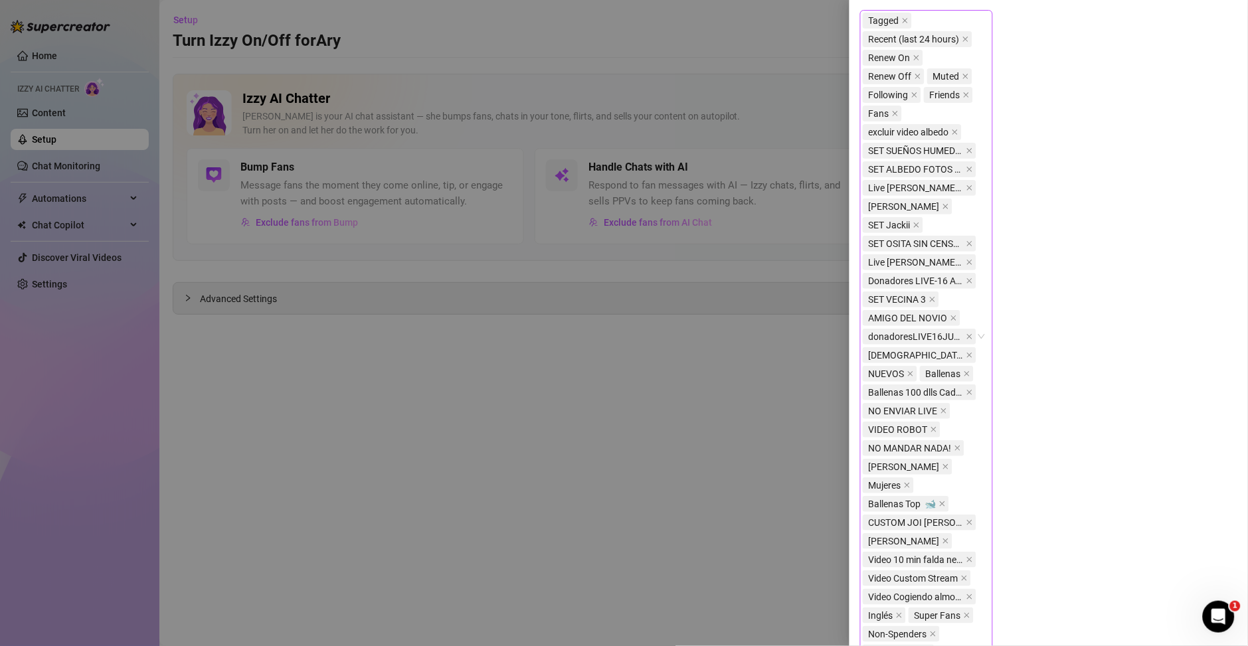
scroll to position [431, 0]
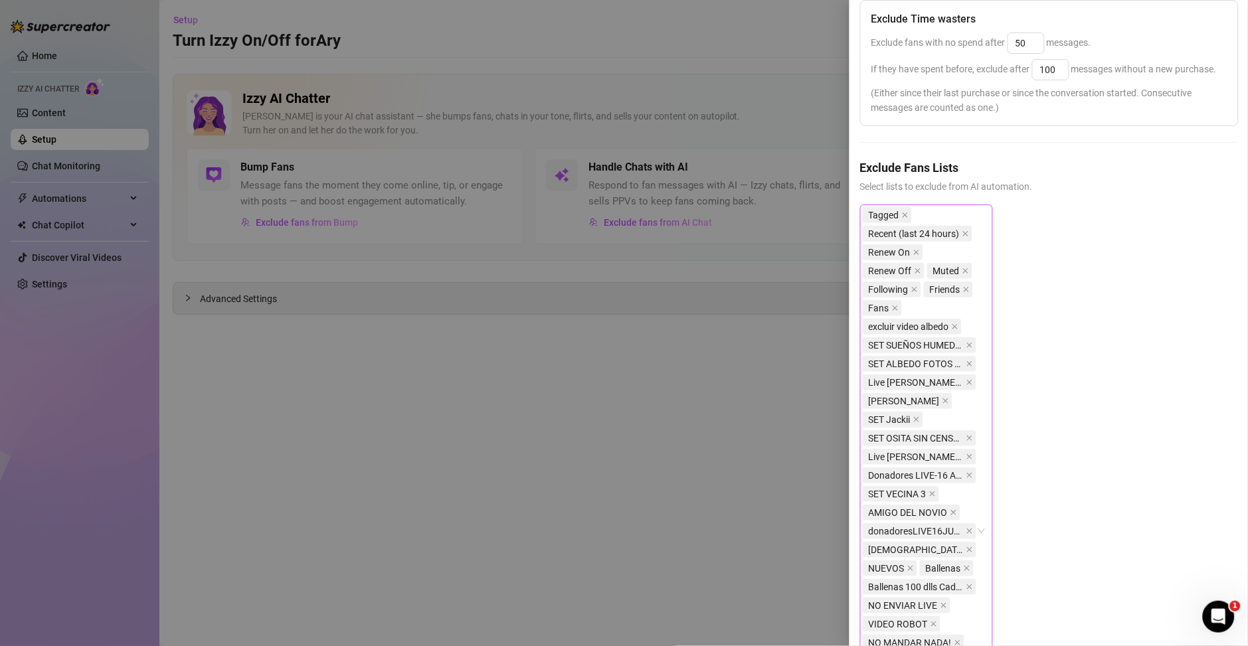
click at [946, 232] on div "Tagged Recent (last 24 hours) Renew On Renew Off Muted Following Friends Fans e…" at bounding box center [919, 531] width 114 height 651
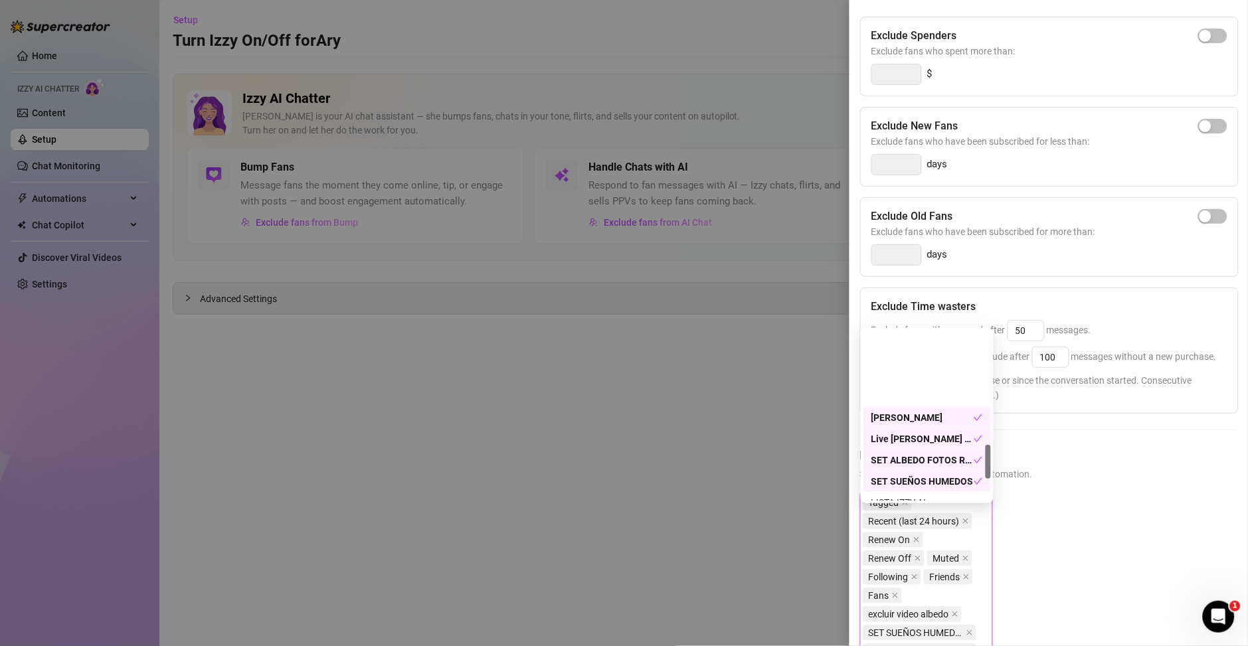
scroll to position [571, 0]
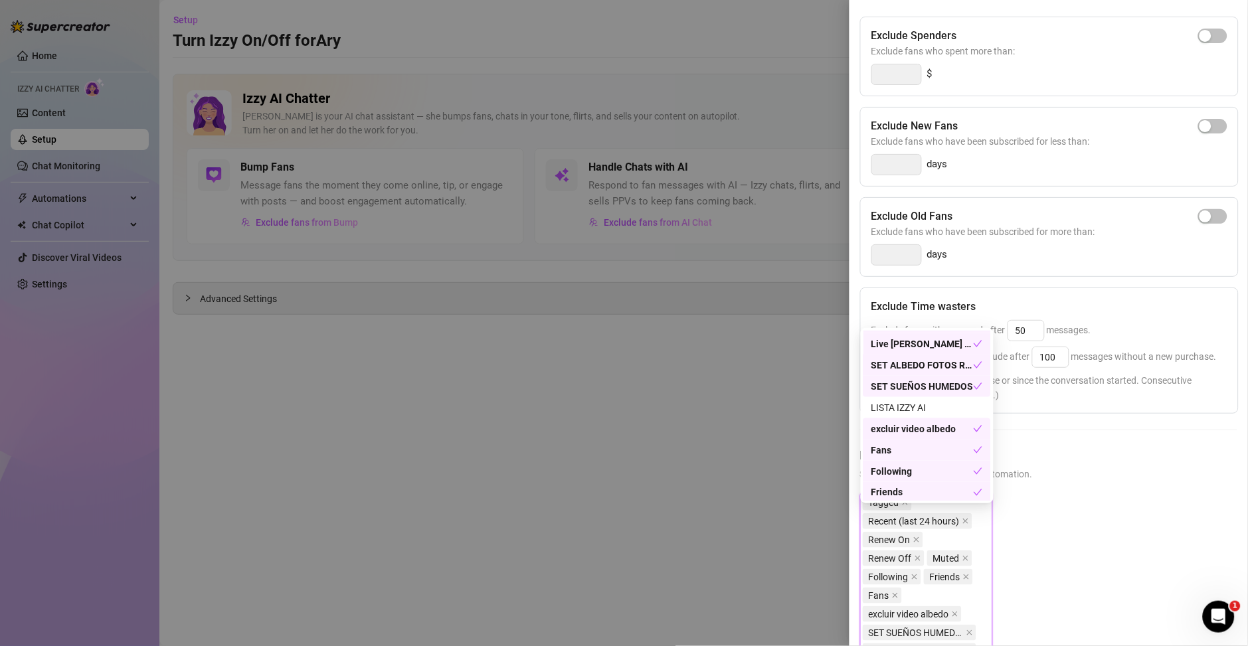
click at [1039, 453] on div "Exclude Spenders Exclude fans who spent more than: $ Exclude New Fans Exclude f…" at bounding box center [1048, 592] width 377 height 1150
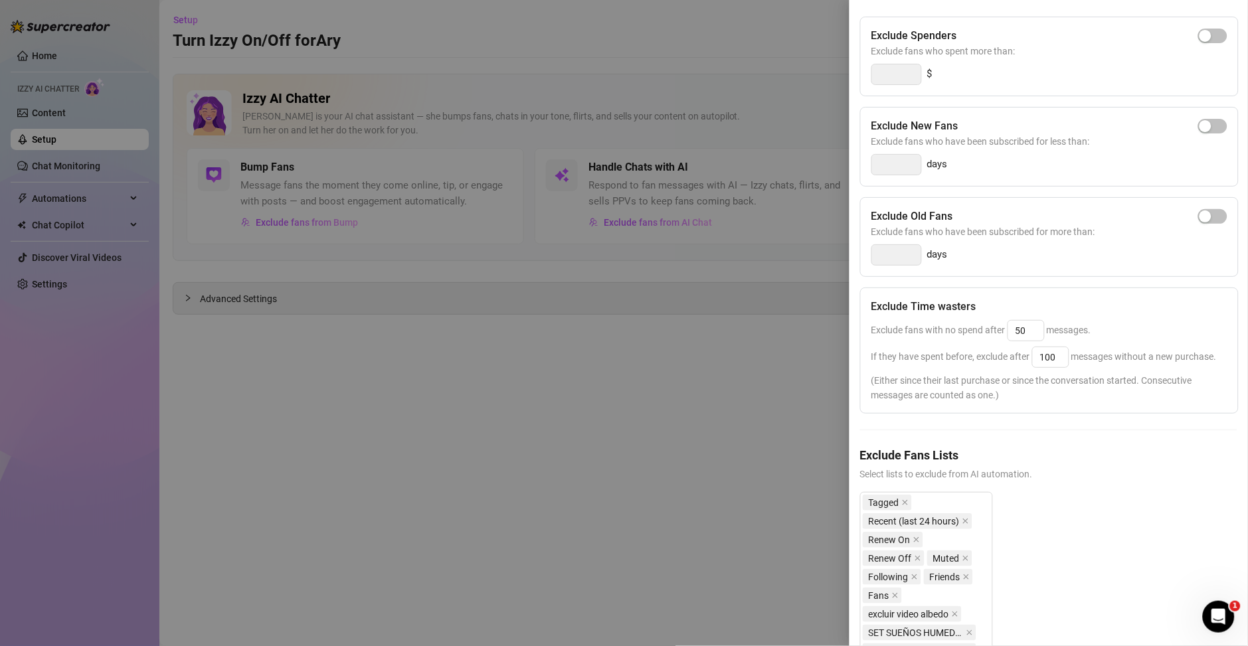
scroll to position [0, 0]
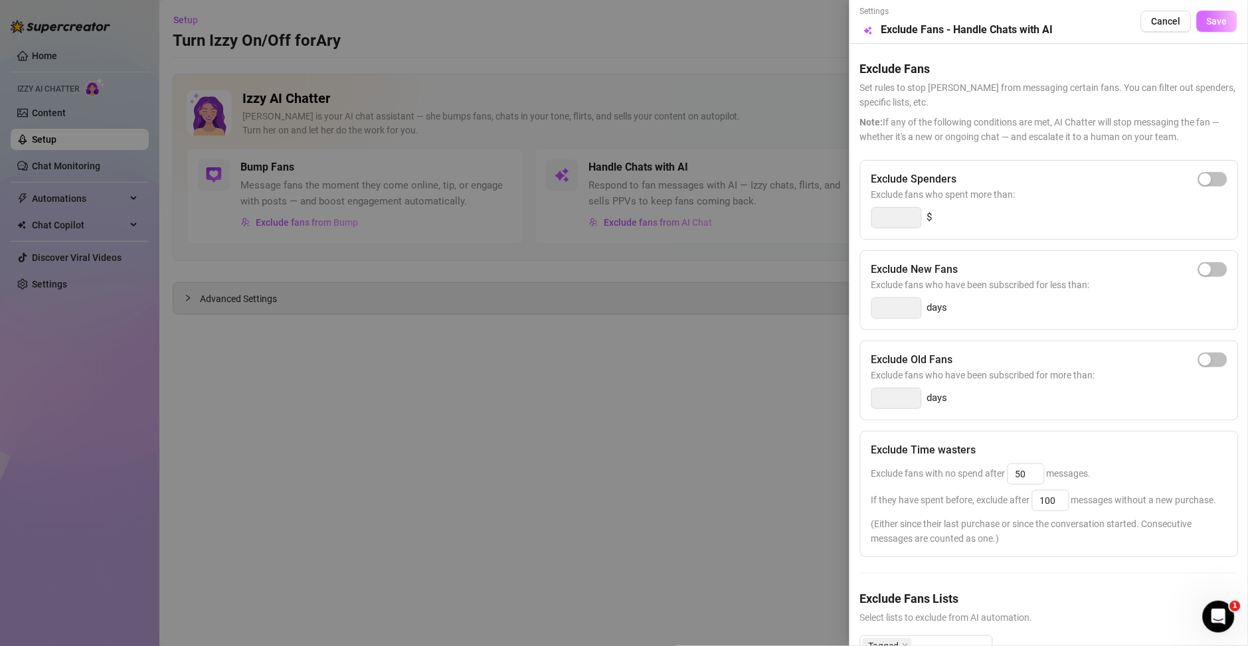
click at [1039, 21] on button "Save" at bounding box center [1216, 21] width 41 height 21
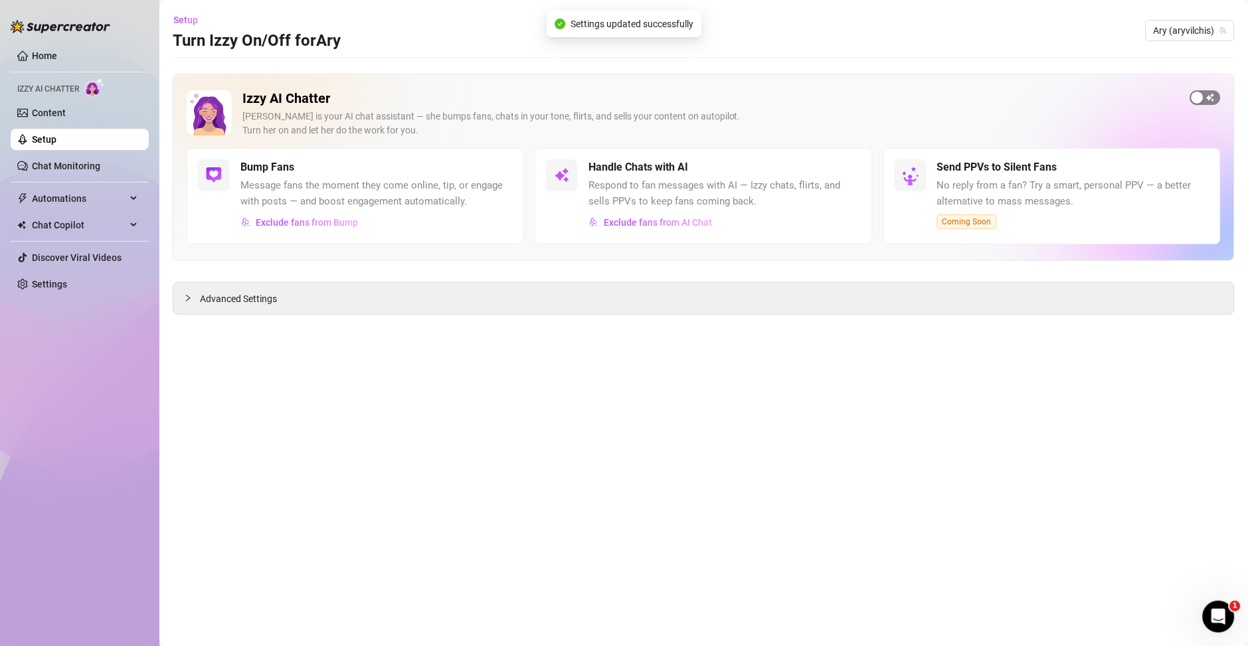
click at [1039, 100] on span "button" at bounding box center [1205, 97] width 31 height 15
click at [319, 223] on span "Exclude fans from Bump" at bounding box center [307, 222] width 102 height 11
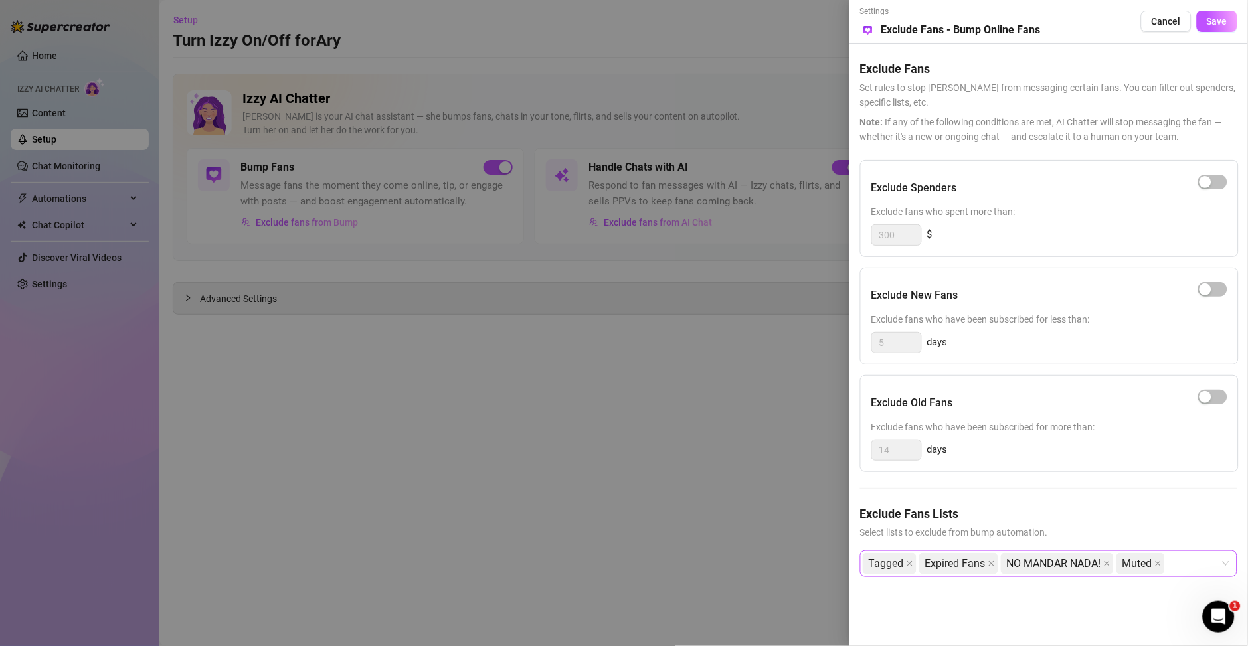
click at [442, 479] on div at bounding box center [624, 323] width 1248 height 646
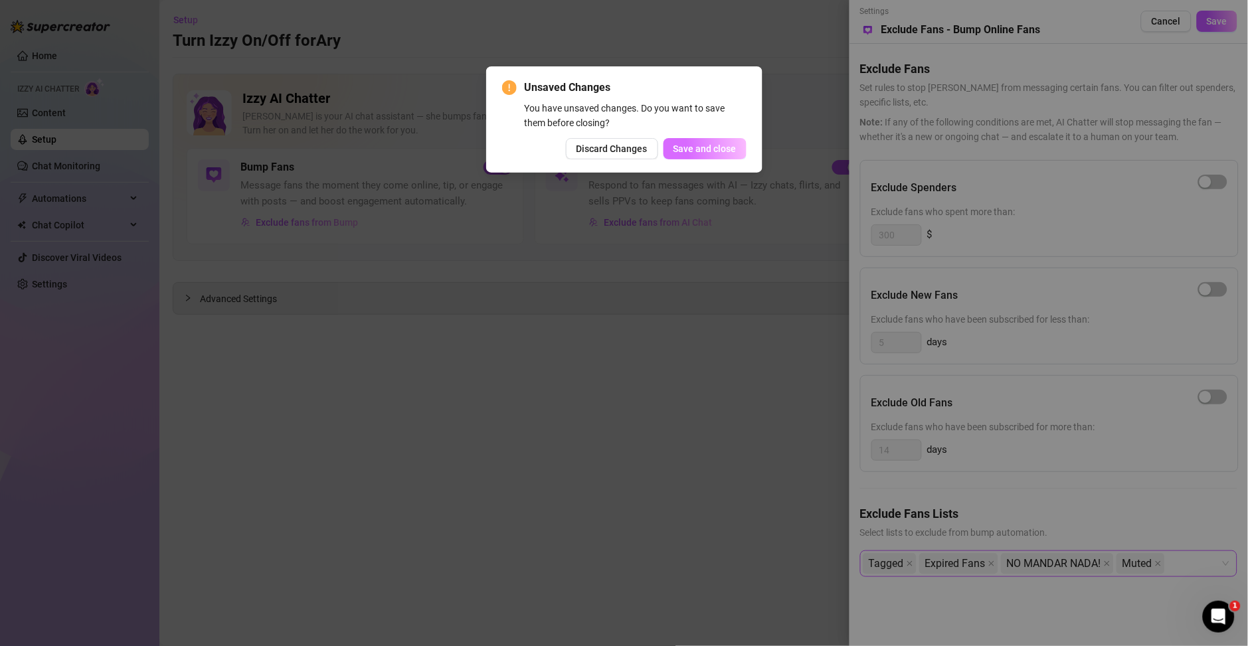
drag, startPoint x: 701, startPoint y: 164, endPoint x: 700, endPoint y: 155, distance: 9.4
click at [701, 160] on div "Unsaved Changes You have unsaved changes. Do you want to save them before closi…" at bounding box center [624, 119] width 276 height 106
click at [700, 152] on span "Save and close" at bounding box center [704, 148] width 63 height 11
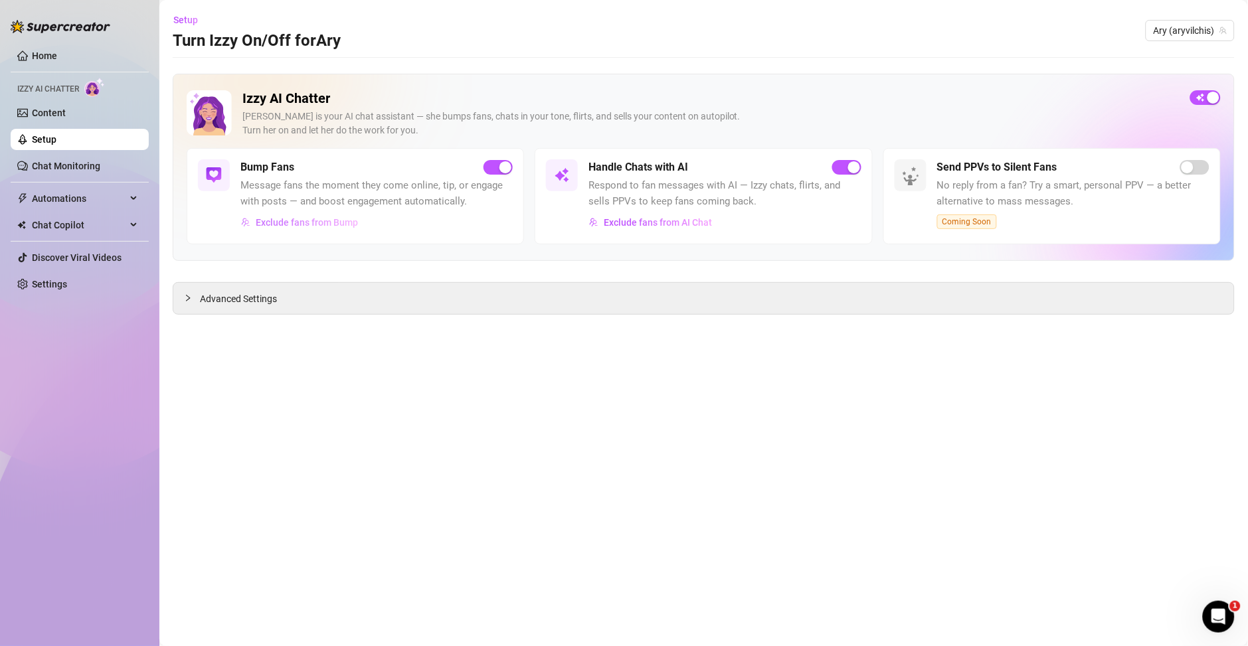
click at [307, 217] on span "Exclude fans from Bump" at bounding box center [307, 222] width 102 height 11
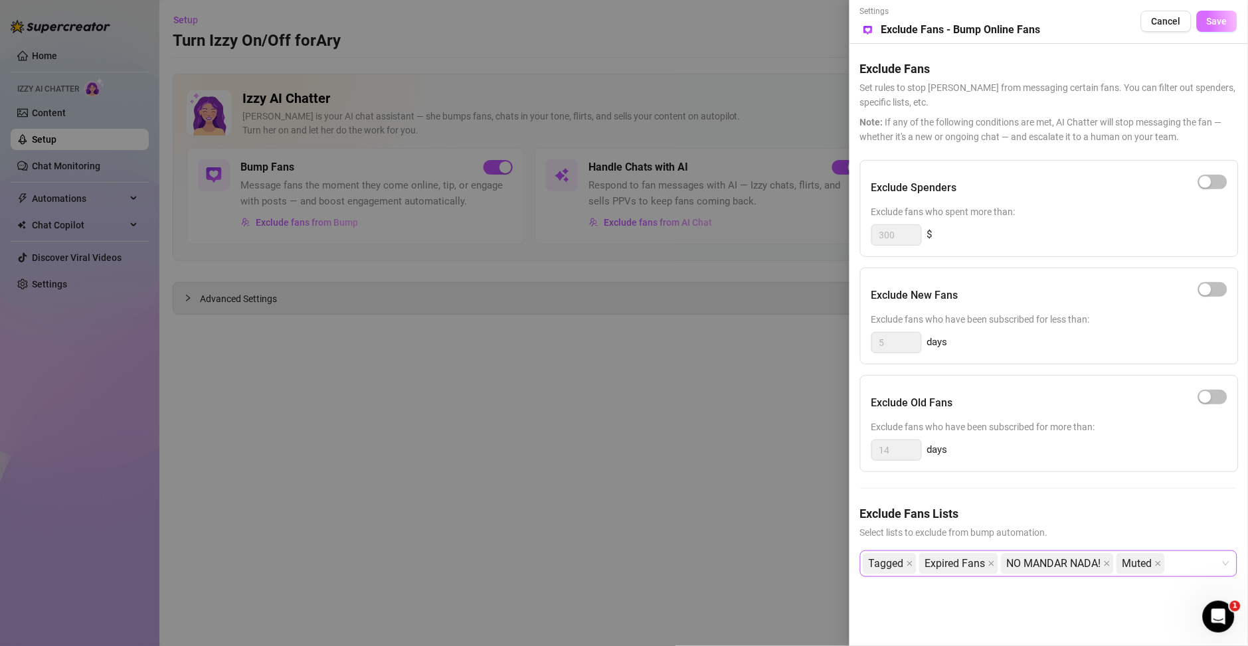
click at [1039, 27] on button "Save" at bounding box center [1216, 21] width 41 height 21
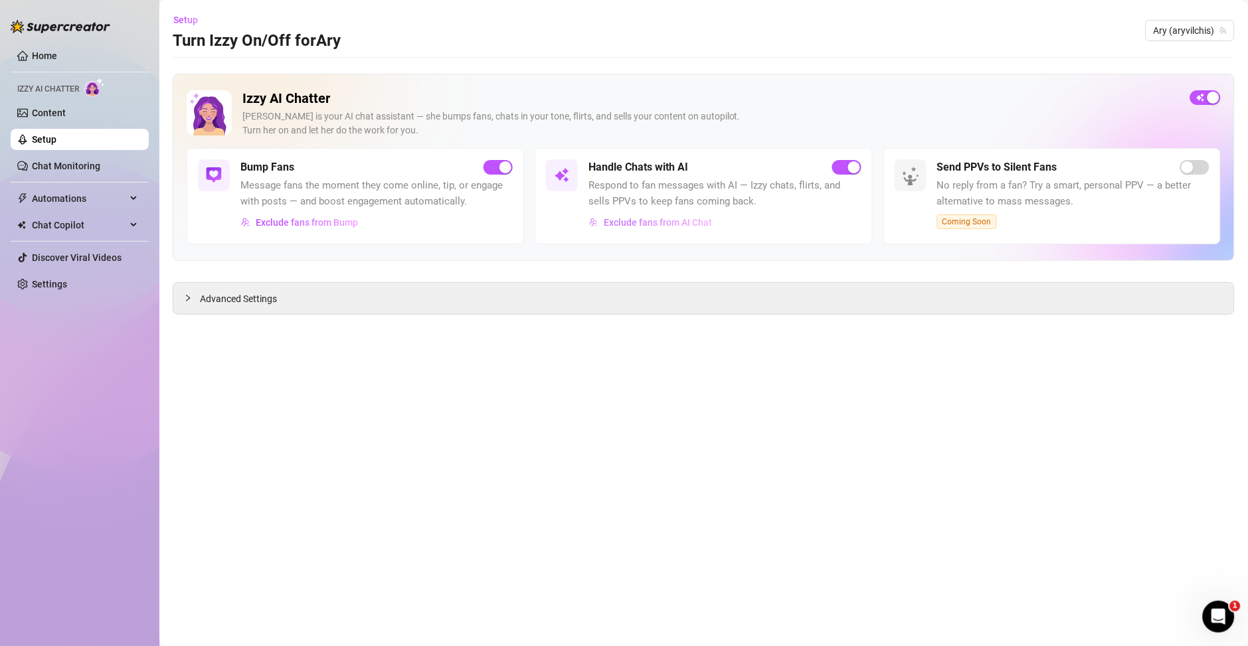
click at [685, 229] on button "Exclude fans from AI Chat" at bounding box center [650, 222] width 124 height 21
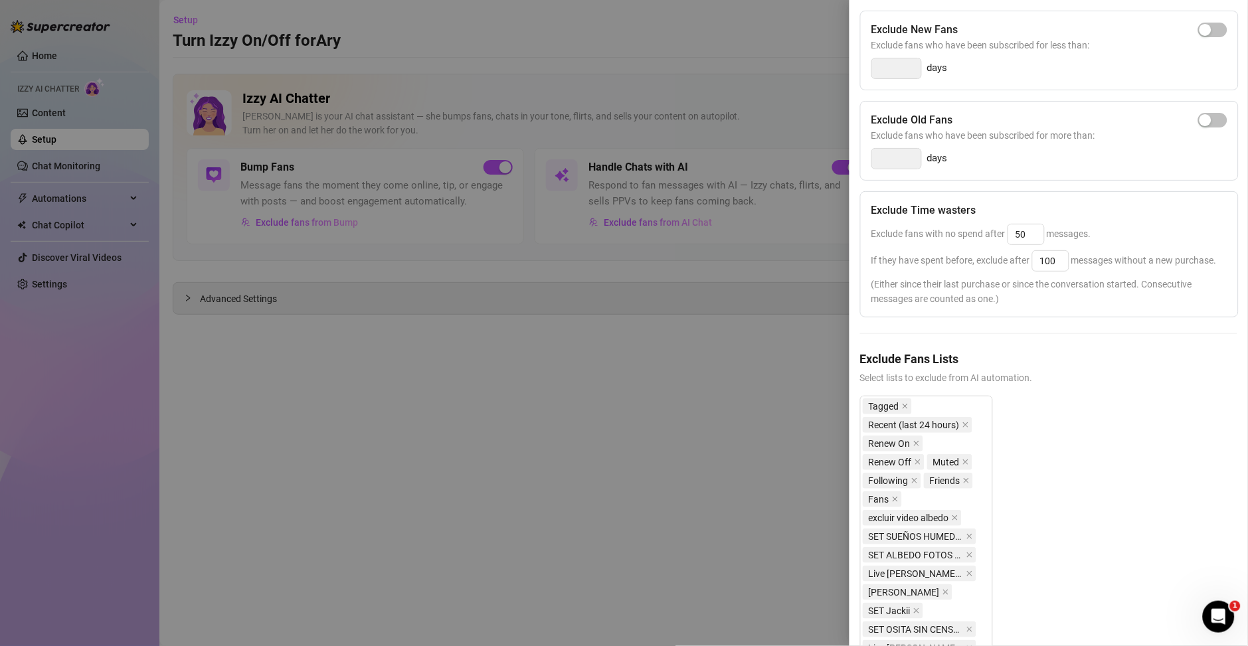
scroll to position [717, 0]
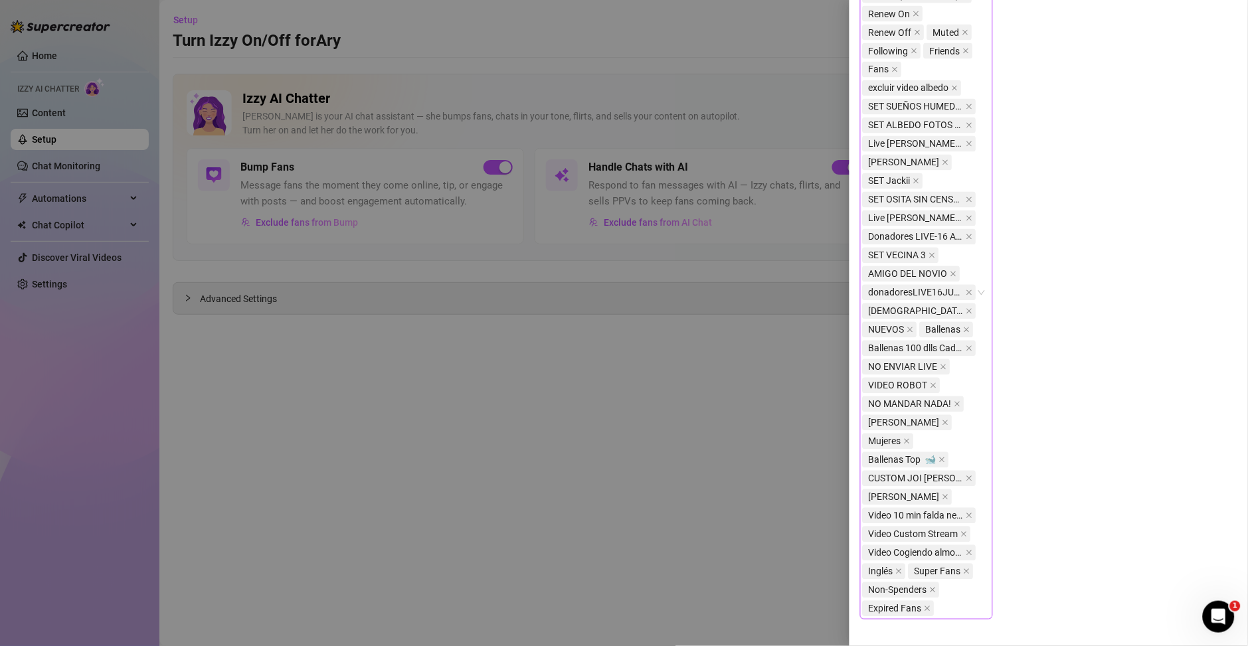
click at [972, 538] on body "Home Izzy AI Chatter Content Setup Chat Monitoring Automations All Message Flow…" at bounding box center [624, 323] width 1248 height 646
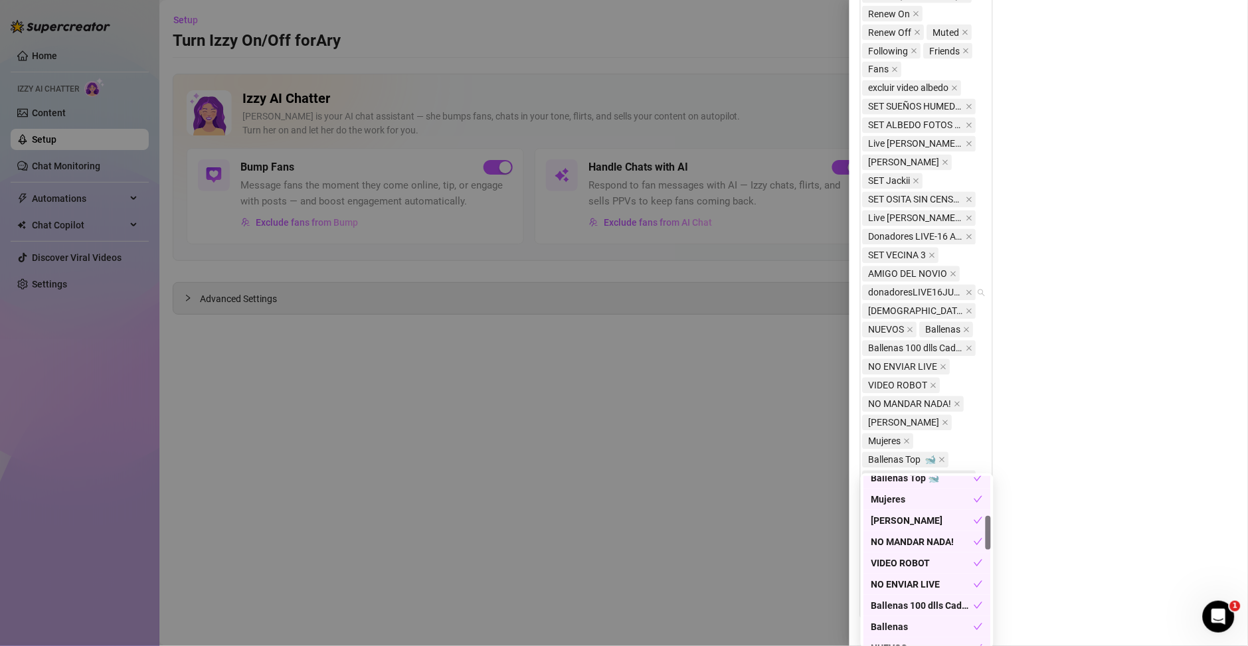
scroll to position [0, 0]
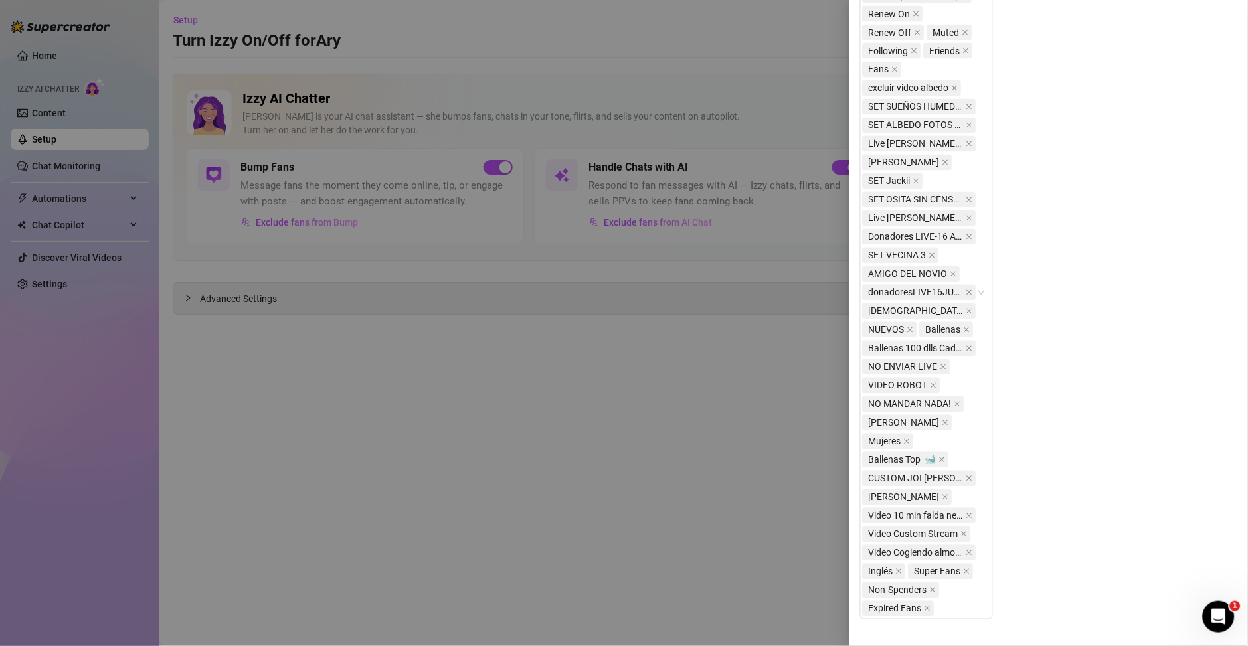
click at [713, 480] on div at bounding box center [624, 323] width 1248 height 646
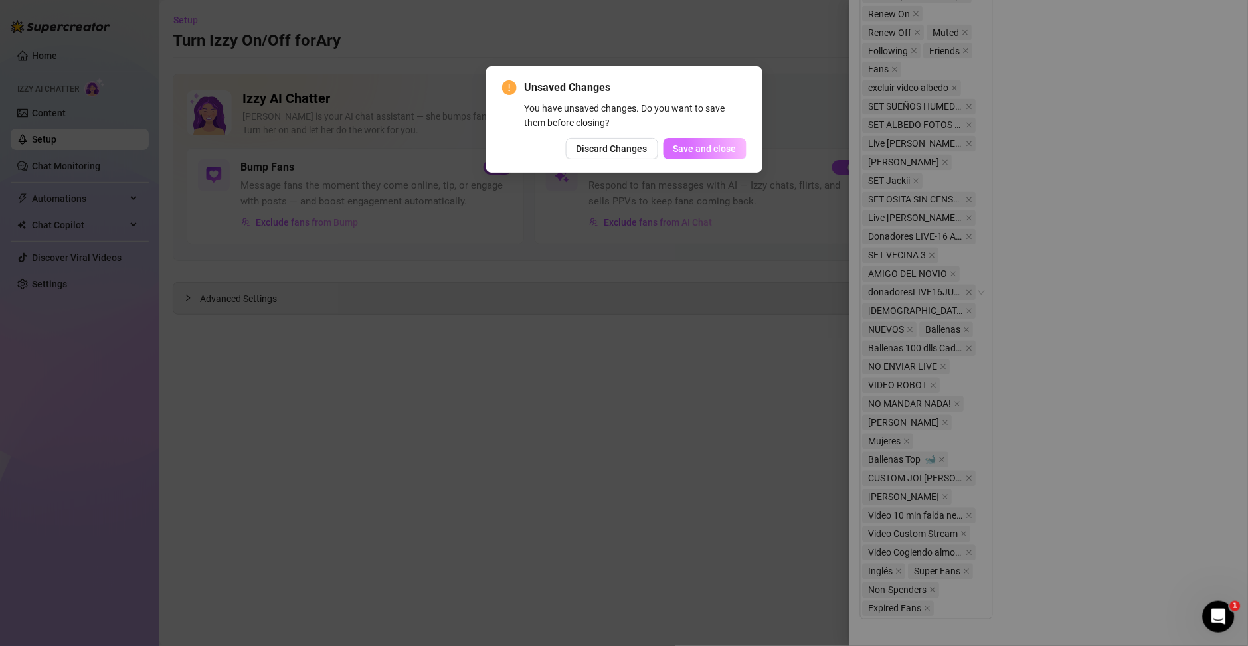
click at [708, 145] on span "Save and close" at bounding box center [704, 148] width 63 height 11
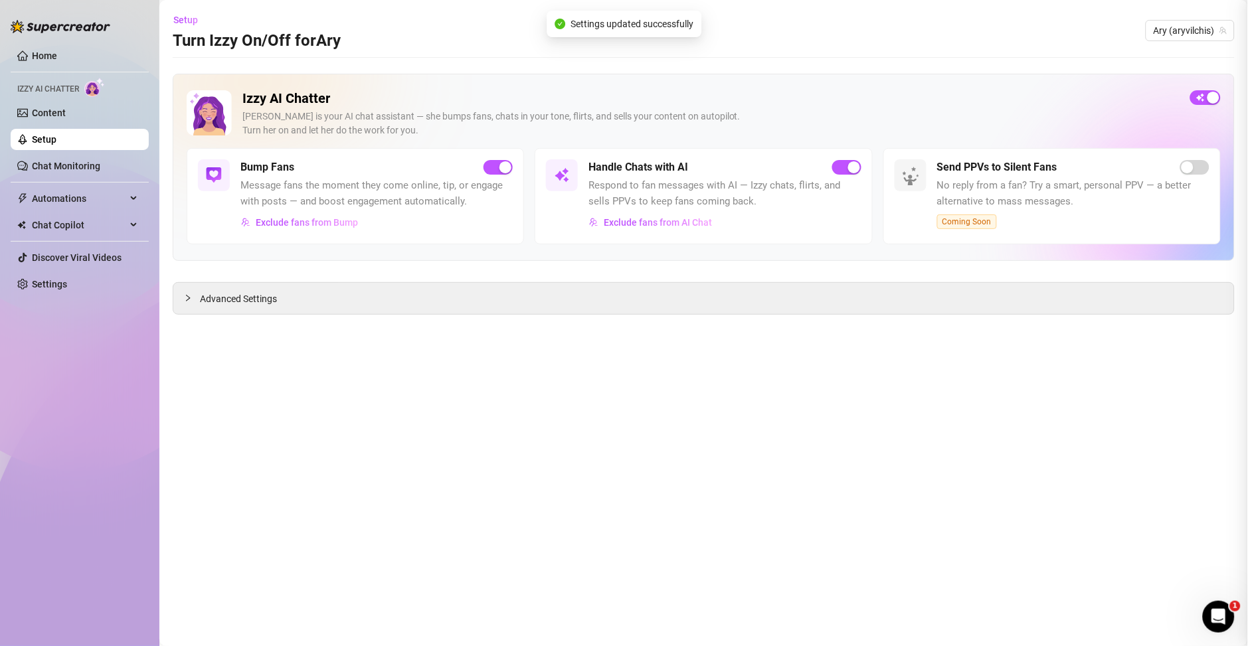
scroll to position [717, 0]
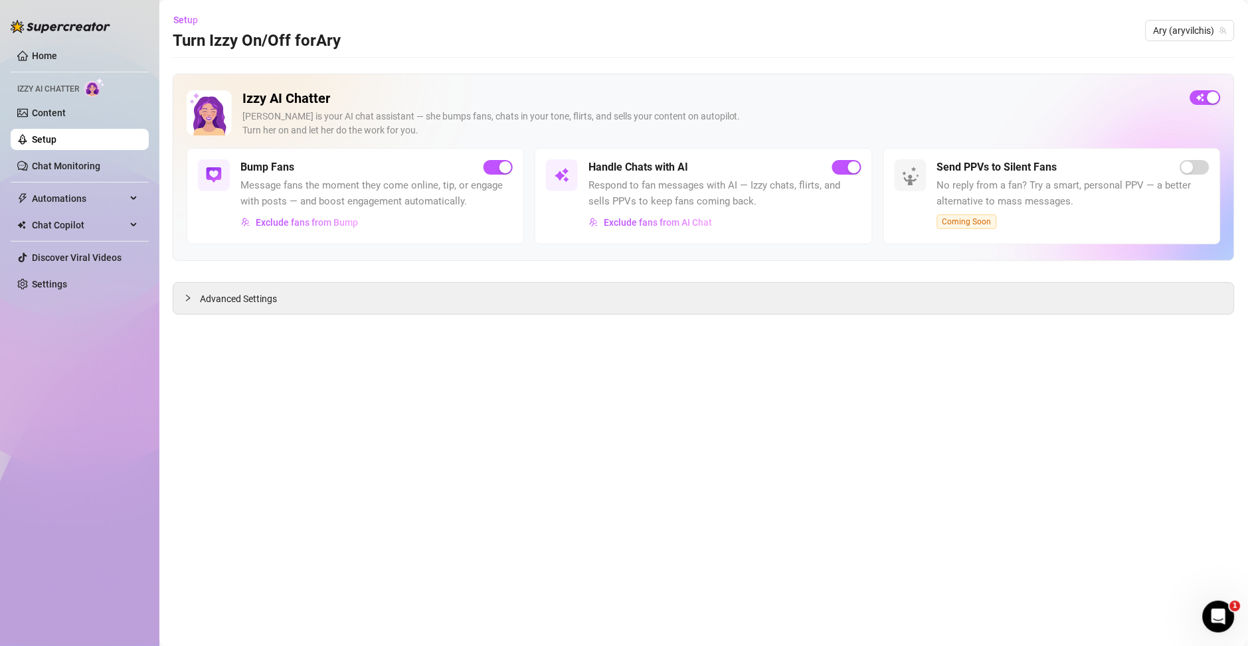
click at [669, 210] on div "Handle Chats with AI Respond to fan messages with AI — Izzy chats, flirts, and …" at bounding box center [724, 196] width 272 height 74
click at [669, 220] on span "Exclude fans from AI Chat" at bounding box center [658, 222] width 108 height 11
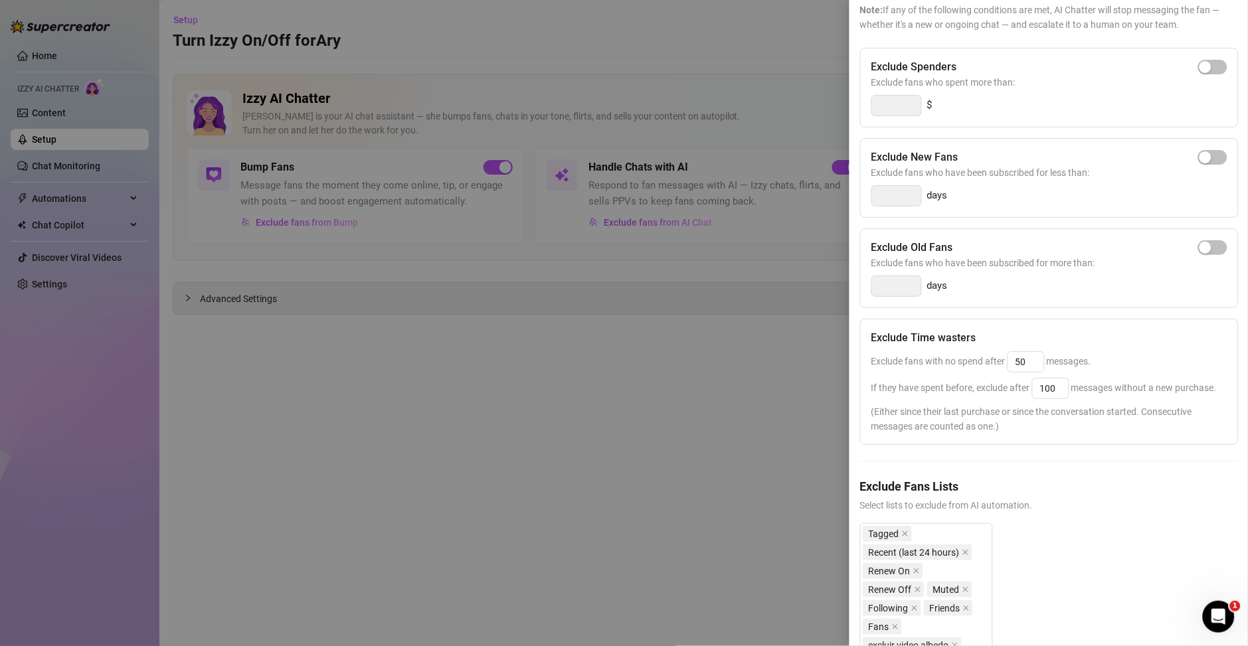
scroll to position [191, 0]
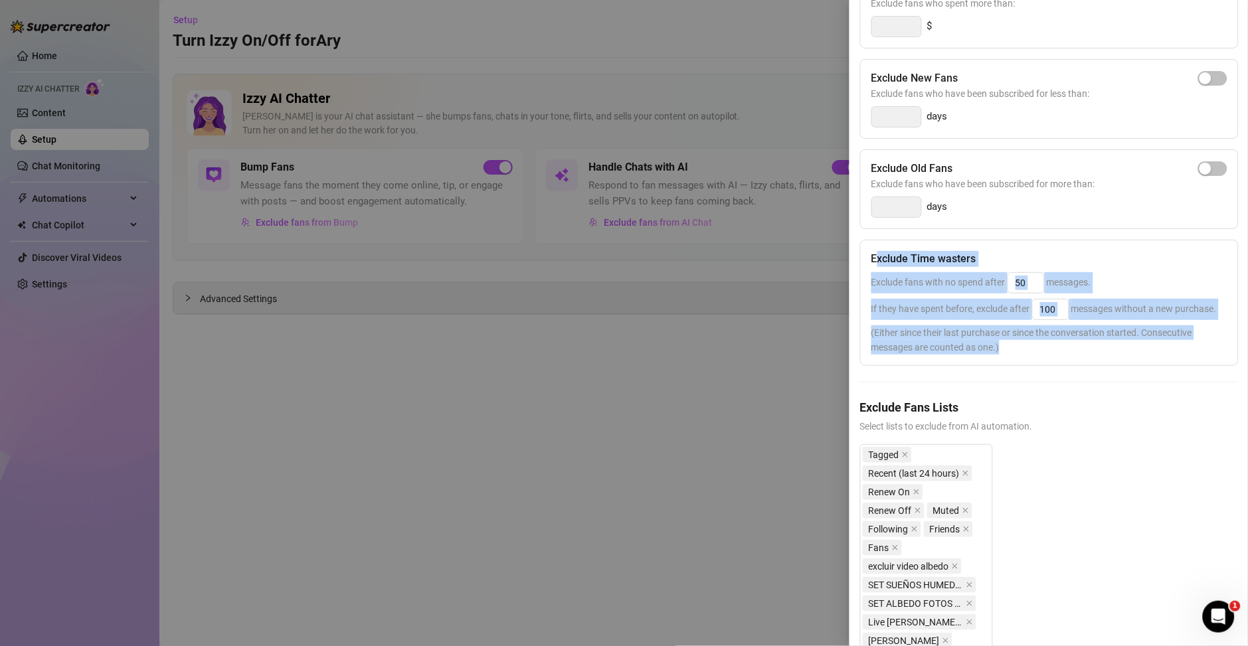
drag, startPoint x: 879, startPoint y: 254, endPoint x: 1043, endPoint y: 366, distance: 198.7
click at [1039, 366] on div "Exclude Time wasters Exclude fans with no spend after 50 messages. If they have…" at bounding box center [1049, 303] width 378 height 126
click at [1039, 355] on span "(Either since their last purchase or since the conversation started. Consecutiv…" at bounding box center [1049, 339] width 356 height 29
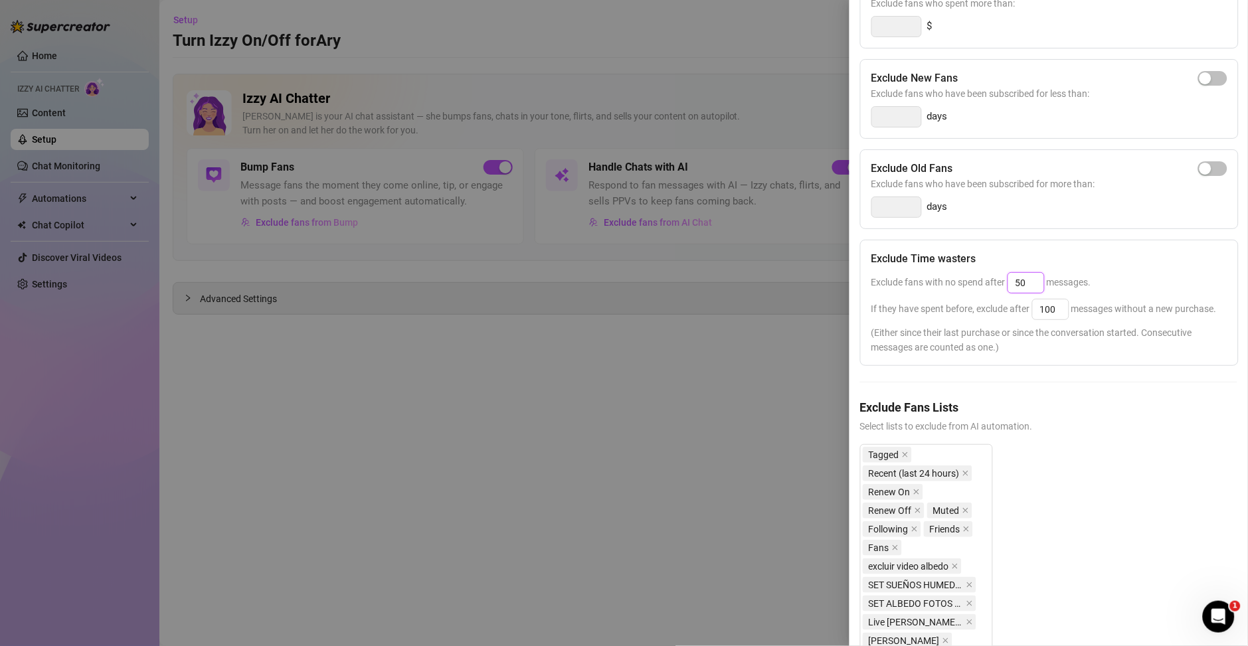
click at [1024, 282] on input "50" at bounding box center [1026, 283] width 36 height 20
click at [1028, 289] on input "50" at bounding box center [1026, 283] width 36 height 20
click at [762, 384] on div at bounding box center [624, 323] width 1248 height 646
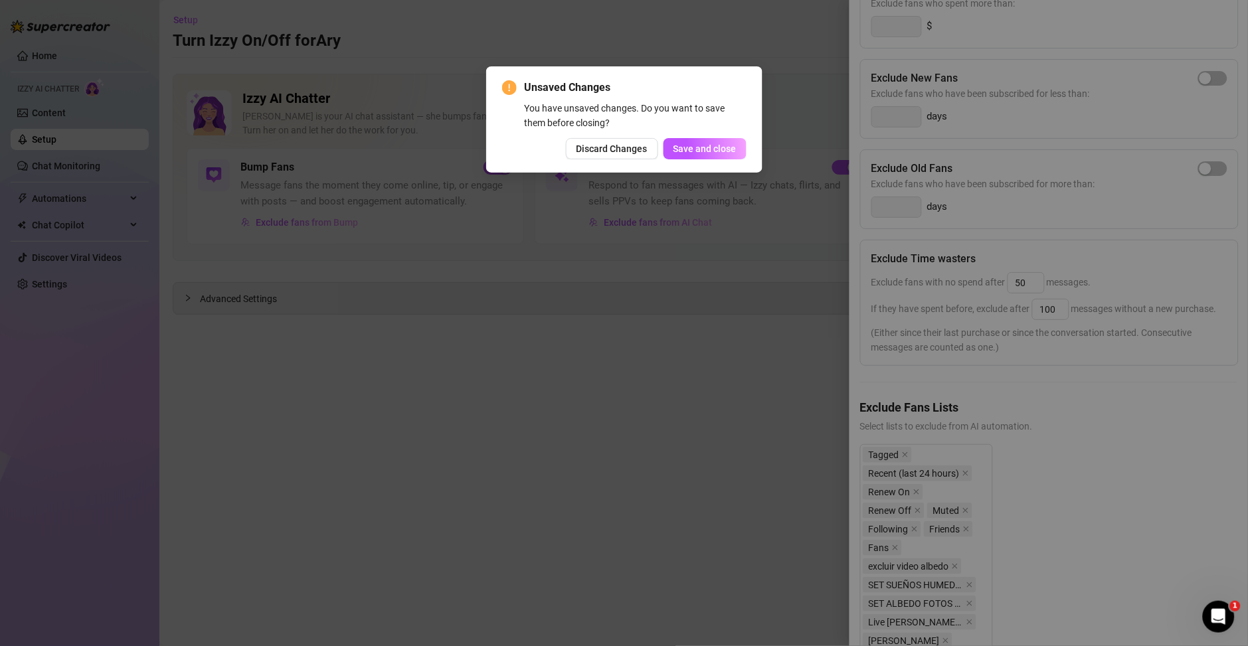
click at [671, 163] on div "Unsaved Changes You have unsaved changes. Do you want to save them before closi…" at bounding box center [624, 119] width 276 height 106
click at [676, 157] on button "Save and close" at bounding box center [704, 148] width 83 height 21
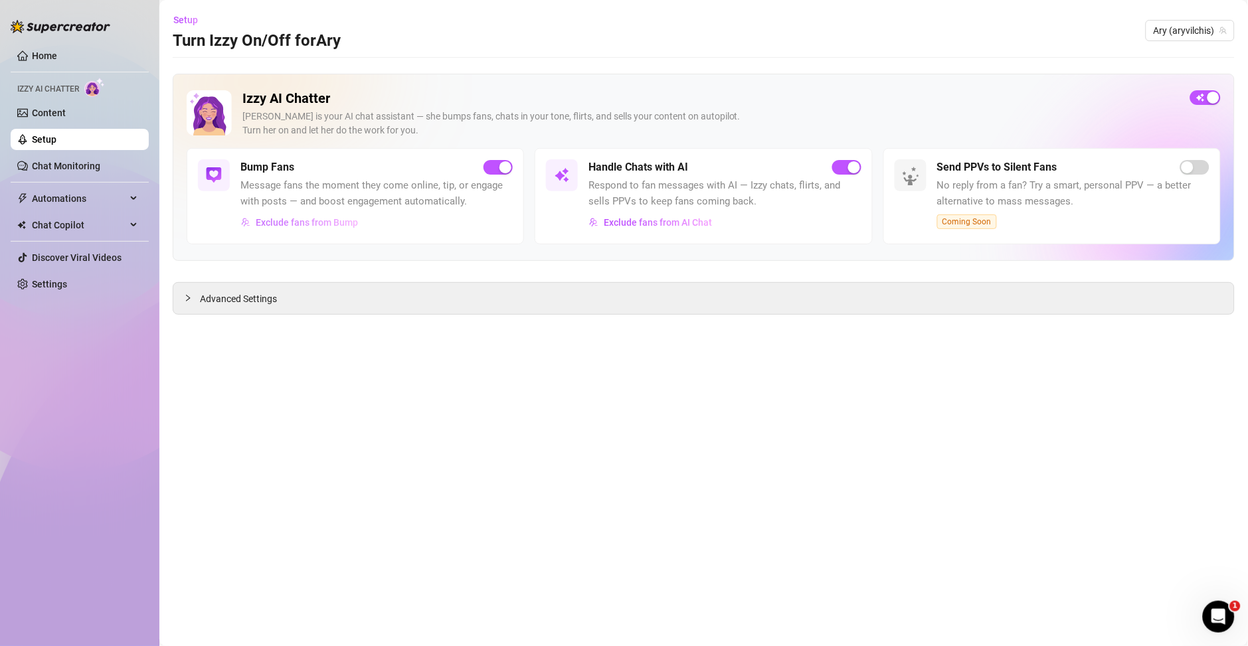
click at [297, 222] on span "Exclude fans from Bump" at bounding box center [307, 222] width 102 height 11
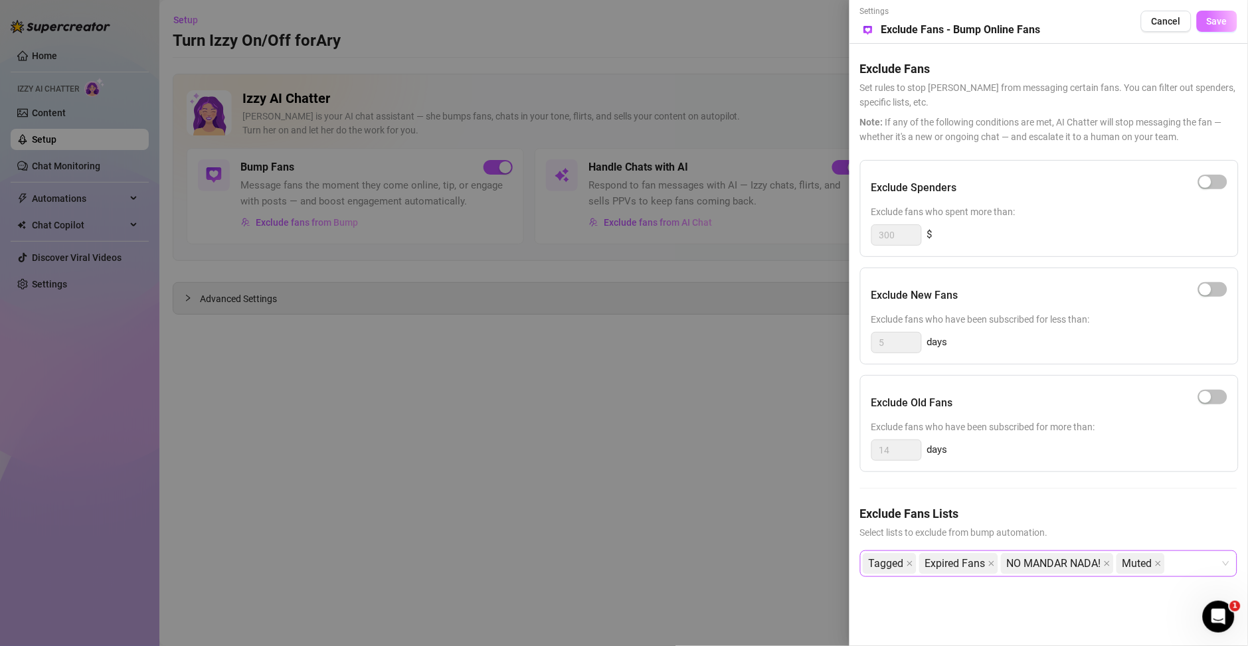
click at [1039, 20] on span "Save" at bounding box center [1216, 21] width 21 height 11
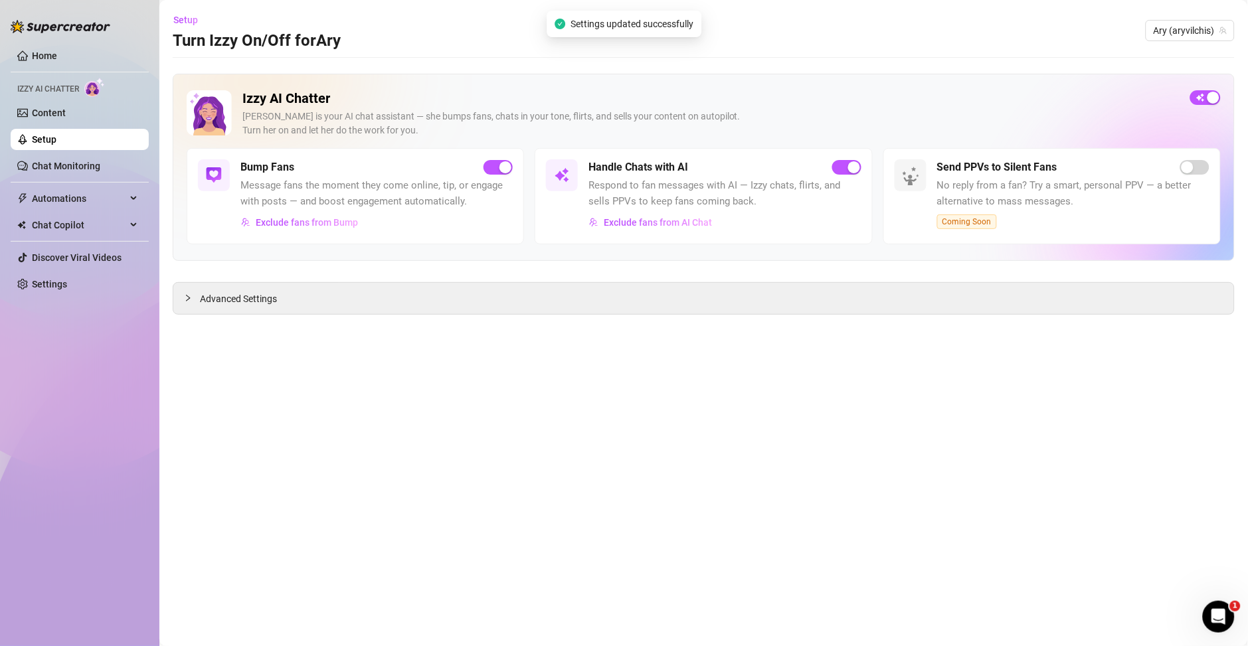
click at [1039, 538] on icon "Open Intercom Messenger" at bounding box center [1218, 617] width 22 height 22
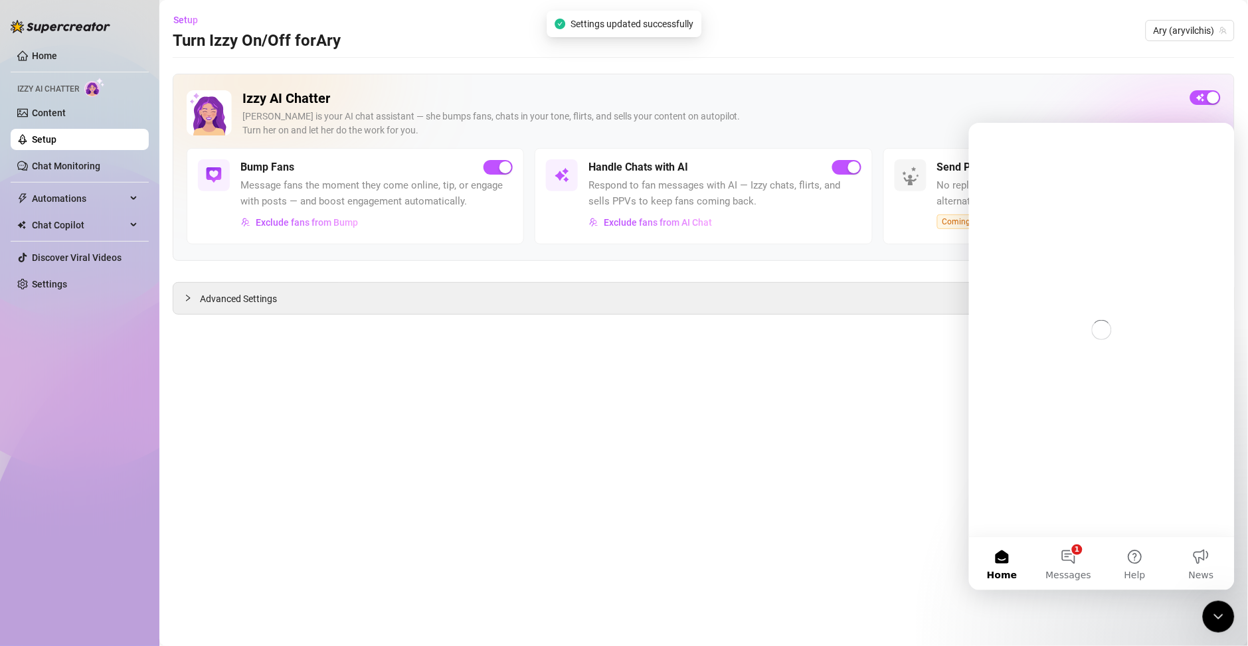
scroll to position [0, 0]
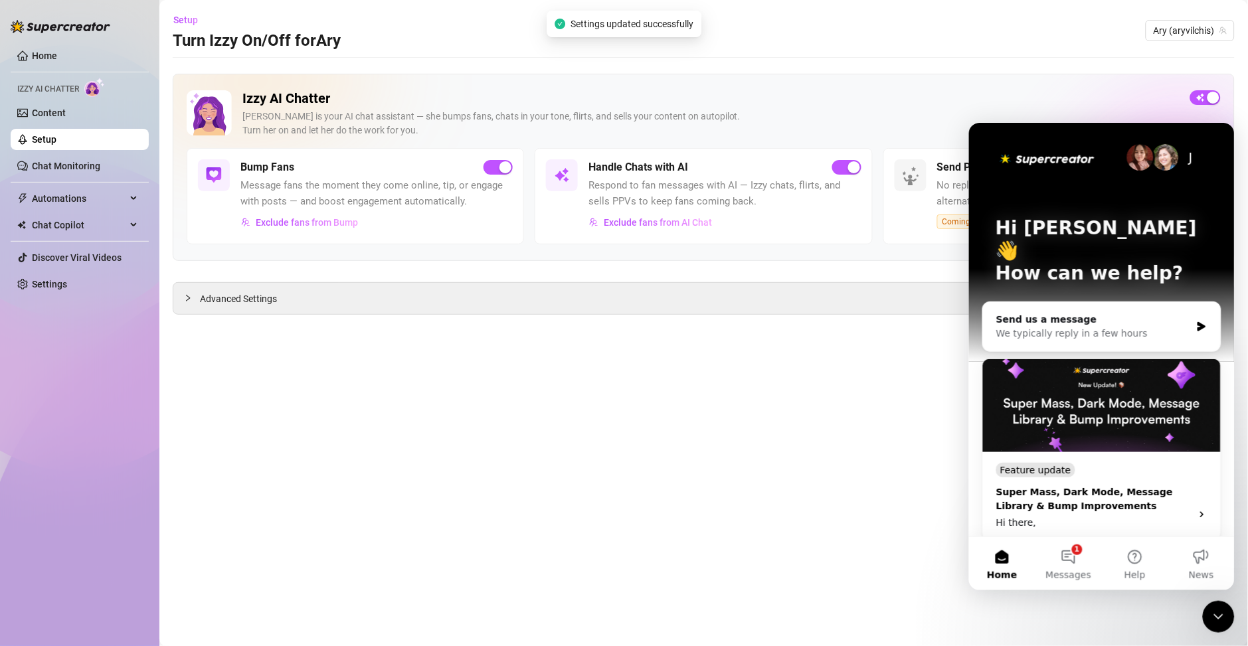
click at [1039, 538] on button "1 Messages" at bounding box center [1067, 562] width 66 height 53
click at [1039, 538] on div "Close Intercom Messenger" at bounding box center [1218, 616] width 32 height 32
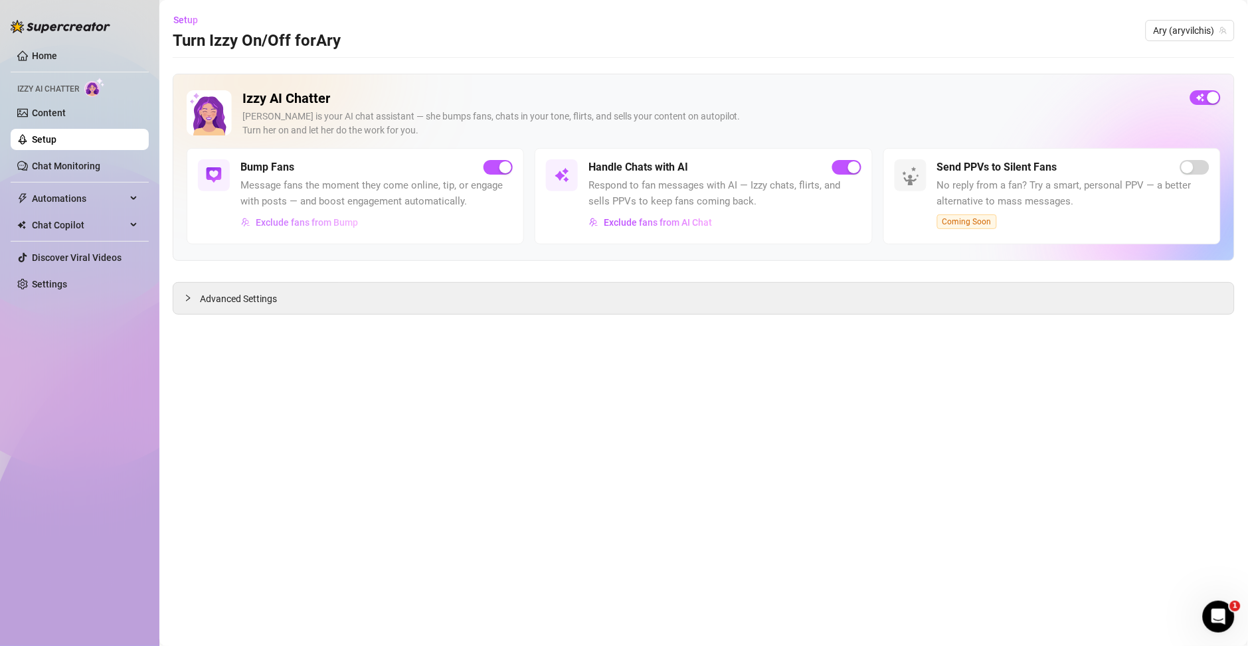
click at [321, 220] on span "Exclude fans from Bump" at bounding box center [307, 222] width 102 height 11
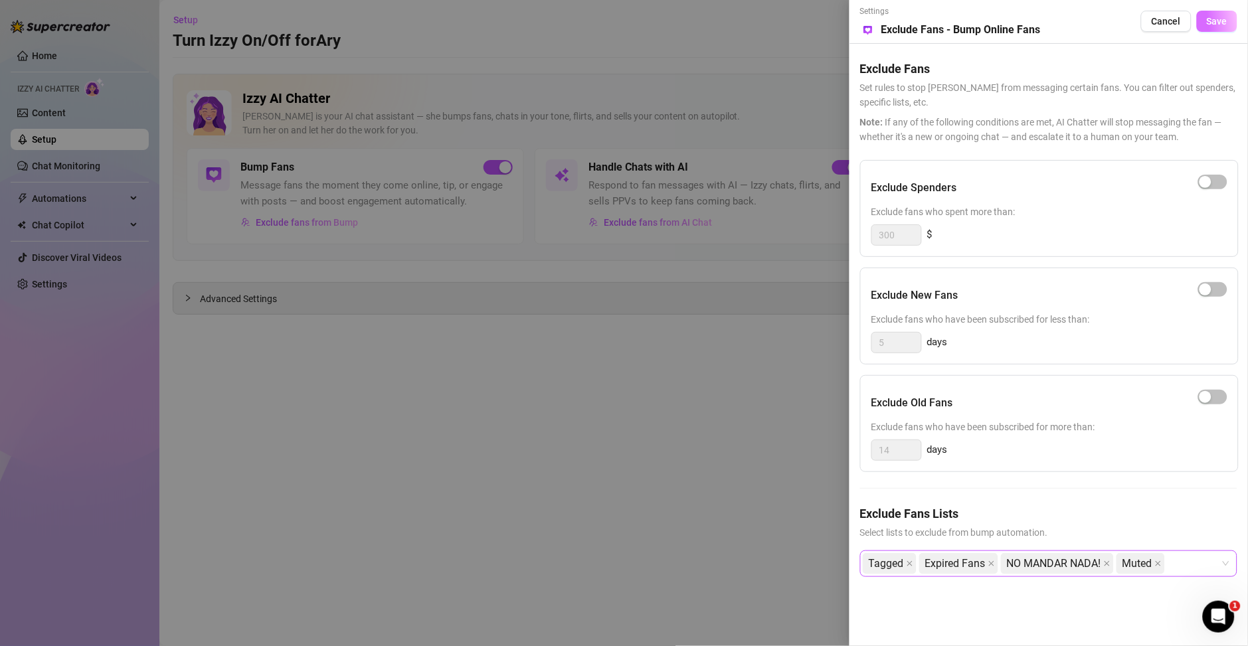
click at [1039, 25] on span "Save" at bounding box center [1216, 21] width 21 height 11
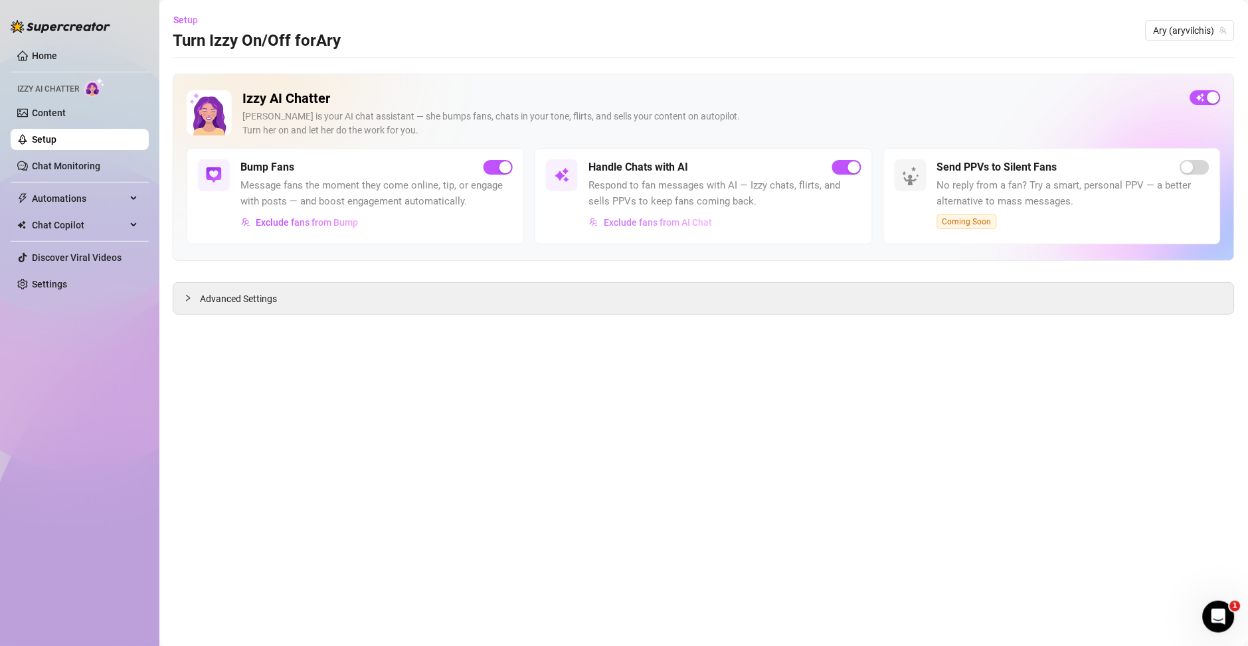
click at [662, 222] on span "Exclude fans from AI Chat" at bounding box center [658, 222] width 108 height 11
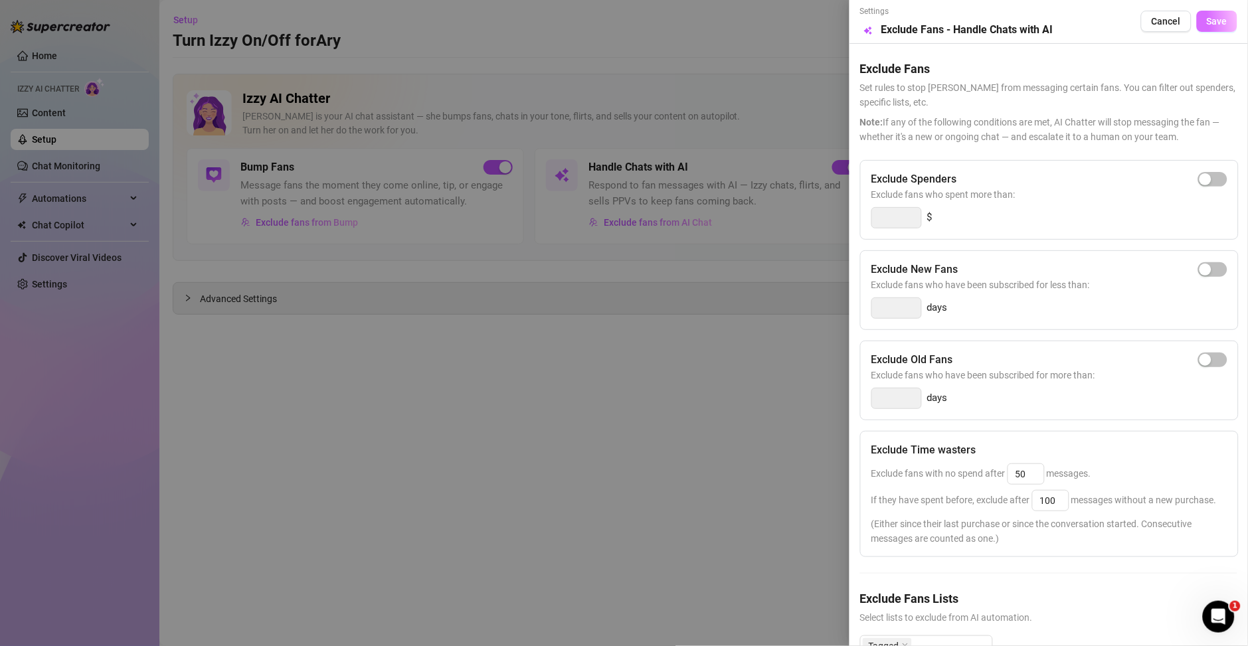
click at [1039, 19] on span "Save" at bounding box center [1216, 21] width 21 height 11
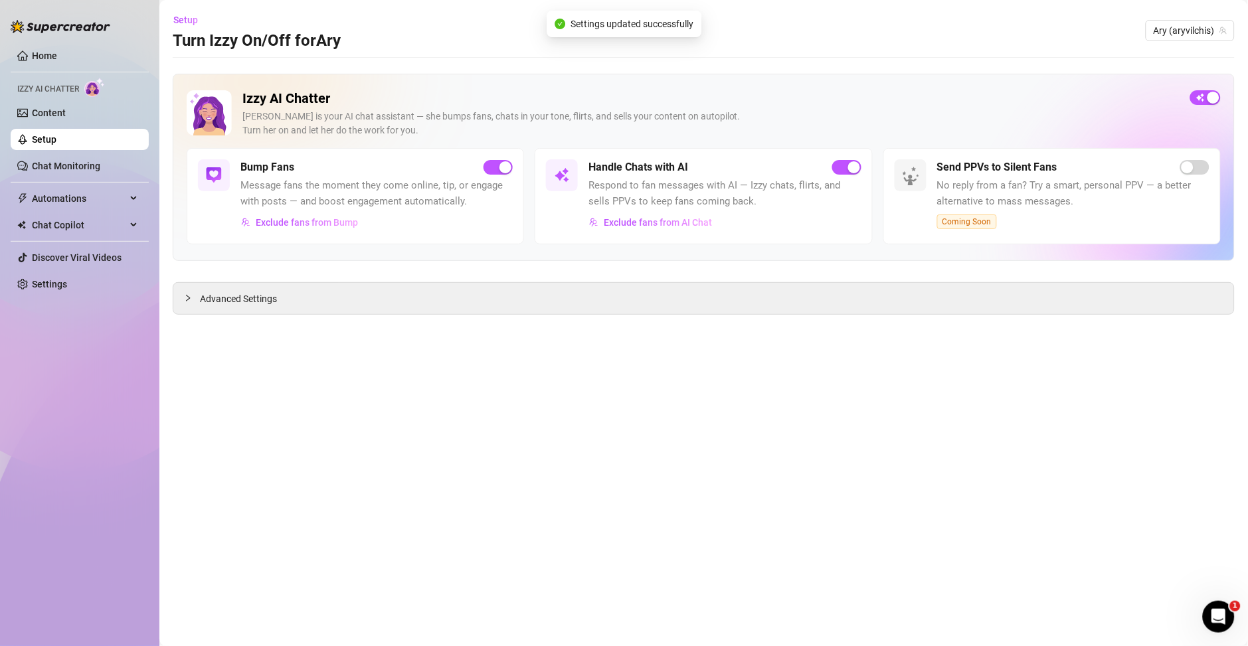
click at [748, 464] on main "Setup Turn Izzy On/Off for Ary Ary (aryvilchis) Izzy AI Chatter [PERSON_NAME] i…" at bounding box center [703, 323] width 1088 height 646
click at [674, 222] on span "Exclude fans from AI Chat" at bounding box center [658, 222] width 108 height 11
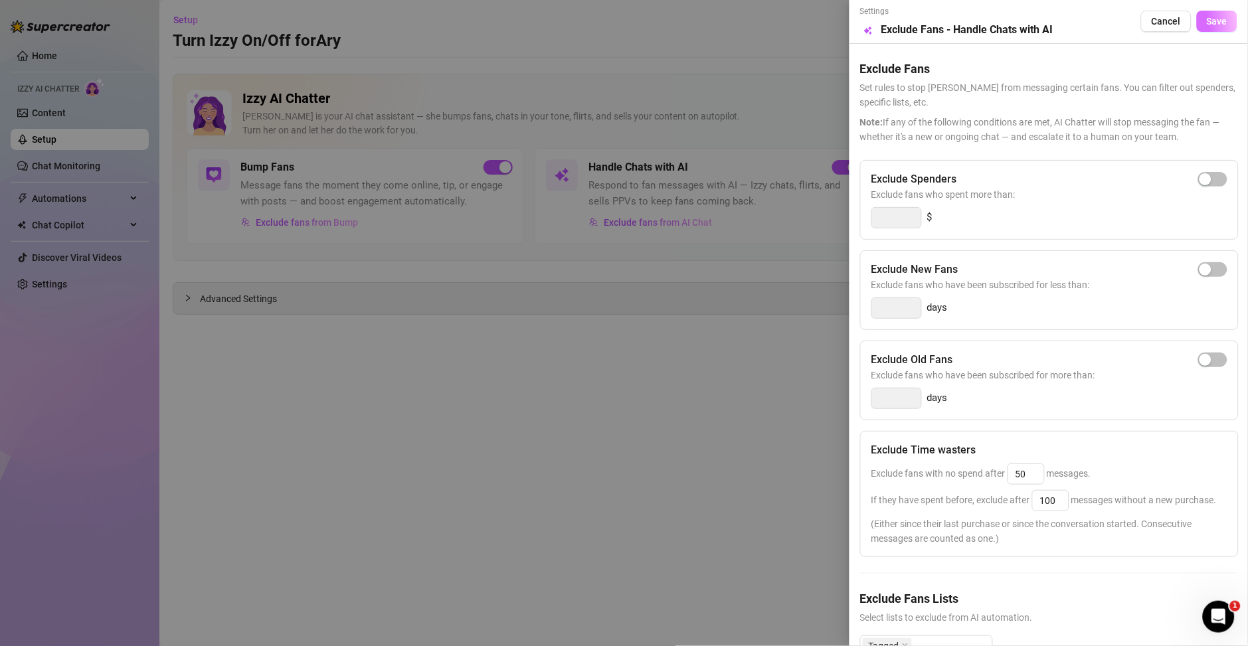
click at [1039, 14] on button "Save" at bounding box center [1216, 21] width 41 height 21
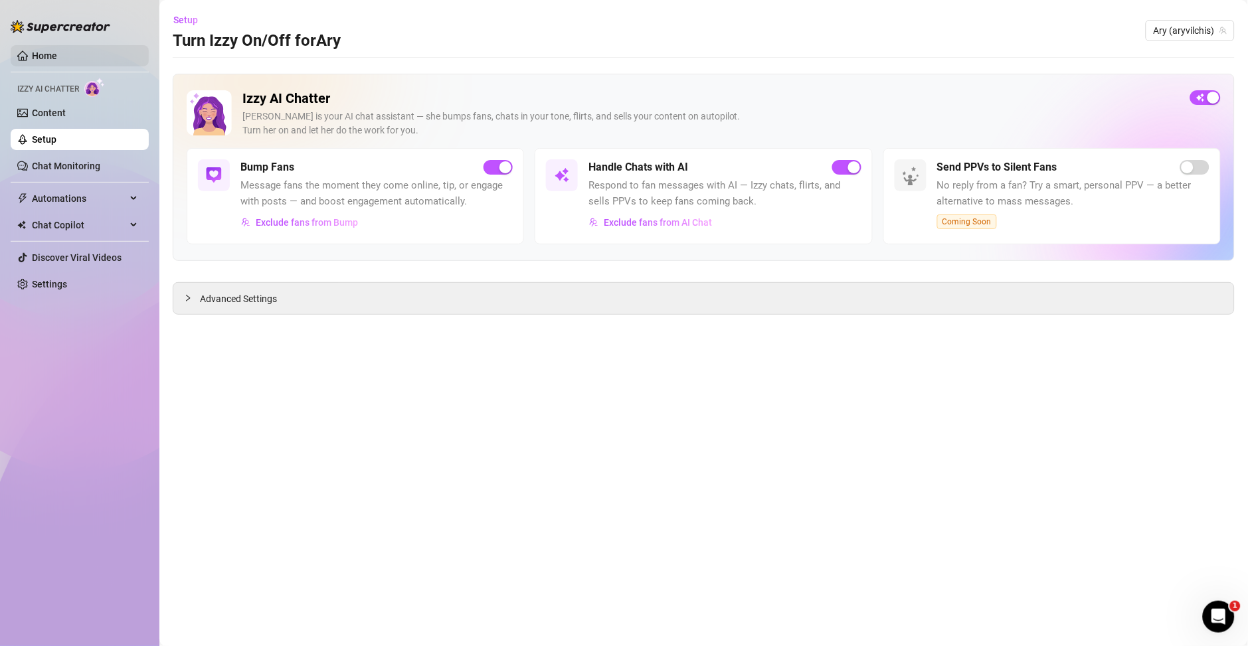
click at [52, 58] on link "Home" at bounding box center [44, 55] width 25 height 11
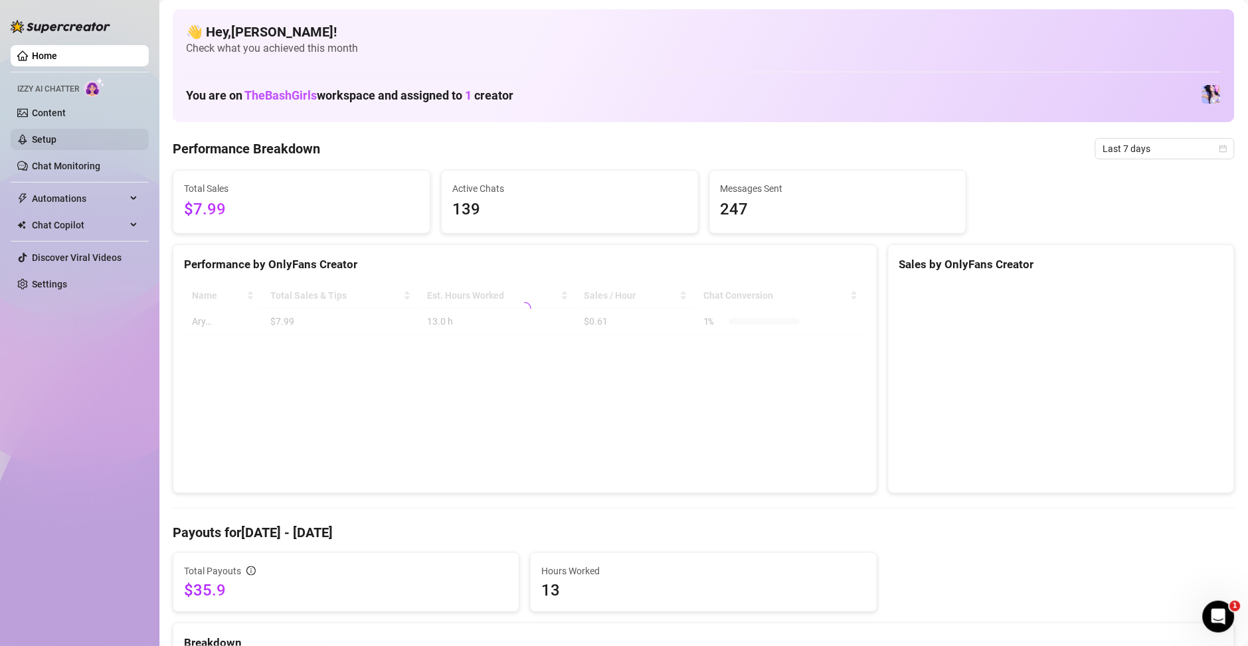
click at [56, 140] on link "Setup" at bounding box center [44, 139] width 25 height 11
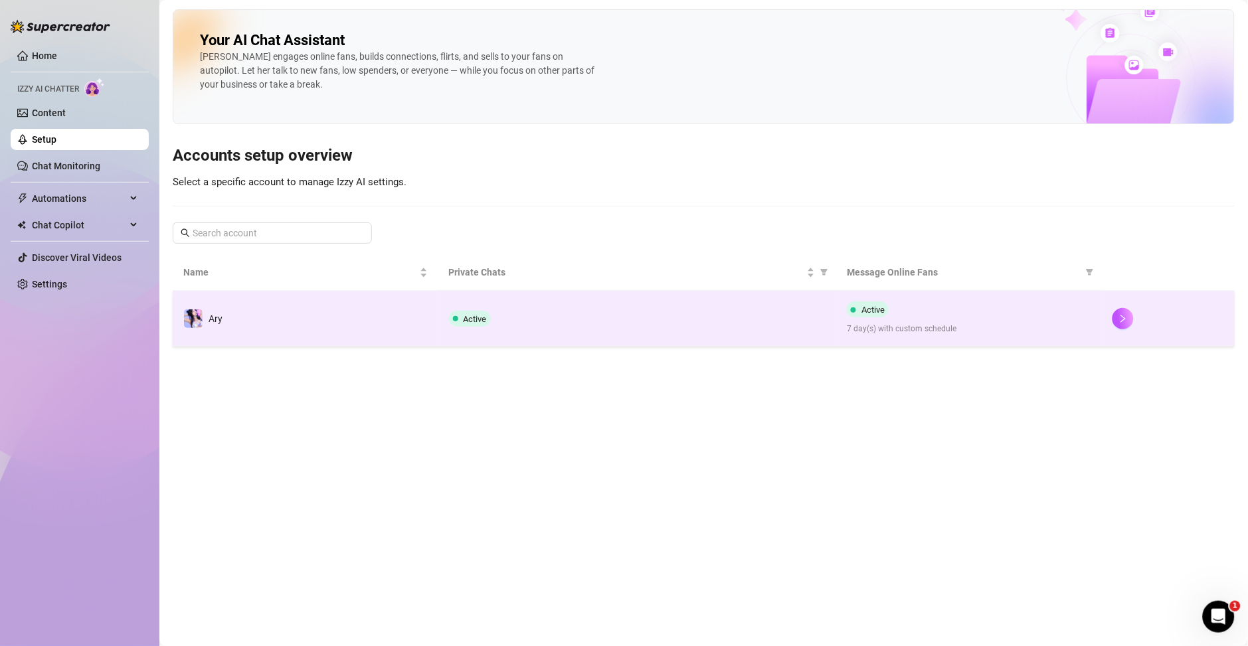
click at [871, 331] on span "7 day(s) with custom schedule" at bounding box center [969, 329] width 244 height 13
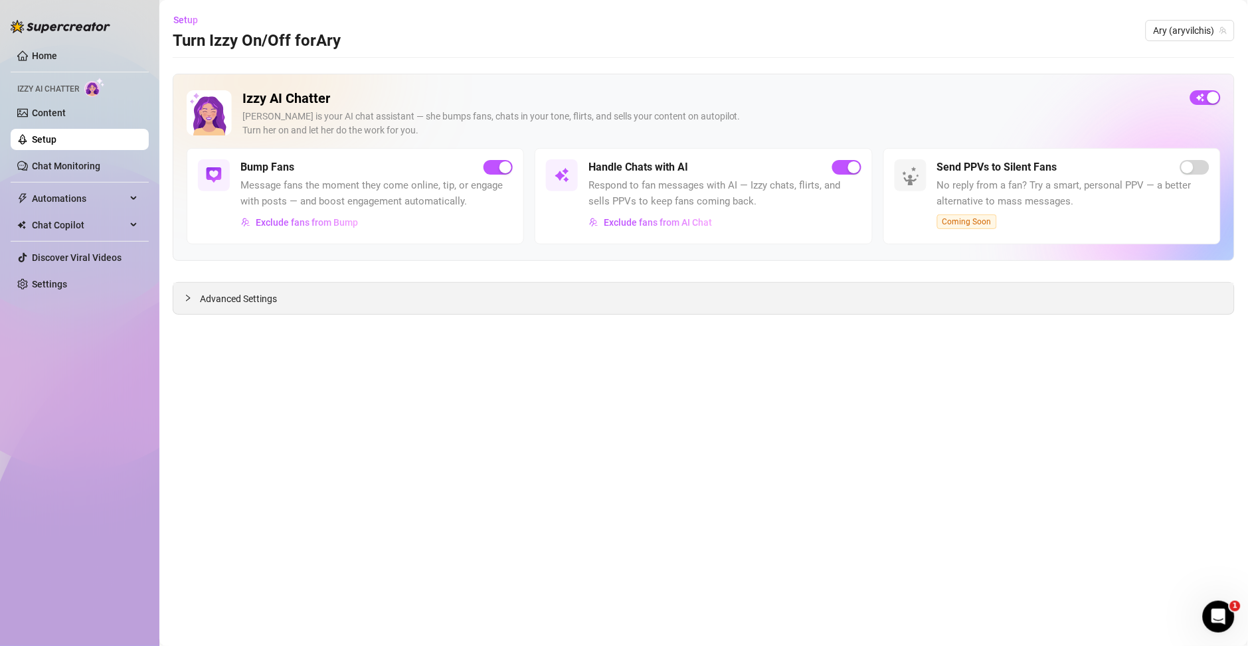
click at [609, 295] on div "Advanced Settings" at bounding box center [703, 298] width 1060 height 31
click at [220, 307] on div "Advanced Settings" at bounding box center [703, 298] width 1060 height 31
click at [220, 305] on span "Advanced Settings" at bounding box center [238, 298] width 77 height 15
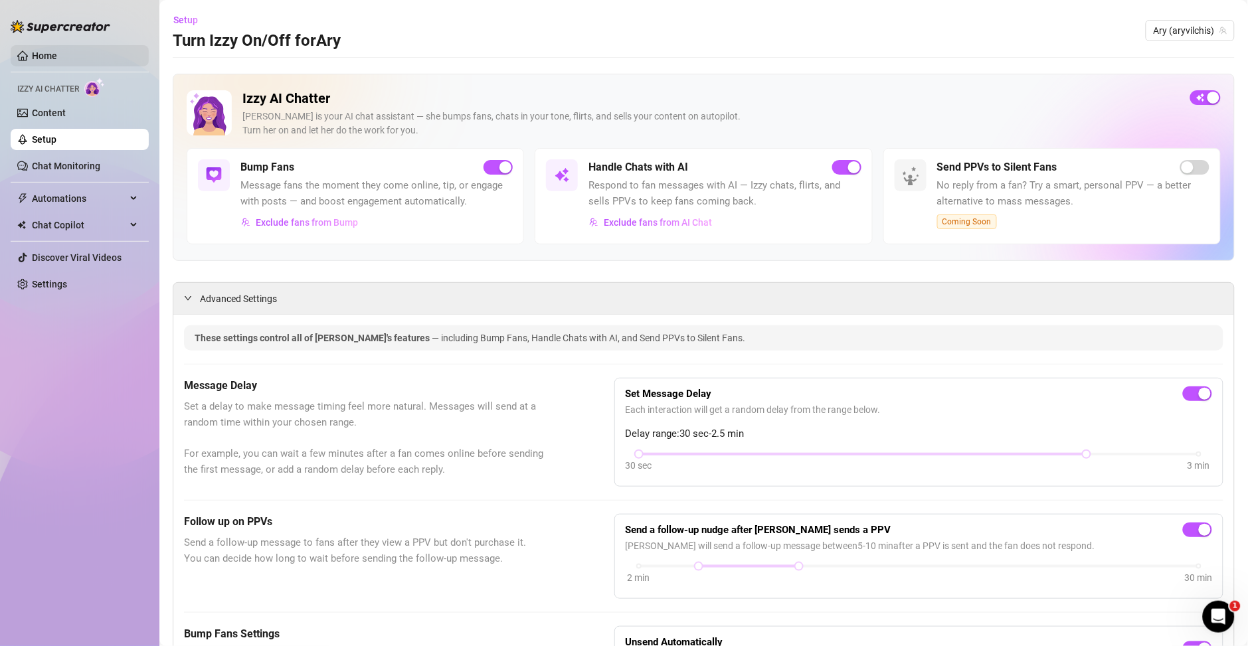
click at [57, 53] on link "Home" at bounding box center [44, 55] width 25 height 11
